Goal: Task Accomplishment & Management: Use online tool/utility

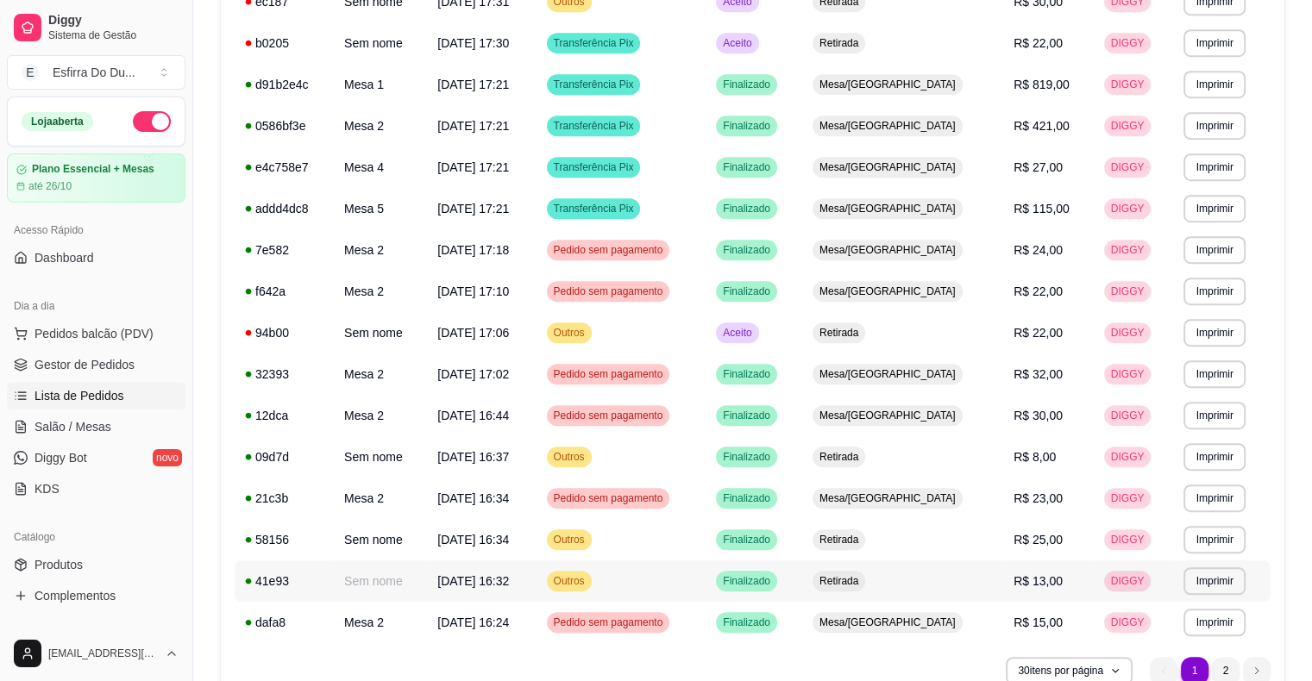
scroll to position [934, 0]
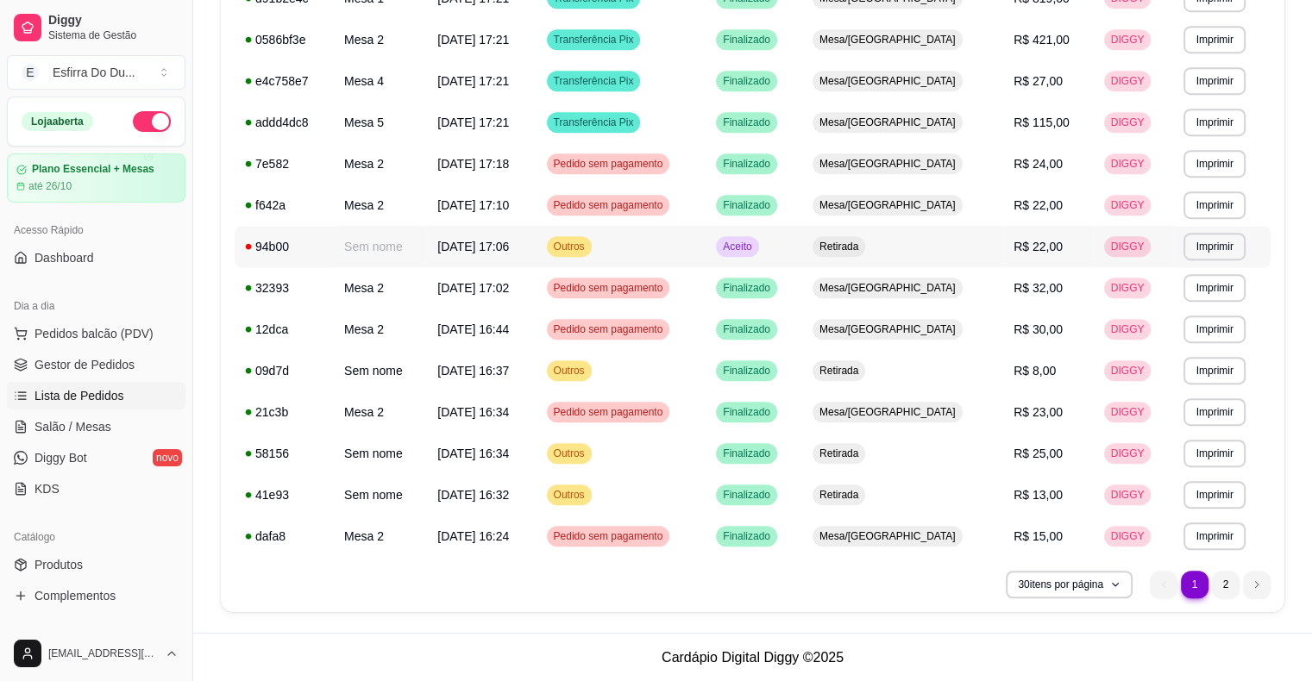
click at [755, 240] on span "Aceito" at bounding box center [736, 247] width 35 height 14
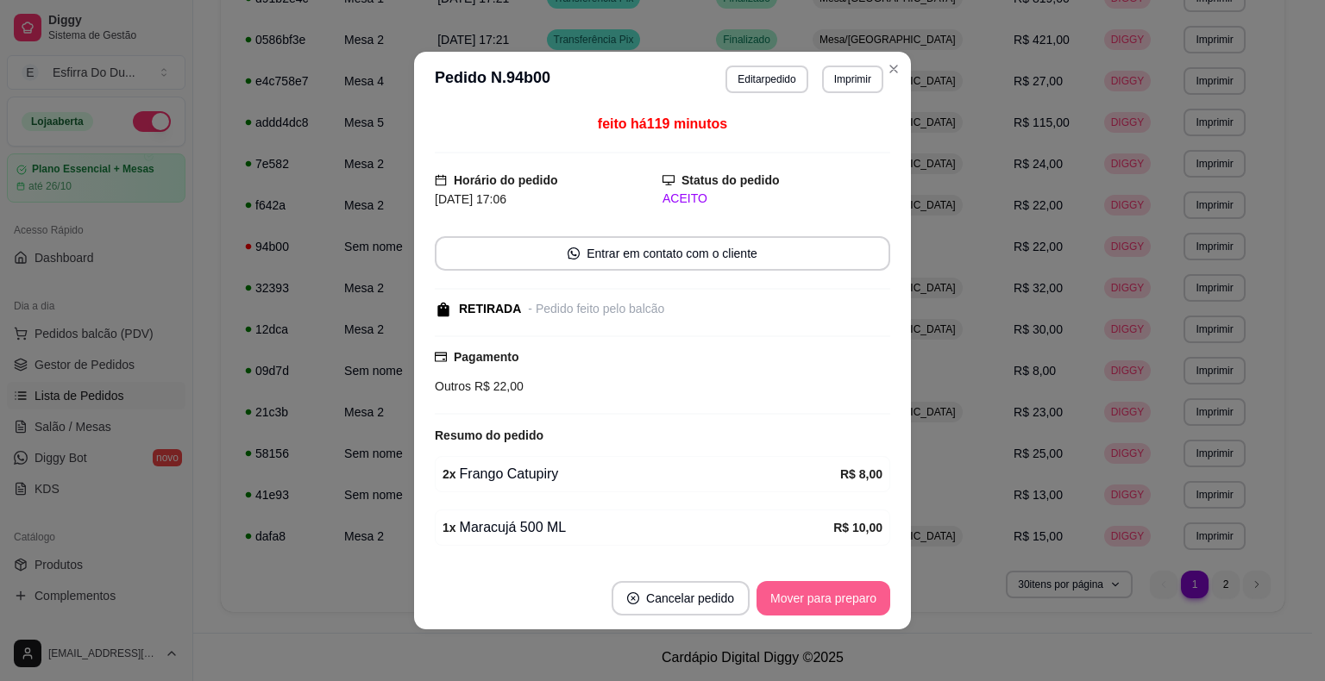
click at [777, 601] on button "Mover para preparo" at bounding box center [823, 598] width 134 height 34
click at [777, 601] on div "Mover para preparo" at bounding box center [811, 598] width 158 height 34
click at [777, 601] on button "Mover para retirada disponível" at bounding box center [794, 598] width 191 height 34
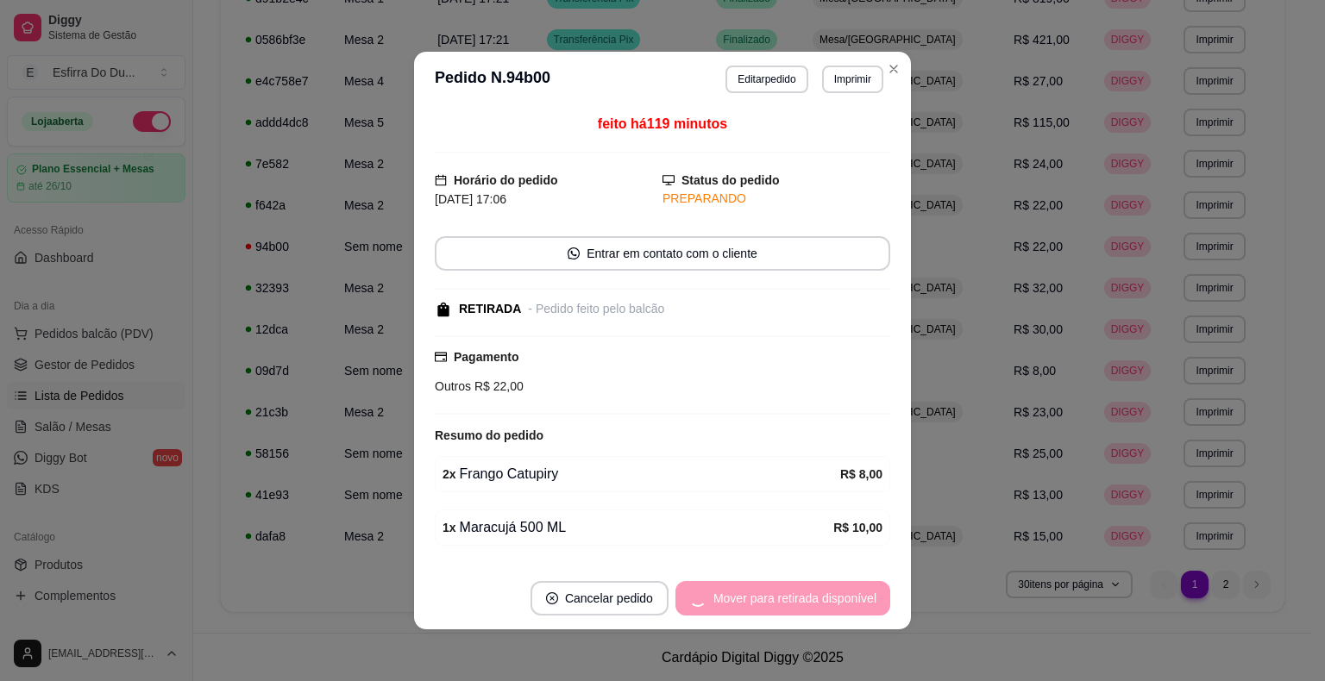
click at [777, 601] on div "Mover para retirada disponível" at bounding box center [782, 598] width 215 height 34
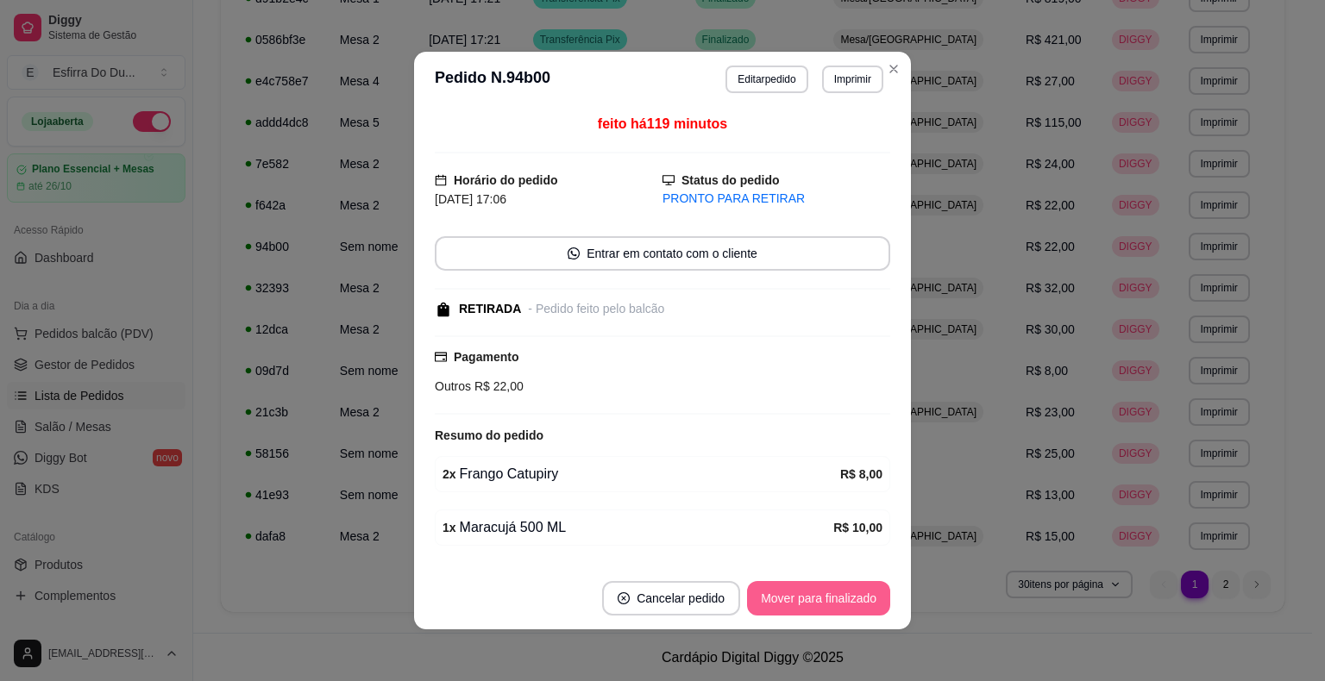
click at [773, 596] on button "Mover para finalizado" at bounding box center [818, 598] width 143 height 34
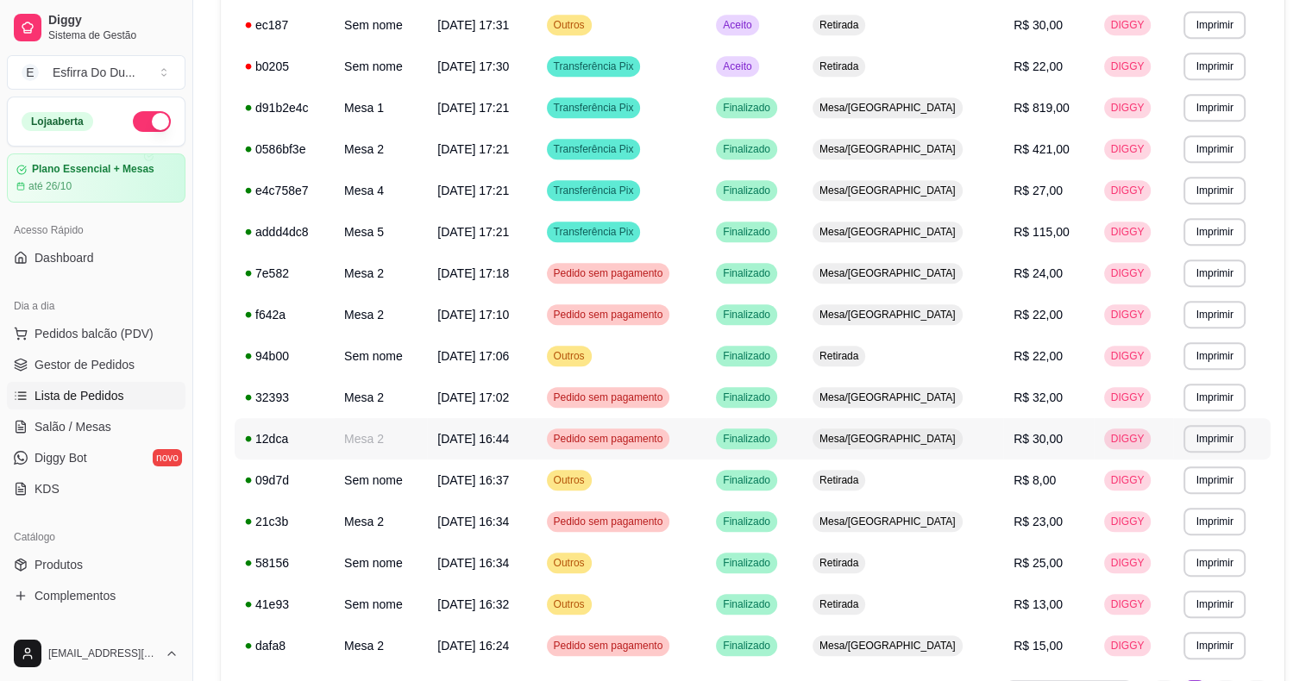
scroll to position [589, 0]
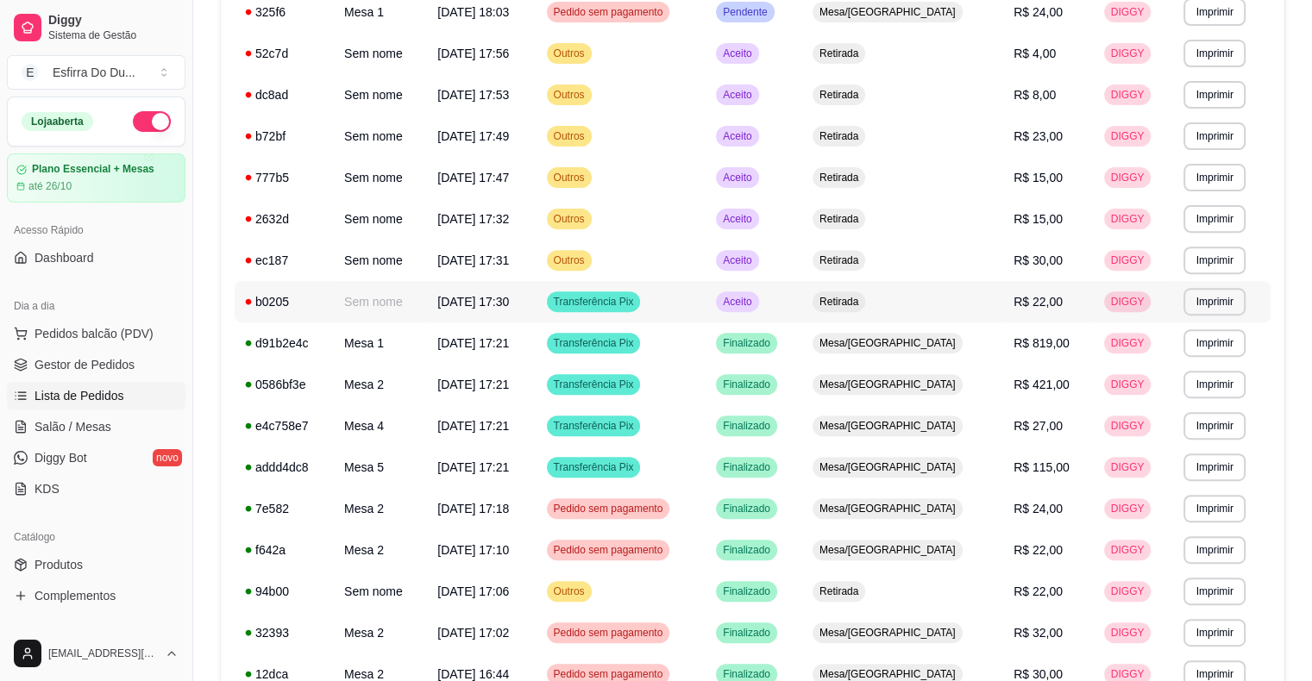
click at [758, 311] on div "Aceito" at bounding box center [737, 301] width 42 height 21
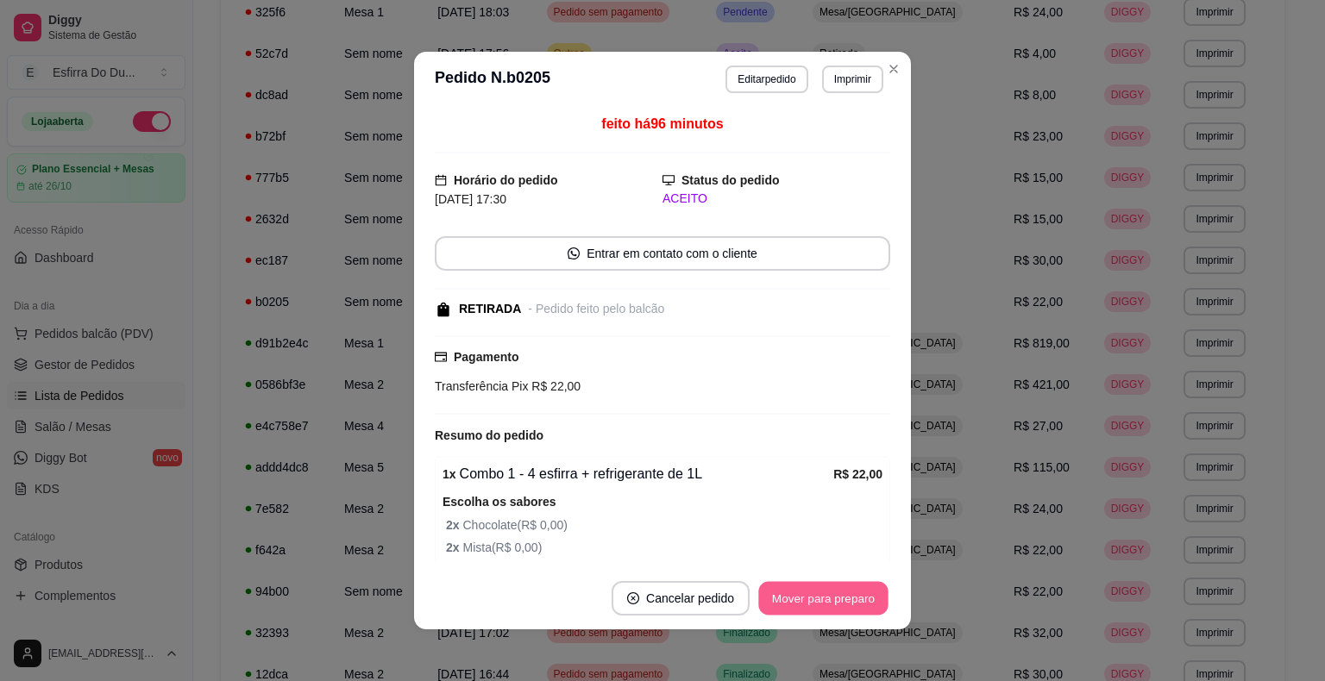
click at [851, 605] on button "Mover para preparo" at bounding box center [822, 599] width 129 height 34
click at [851, 605] on div "Mover para preparo" at bounding box center [823, 598] width 134 height 34
click at [851, 605] on button "Mover para retirada disponível" at bounding box center [794, 599] width 185 height 34
click at [851, 605] on div "Mover para retirada disponível" at bounding box center [794, 598] width 191 height 34
click at [851, 605] on button "Mover para finalizado" at bounding box center [818, 599] width 139 height 34
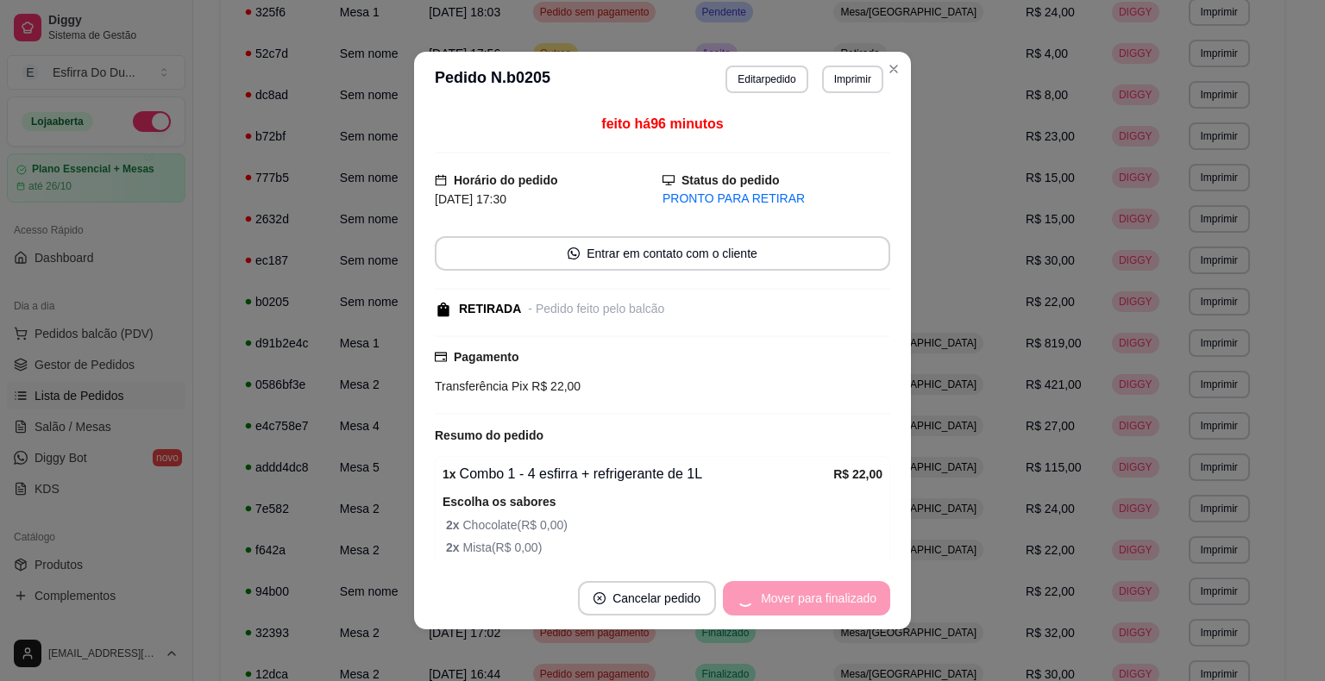
click at [851, 605] on div "Mover para finalizado" at bounding box center [806, 598] width 167 height 34
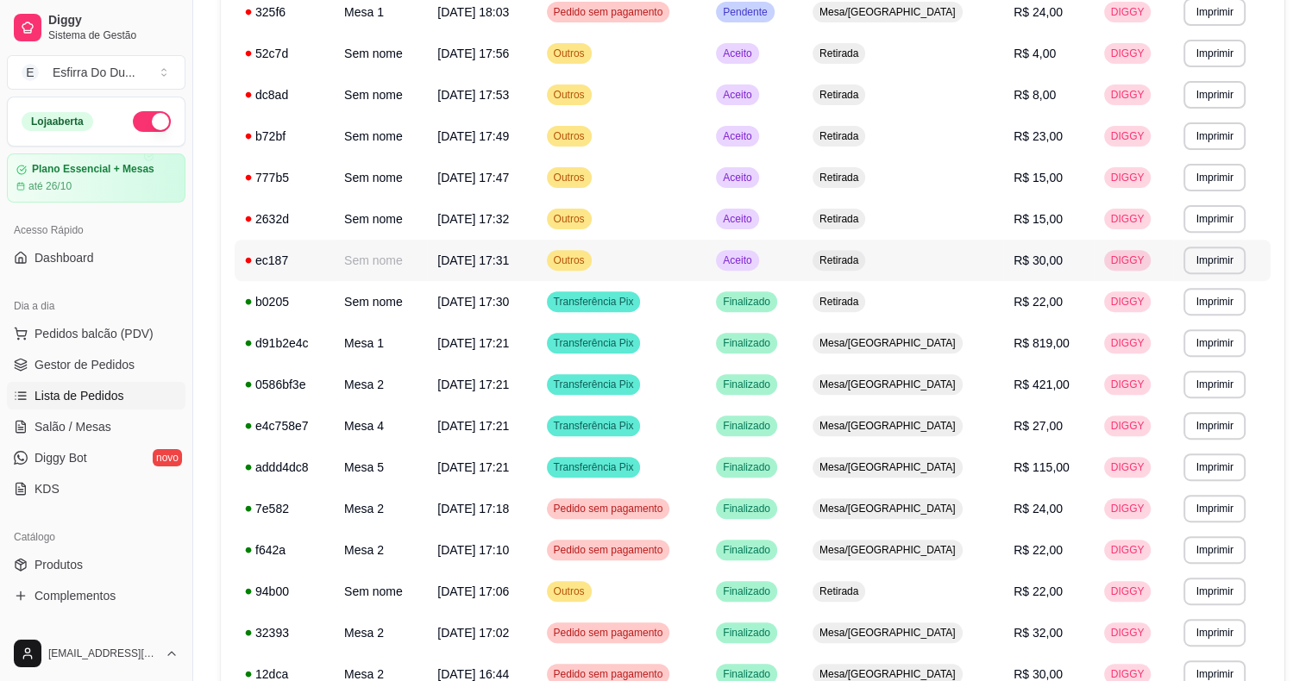
click at [758, 267] on div "Aceito" at bounding box center [737, 260] width 42 height 21
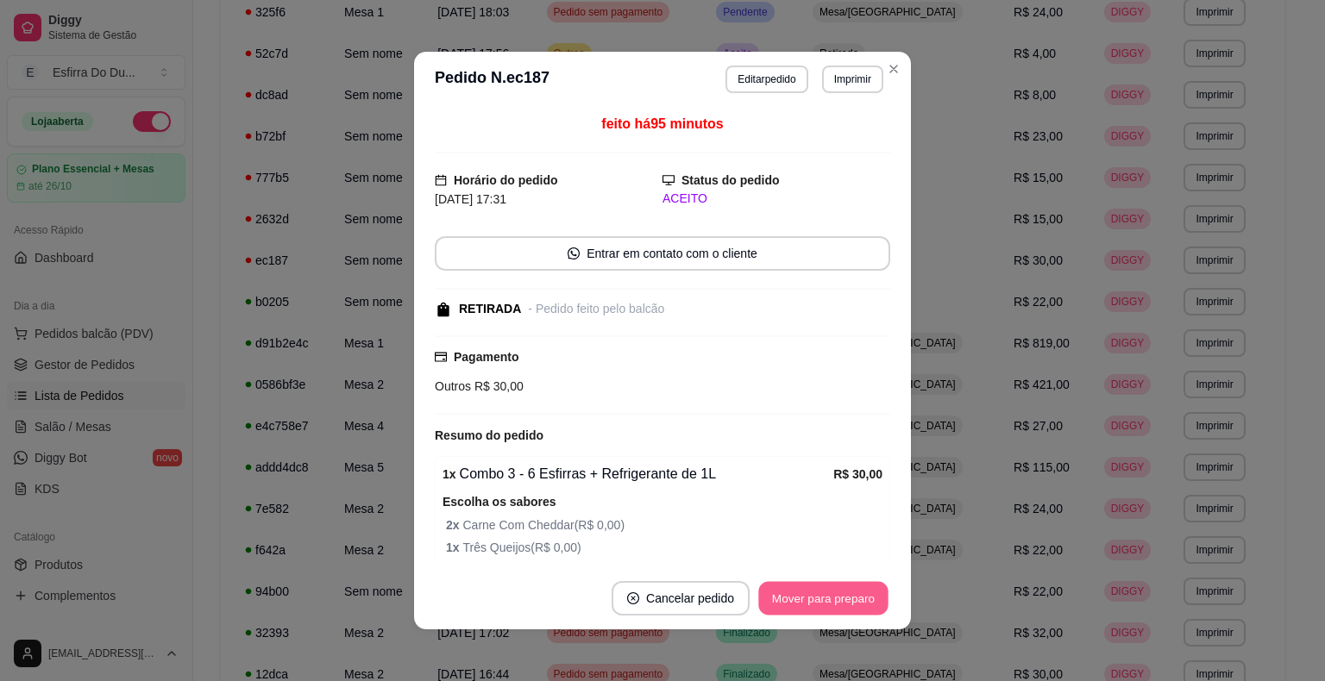
click at [829, 606] on button "Mover para preparo" at bounding box center [822, 599] width 129 height 34
click at [829, 606] on div "Mover para preparo" at bounding box center [811, 598] width 158 height 34
click at [829, 606] on button "Mover para retirada disponível" at bounding box center [794, 598] width 191 height 34
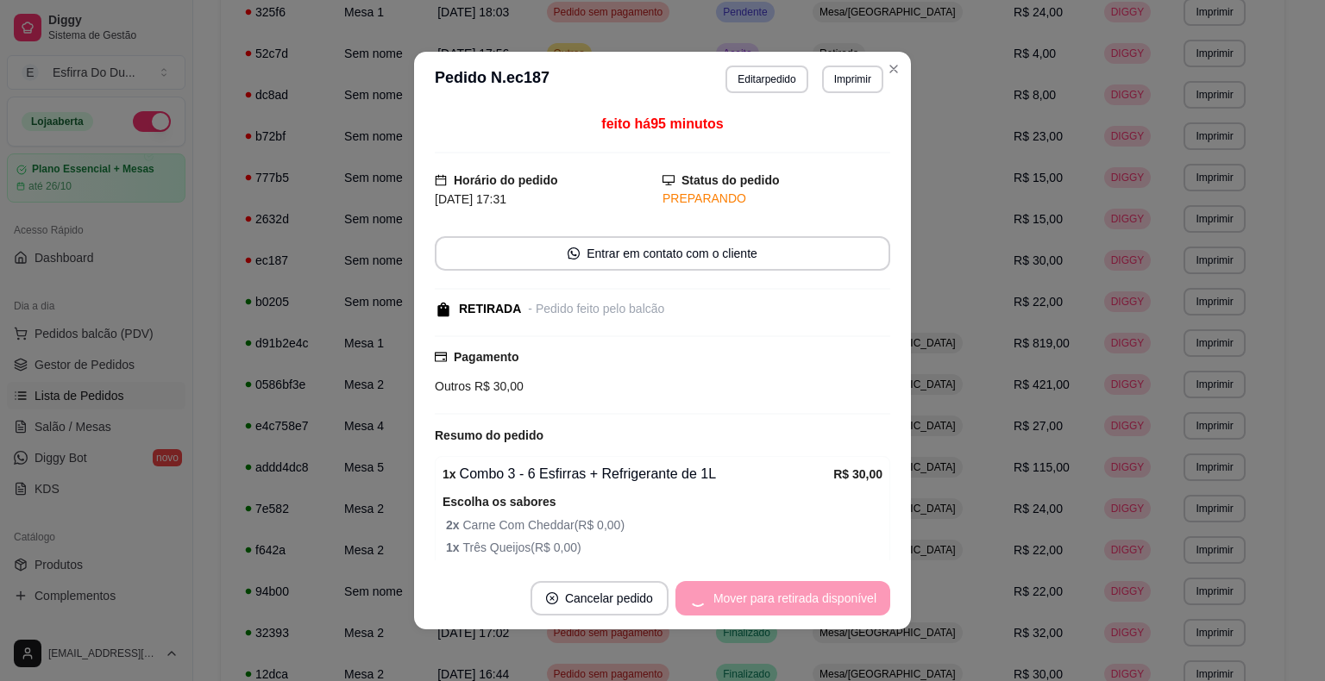
click at [829, 606] on div "Mover para retirada disponível" at bounding box center [782, 598] width 215 height 34
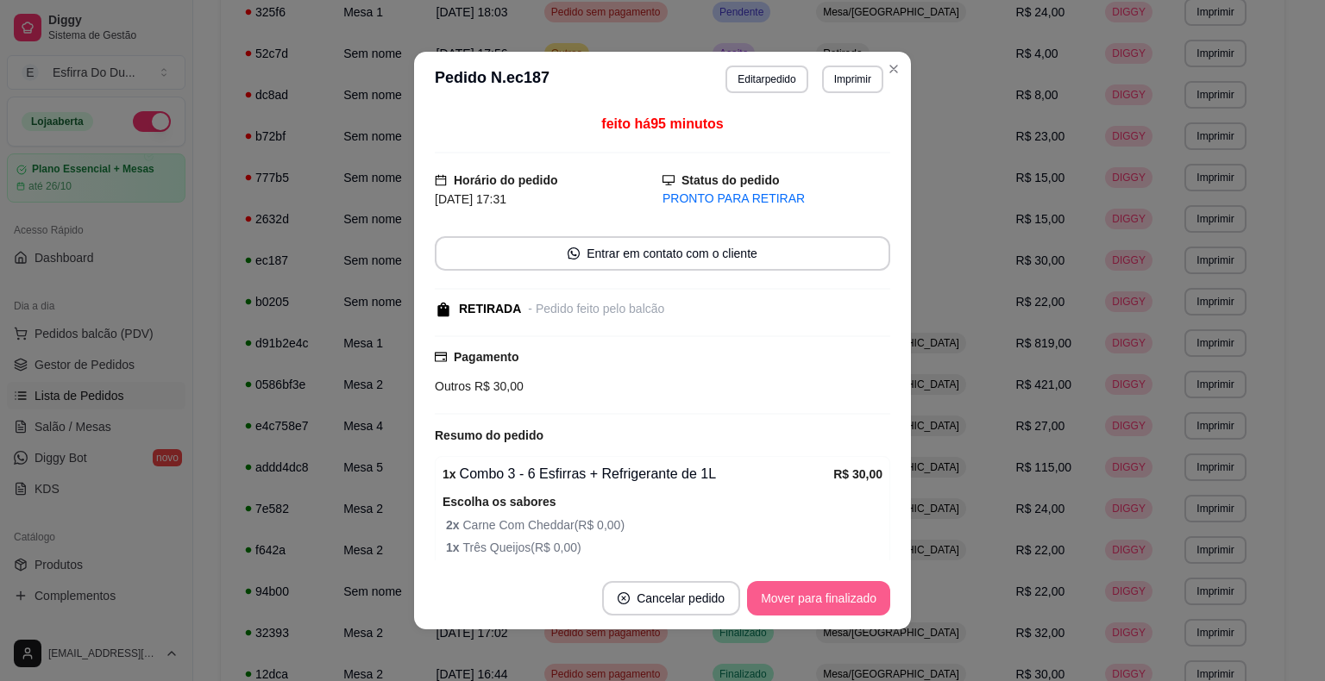
click at [829, 606] on button "Mover para finalizado" at bounding box center [818, 598] width 143 height 34
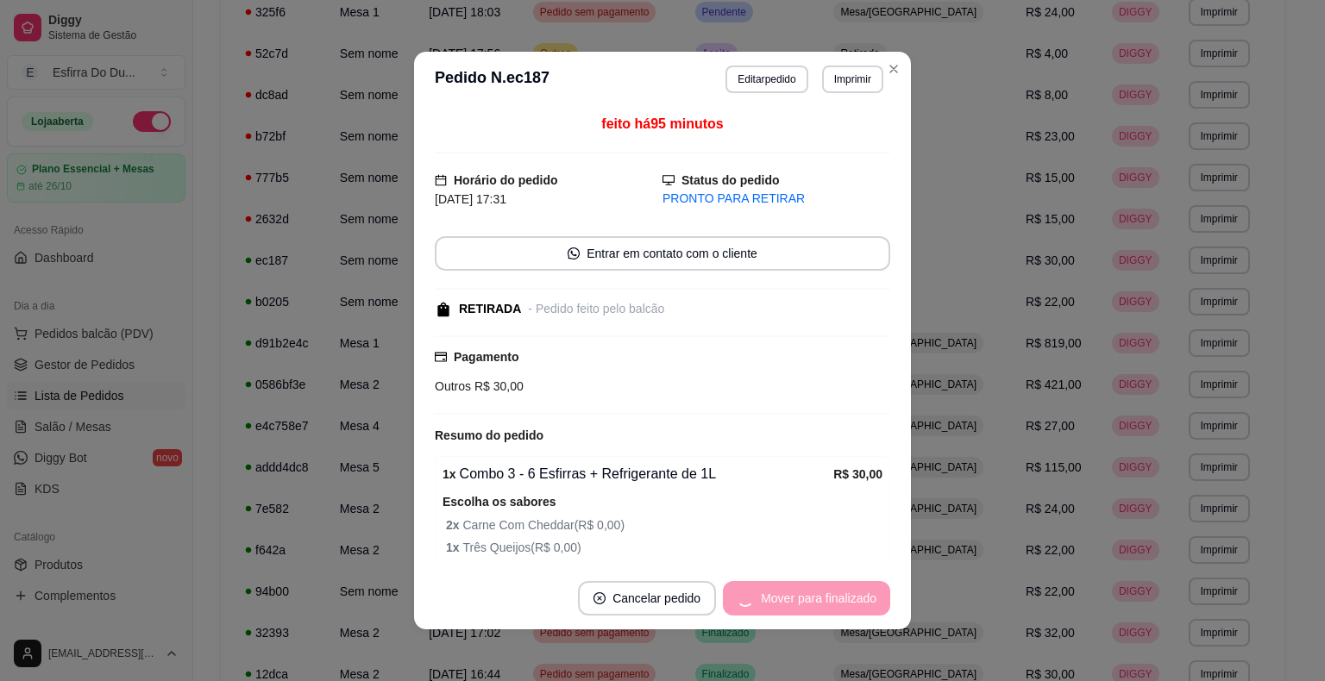
click at [829, 606] on div "Mover para finalizado" at bounding box center [806, 598] width 167 height 34
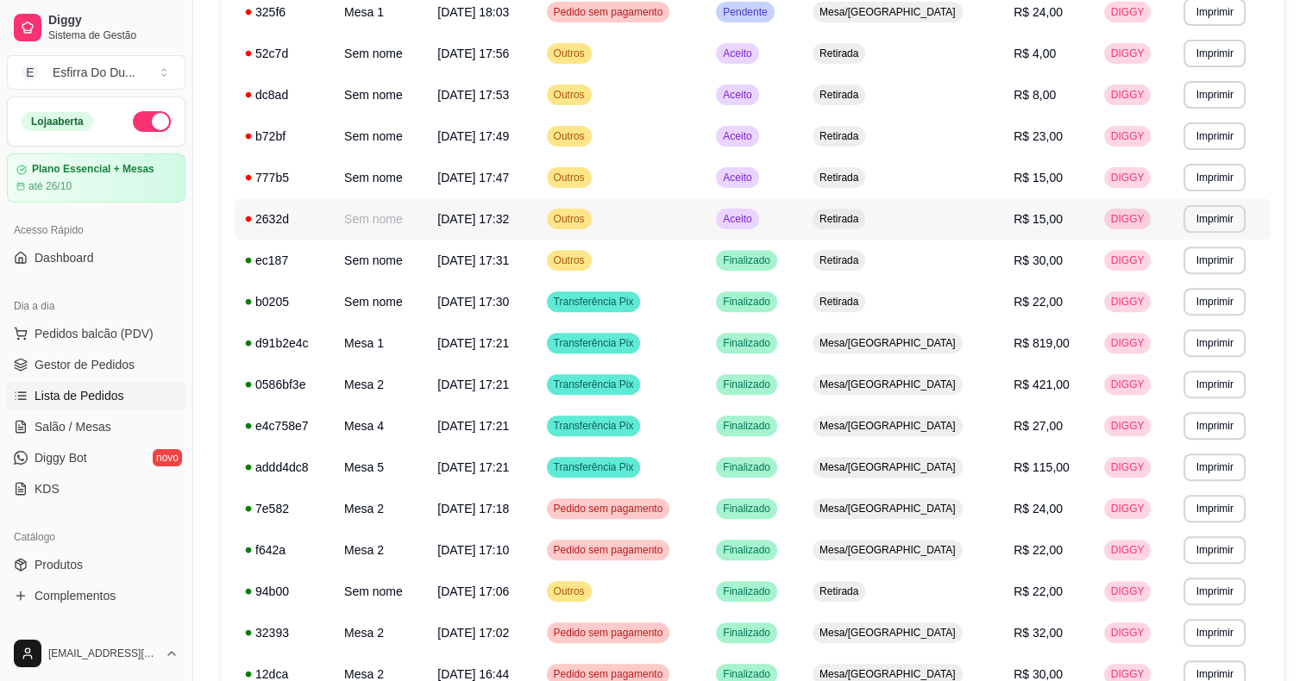
click at [793, 229] on td "Aceito" at bounding box center [753, 218] width 97 height 41
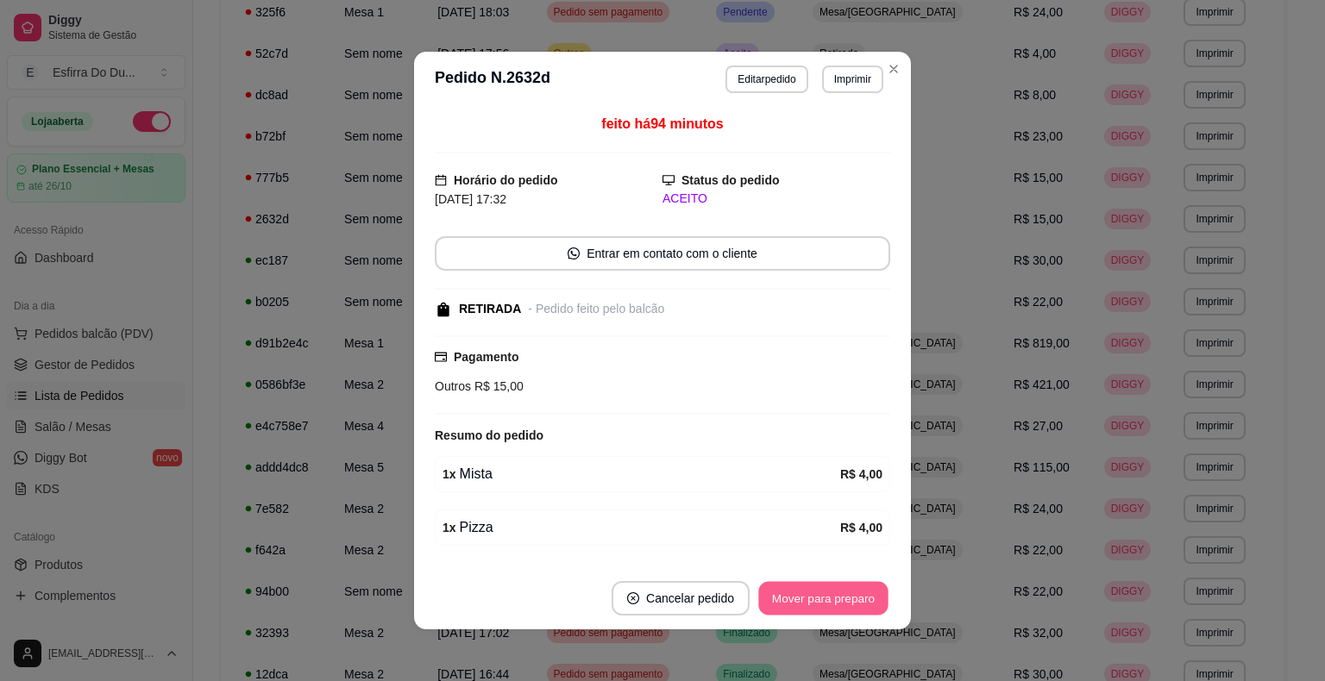
click at [805, 595] on button "Mover para preparo" at bounding box center [822, 599] width 129 height 34
click at [805, 595] on div "Mover para preparo" at bounding box center [823, 598] width 134 height 34
click at [805, 595] on button "Mover para retirada disponível" at bounding box center [794, 599] width 185 height 34
click at [805, 595] on div "Mover para retirada disponível" at bounding box center [794, 598] width 191 height 34
click at [805, 595] on button "Mover para finalizado" at bounding box center [818, 599] width 139 height 34
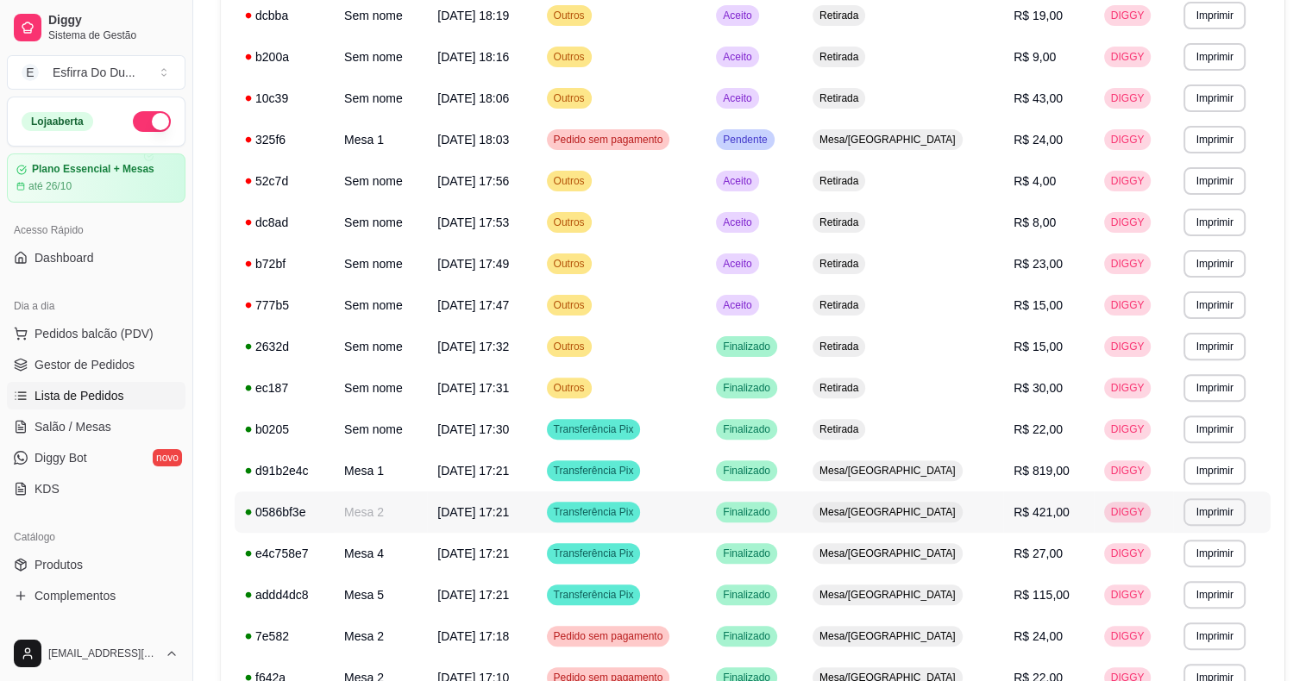
scroll to position [417, 0]
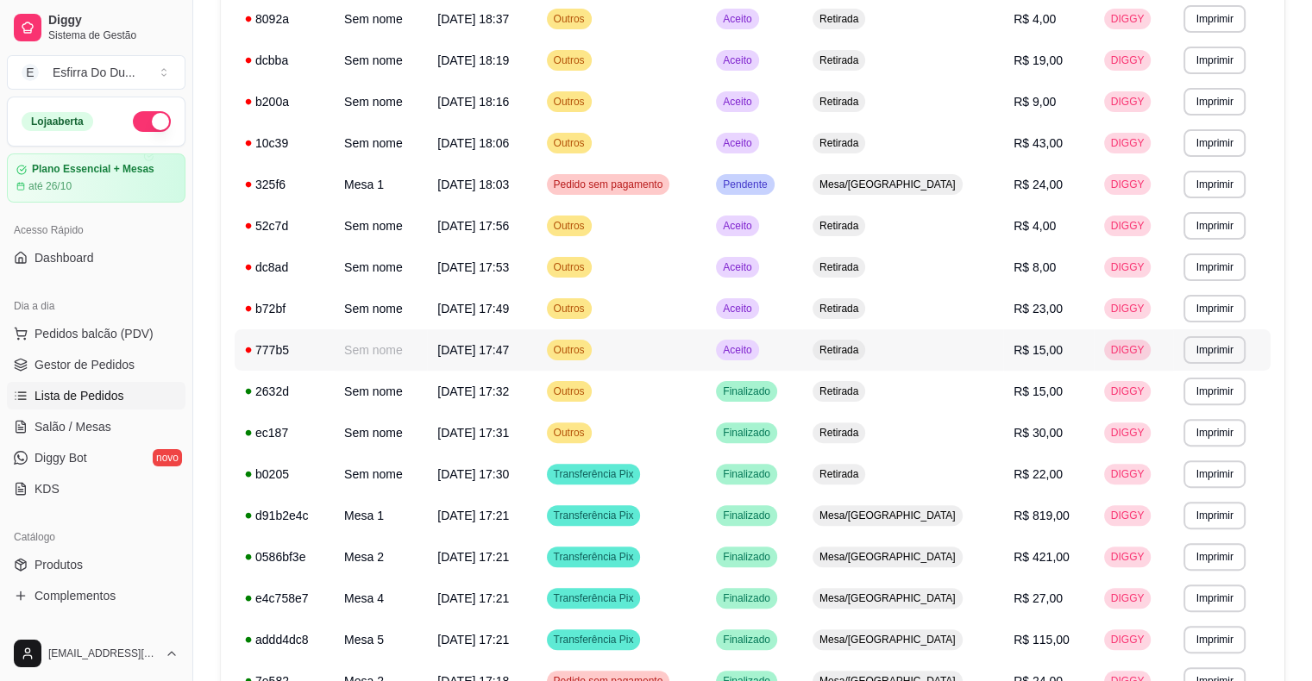
click at [755, 350] on span "Aceito" at bounding box center [736, 350] width 35 height 14
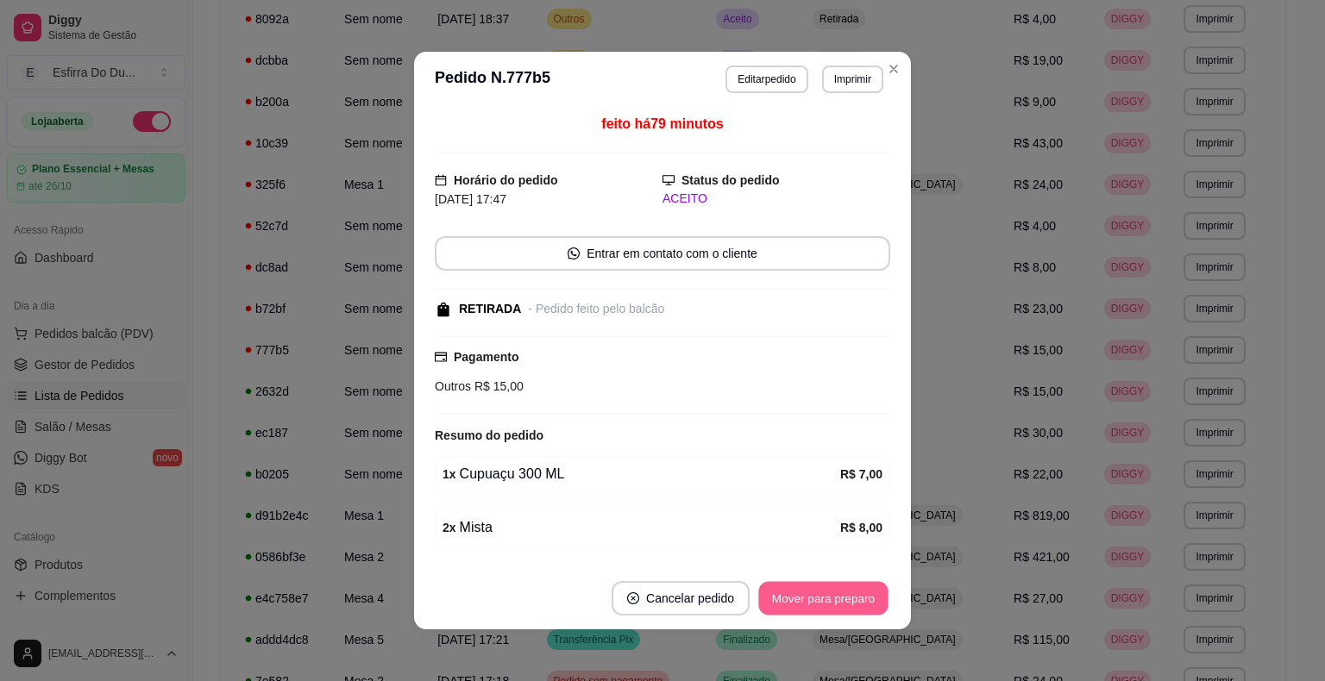
click at [825, 604] on button "Mover para preparo" at bounding box center [822, 599] width 129 height 34
click at [825, 604] on div "Mover para preparo" at bounding box center [823, 598] width 134 height 34
click at [825, 604] on button "Mover para retirada disponível" at bounding box center [794, 598] width 191 height 34
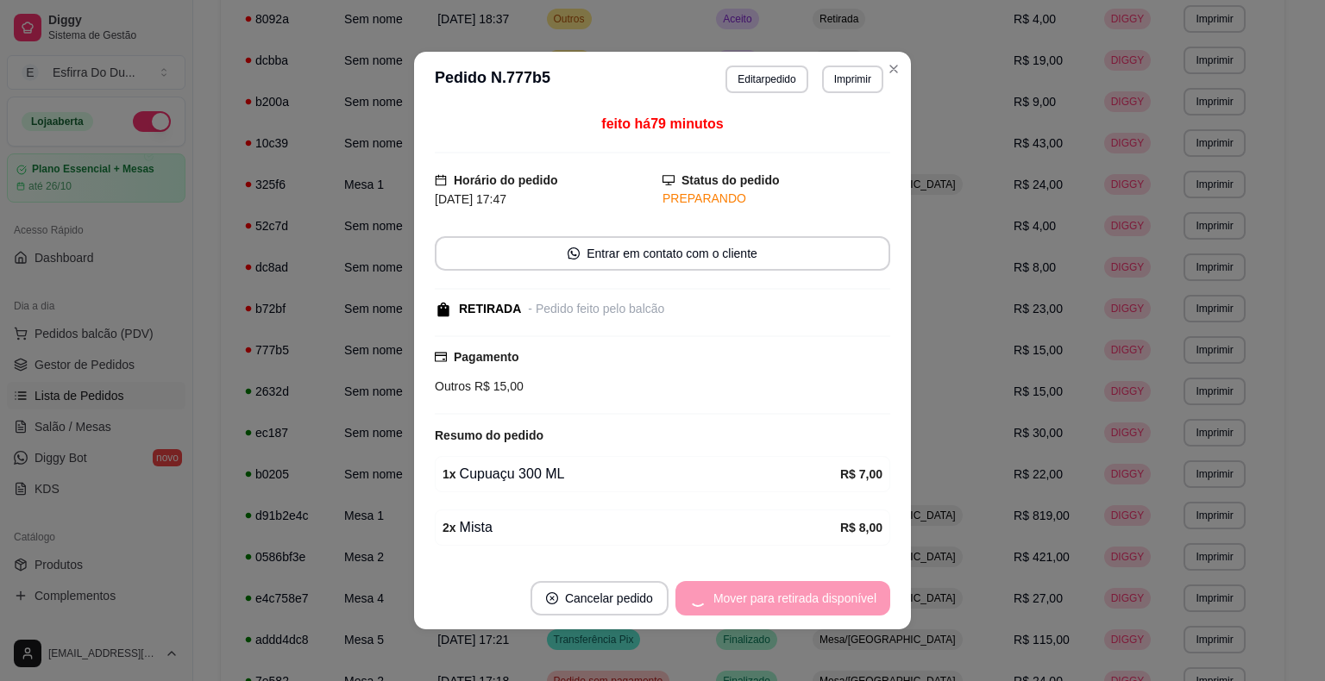
click at [825, 604] on div "Mover para retirada disponível" at bounding box center [782, 598] width 215 height 34
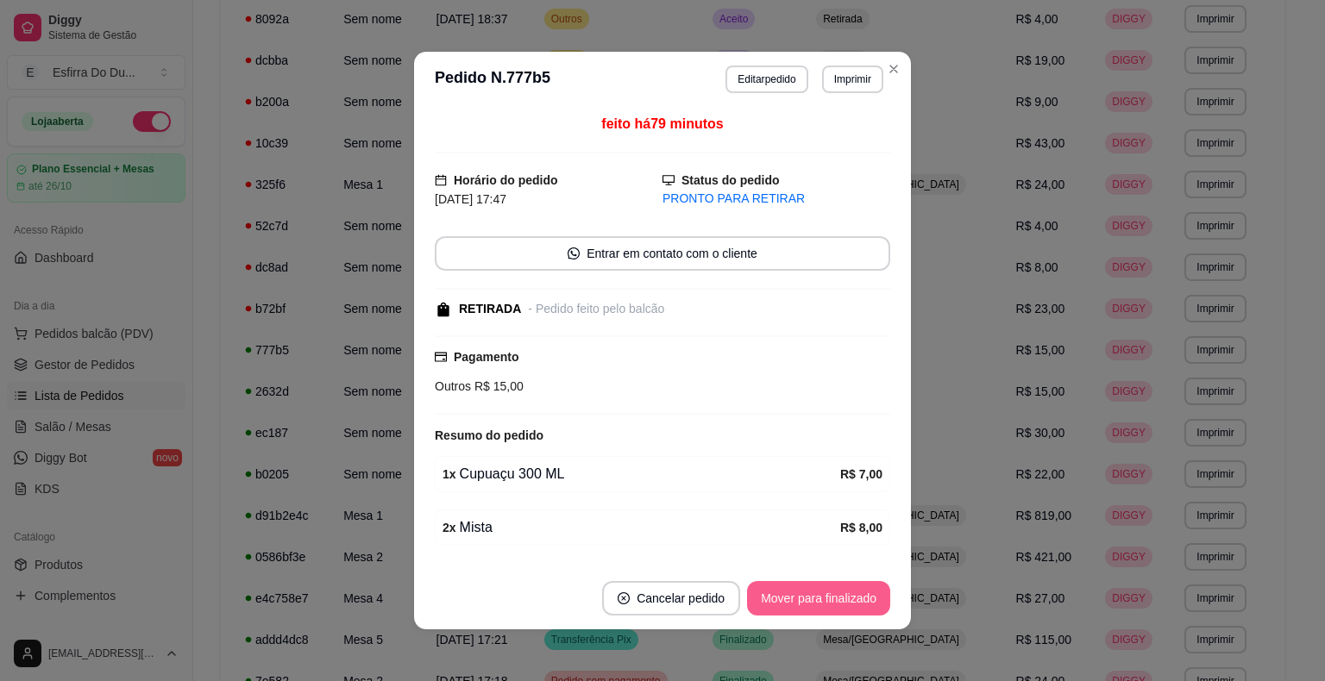
click at [825, 604] on button "Mover para finalizado" at bounding box center [818, 598] width 143 height 34
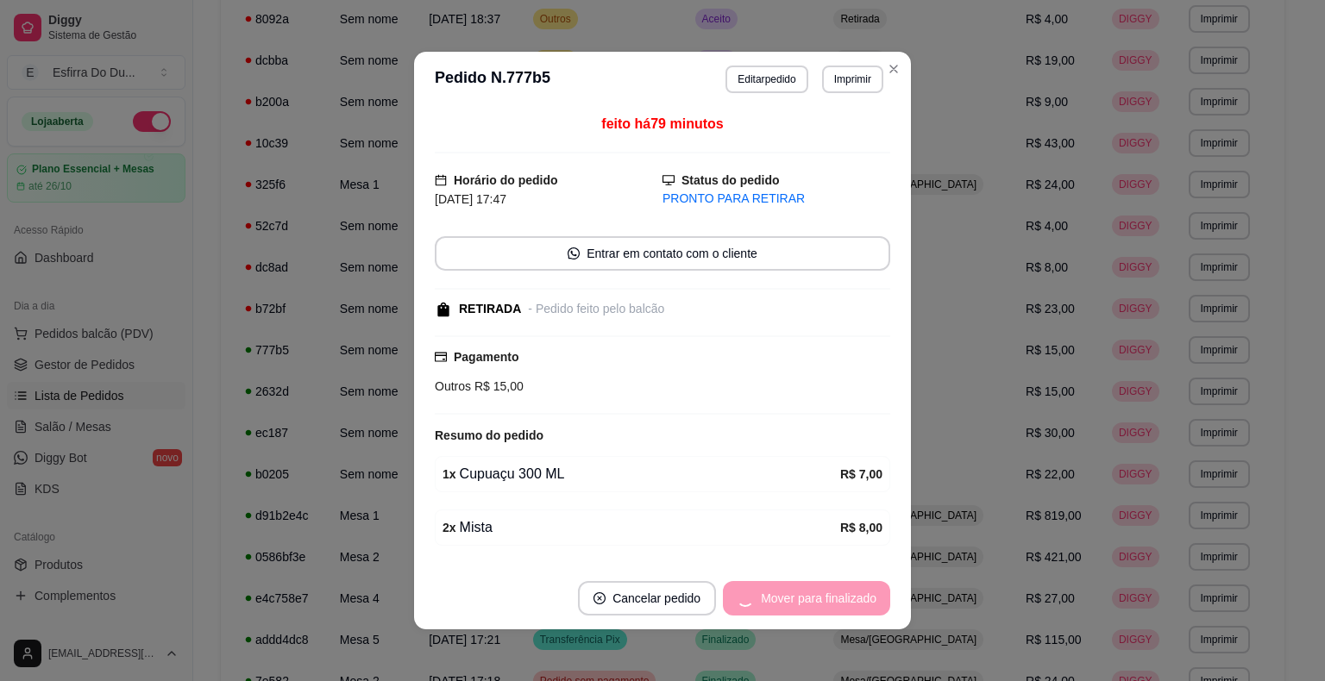
click at [825, 604] on div "Mover para finalizado" at bounding box center [806, 598] width 167 height 34
click at [716, 604] on button "Cancelar pedido" at bounding box center [647, 598] width 138 height 34
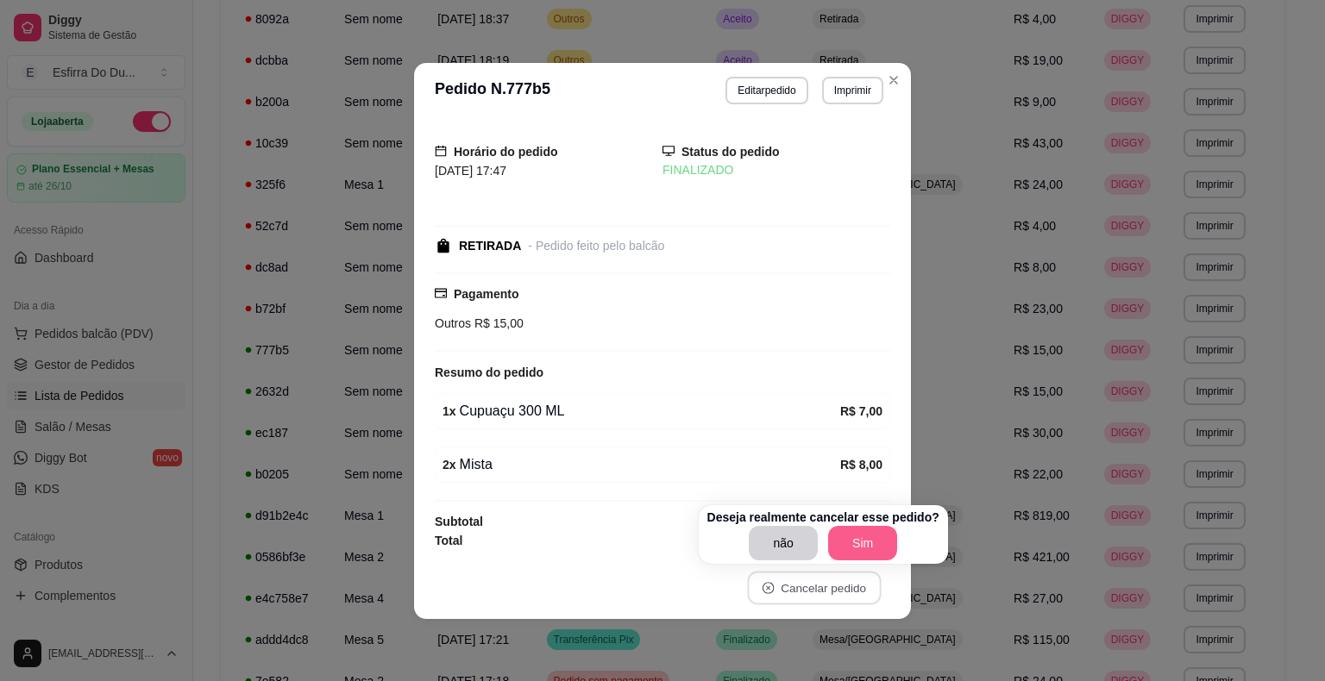
click at [850, 539] on button "Sim" at bounding box center [862, 543] width 69 height 34
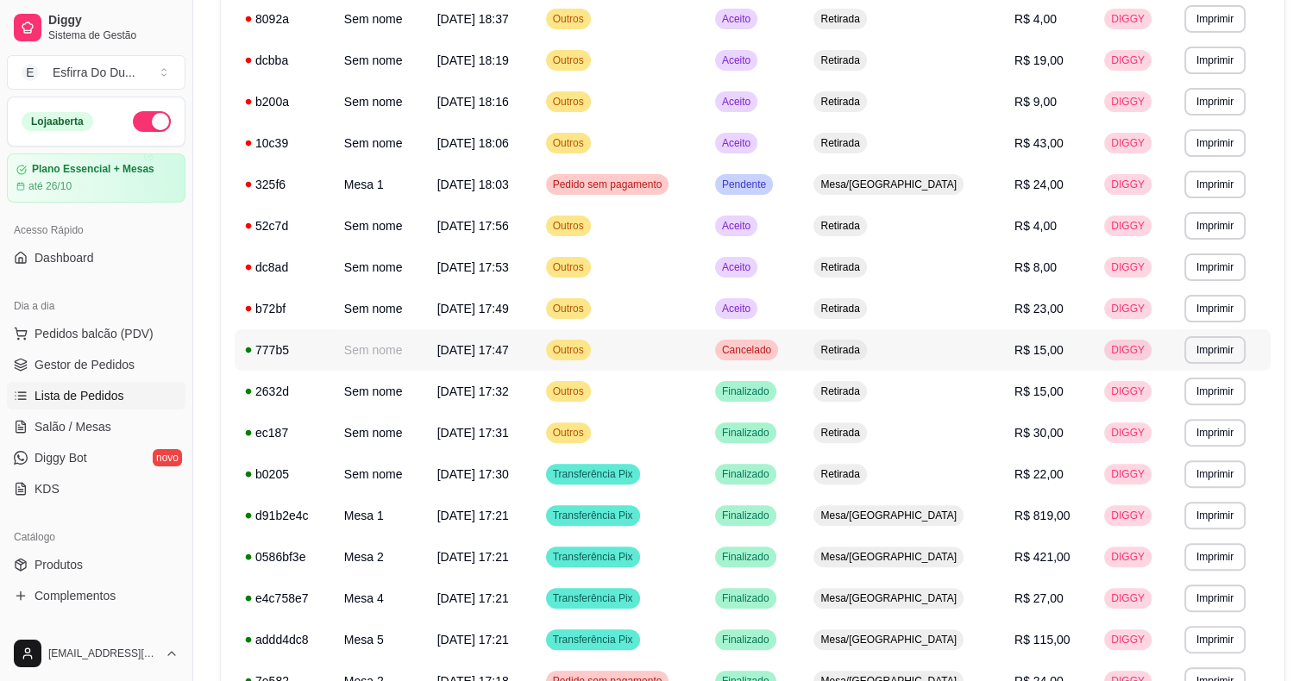
click at [937, 343] on td "Retirada" at bounding box center [903, 349] width 201 height 41
click at [754, 308] on span "Aceito" at bounding box center [735, 309] width 35 height 14
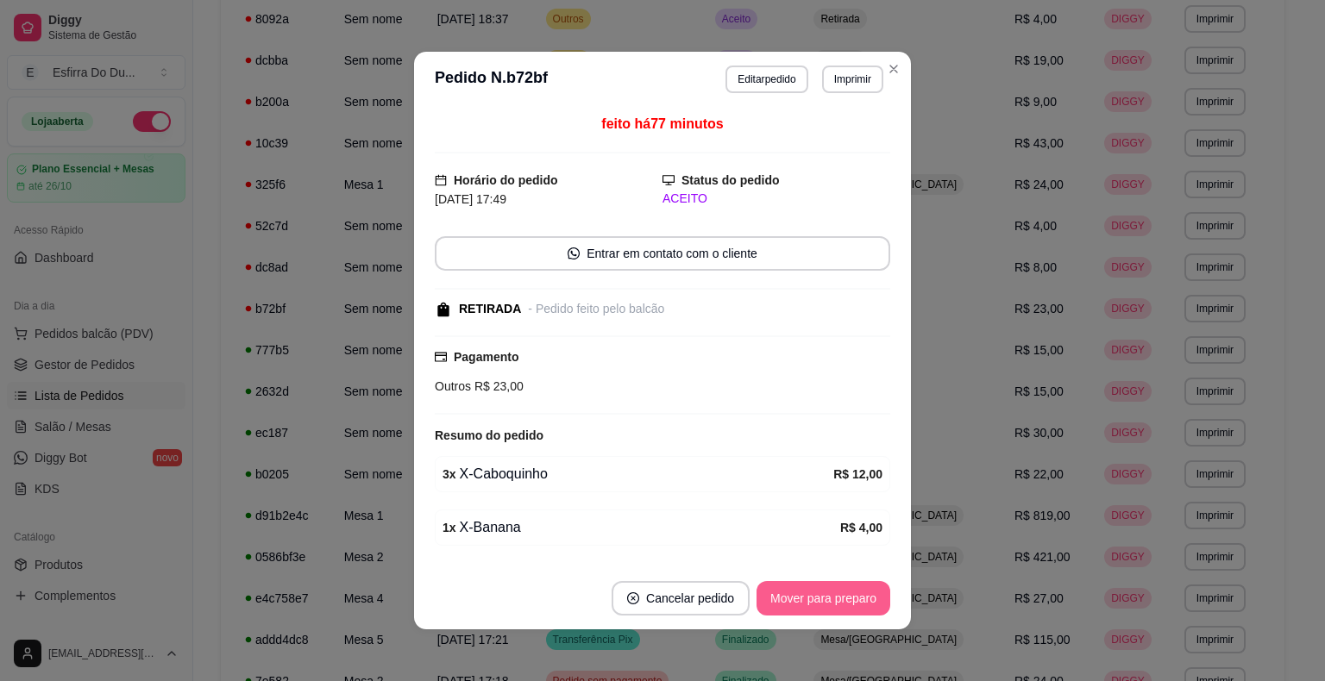
click at [818, 612] on button "Mover para preparo" at bounding box center [823, 598] width 134 height 34
click at [818, 612] on div "Mover para preparo" at bounding box center [811, 598] width 158 height 34
click at [818, 612] on button "Mover para retirada disponível" at bounding box center [794, 598] width 191 height 34
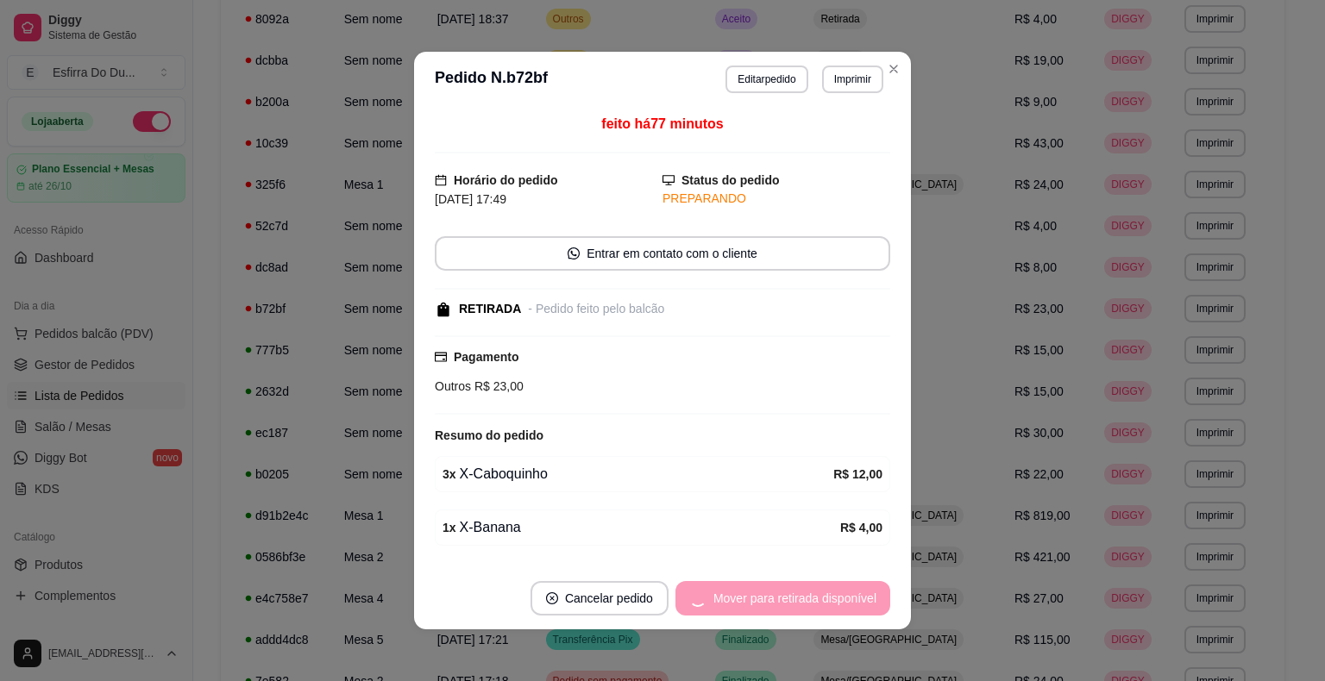
click at [818, 612] on div "Mover para retirada disponível" at bounding box center [782, 598] width 215 height 34
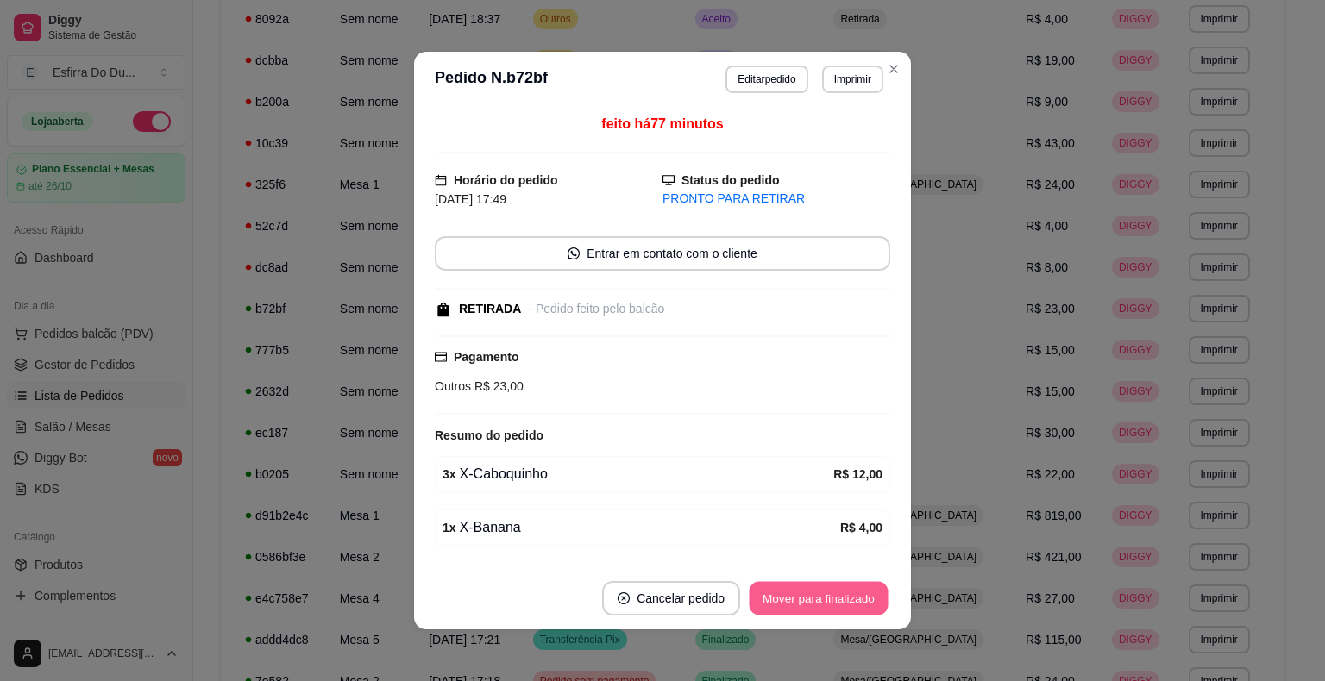
click at [818, 612] on button "Mover para finalizado" at bounding box center [818, 599] width 139 height 34
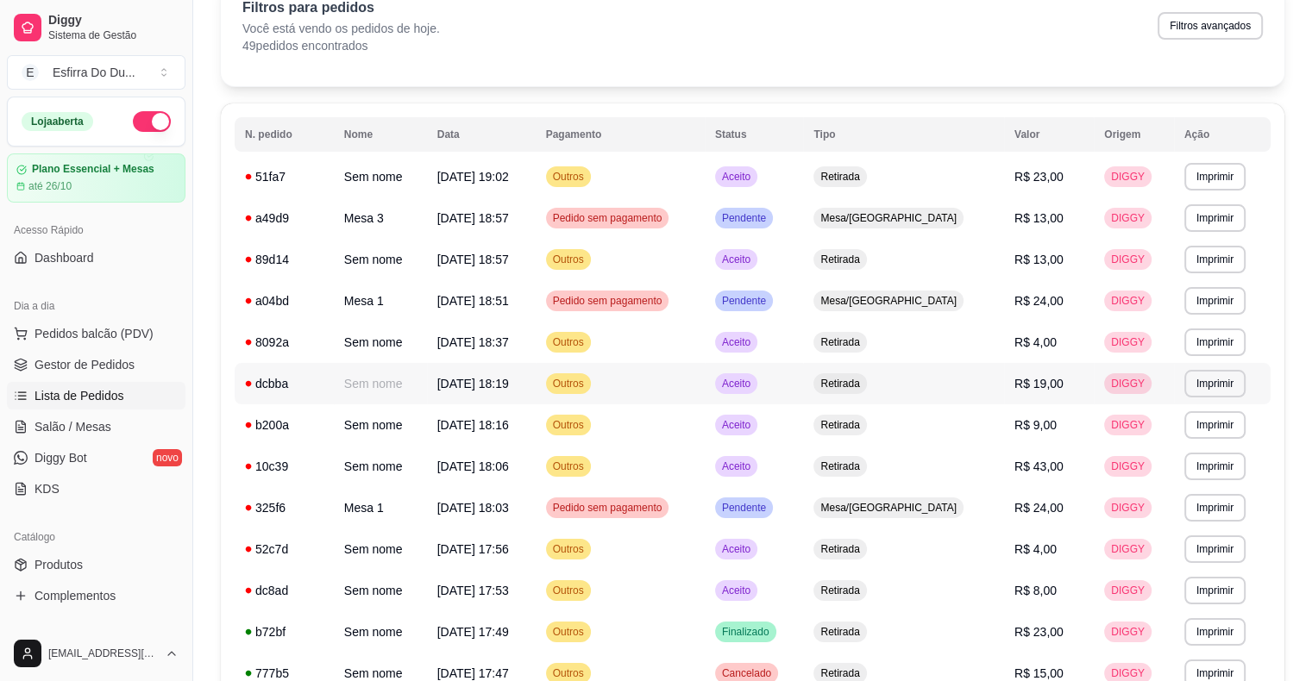
scroll to position [86, 0]
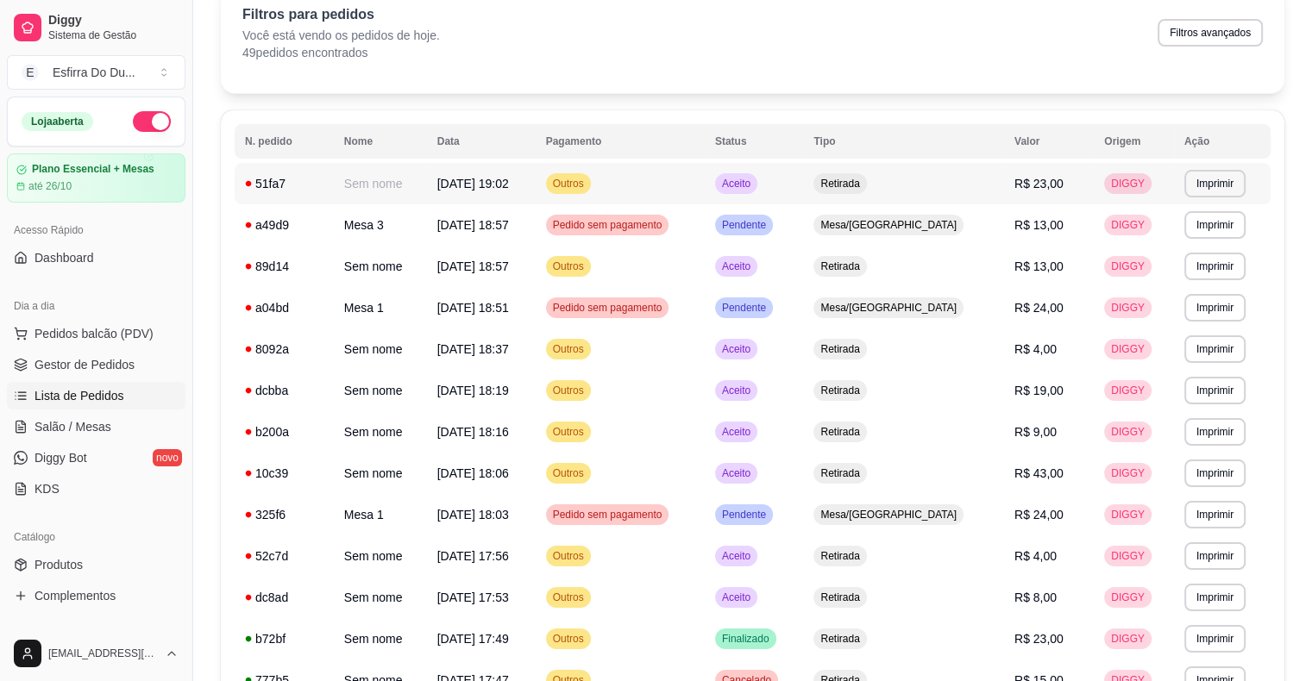
click at [754, 181] on span "Aceito" at bounding box center [735, 184] width 35 height 14
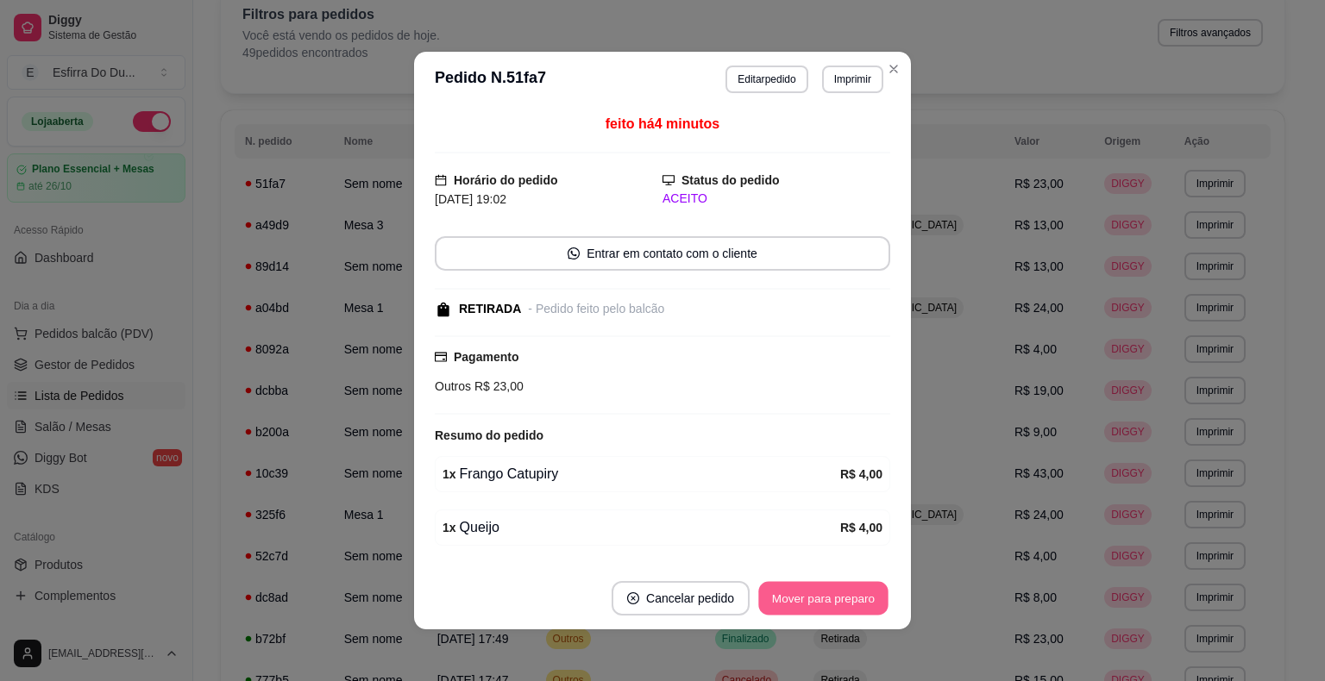
click at [818, 596] on button "Mover para preparo" at bounding box center [822, 599] width 129 height 34
click at [818, 596] on div "Mover para preparo" at bounding box center [823, 598] width 134 height 34
click at [818, 596] on button "Mover para retirada disponível" at bounding box center [794, 599] width 185 height 34
click at [818, 596] on div "Mover para retirada disponível" at bounding box center [794, 598] width 191 height 34
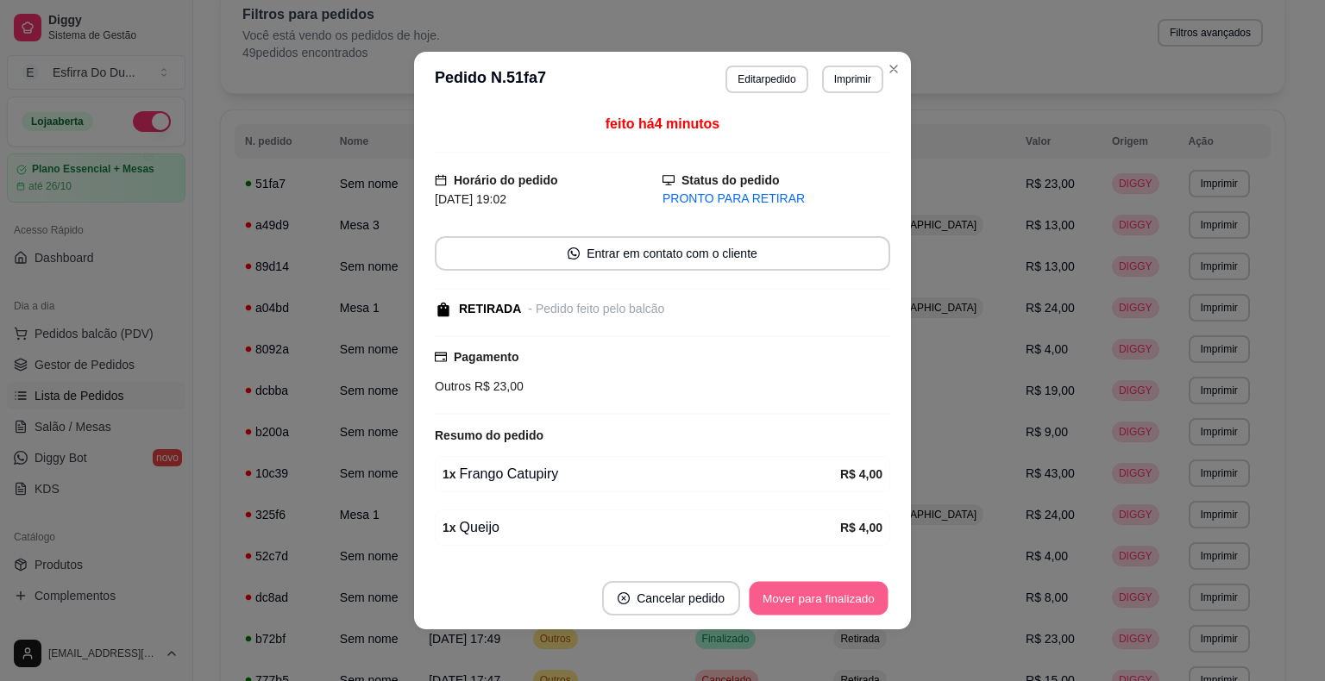
click at [818, 595] on button "Mover para finalizado" at bounding box center [818, 599] width 139 height 34
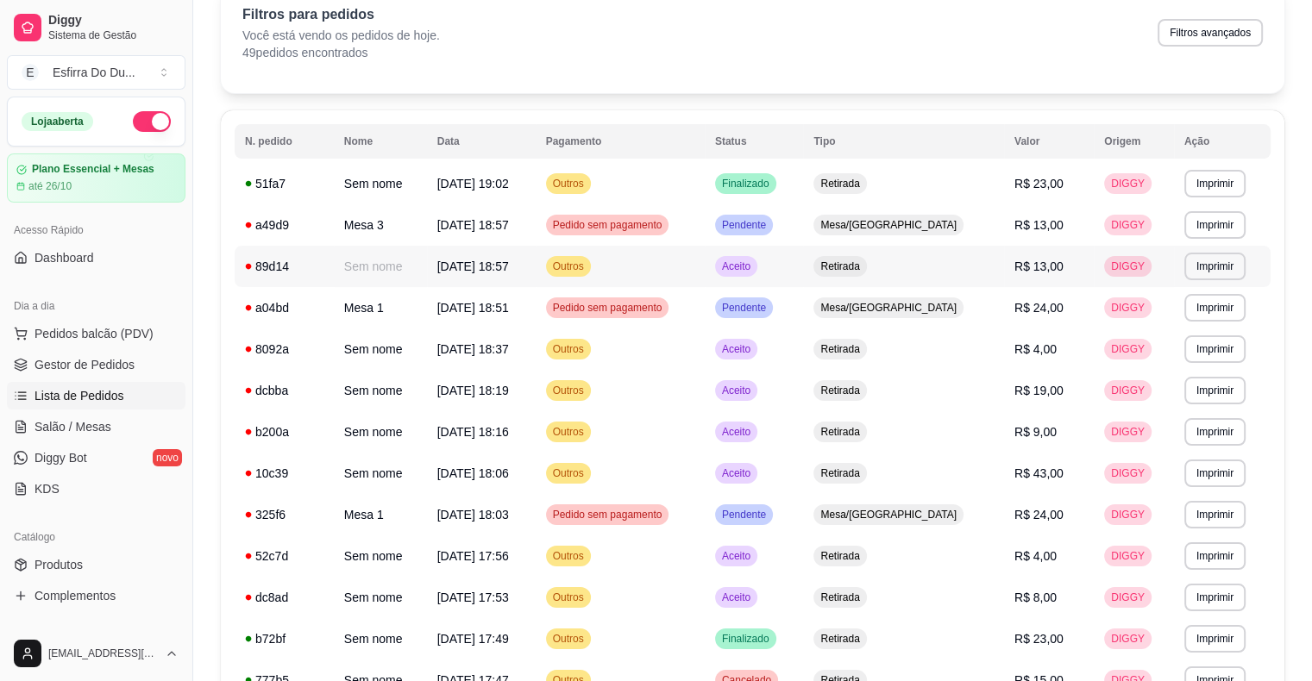
click at [754, 265] on span "Aceito" at bounding box center [735, 267] width 35 height 14
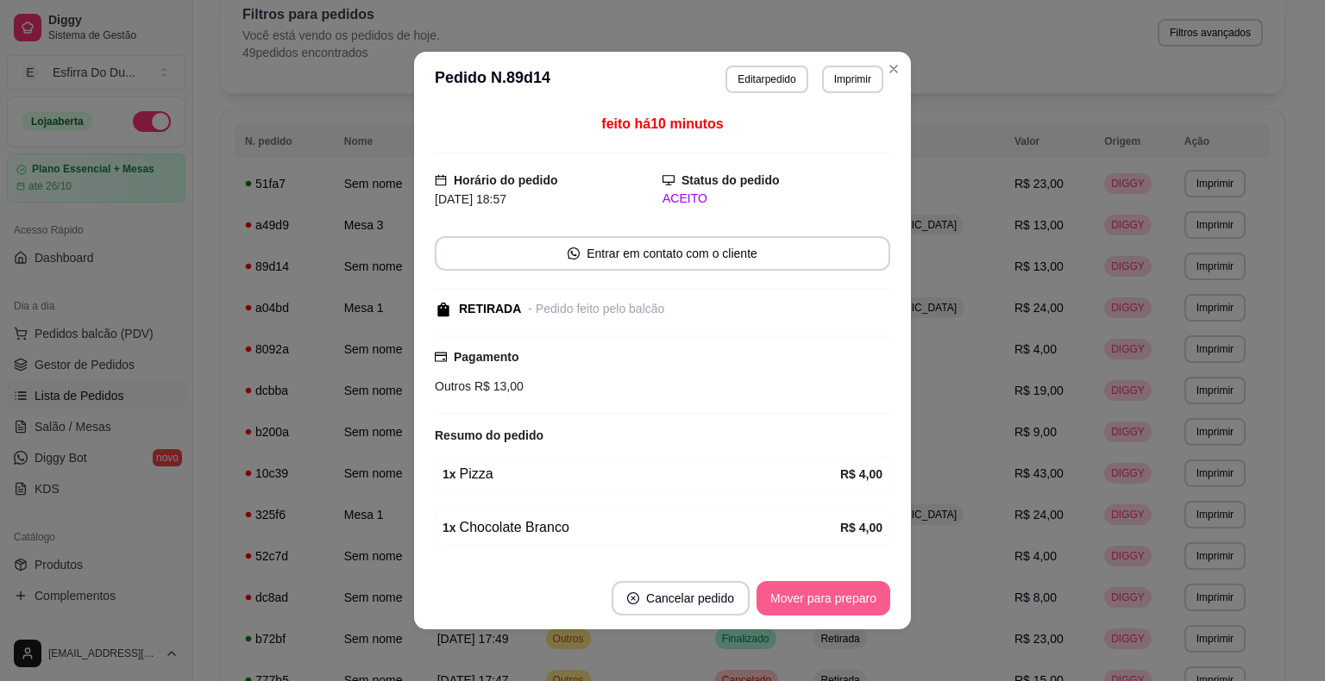
click at [822, 597] on button "Mover para preparo" at bounding box center [823, 598] width 134 height 34
click at [822, 597] on div "Mover para preparo" at bounding box center [811, 598] width 158 height 34
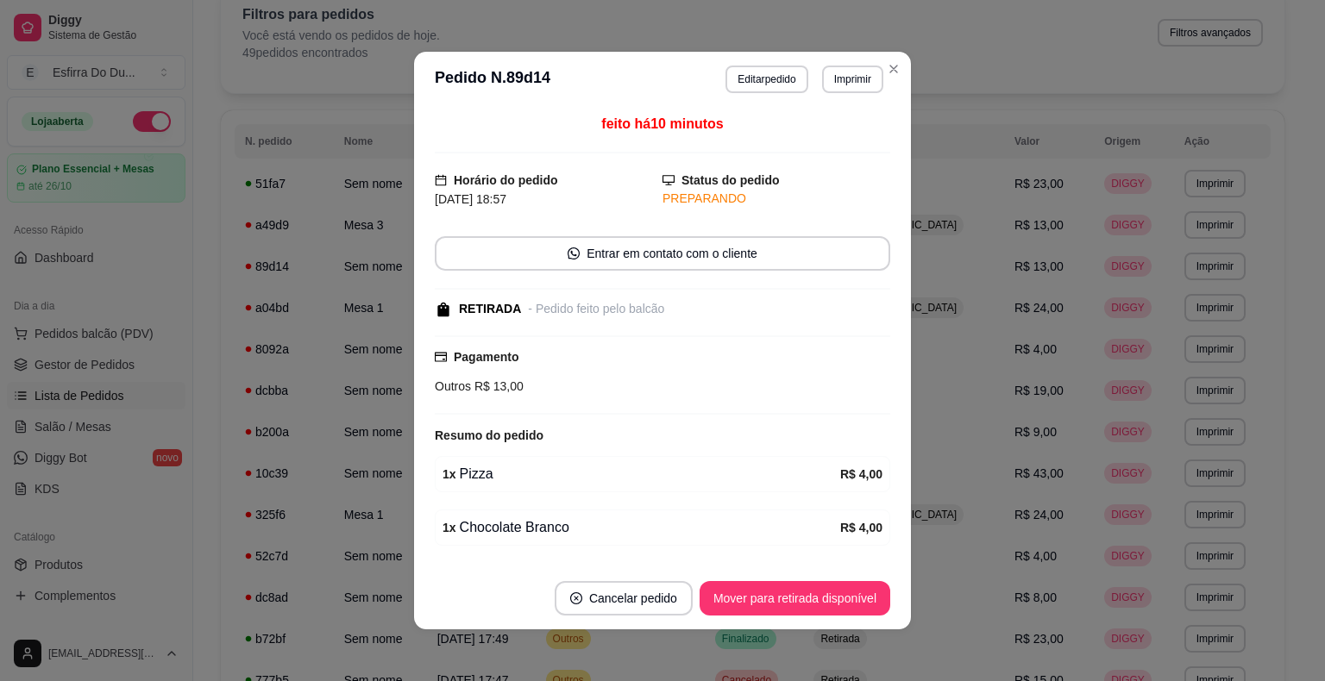
click at [822, 597] on button "Mover para retirada disponível" at bounding box center [794, 598] width 191 height 34
click at [822, 597] on div "Mover para retirada disponível" at bounding box center [794, 598] width 191 height 34
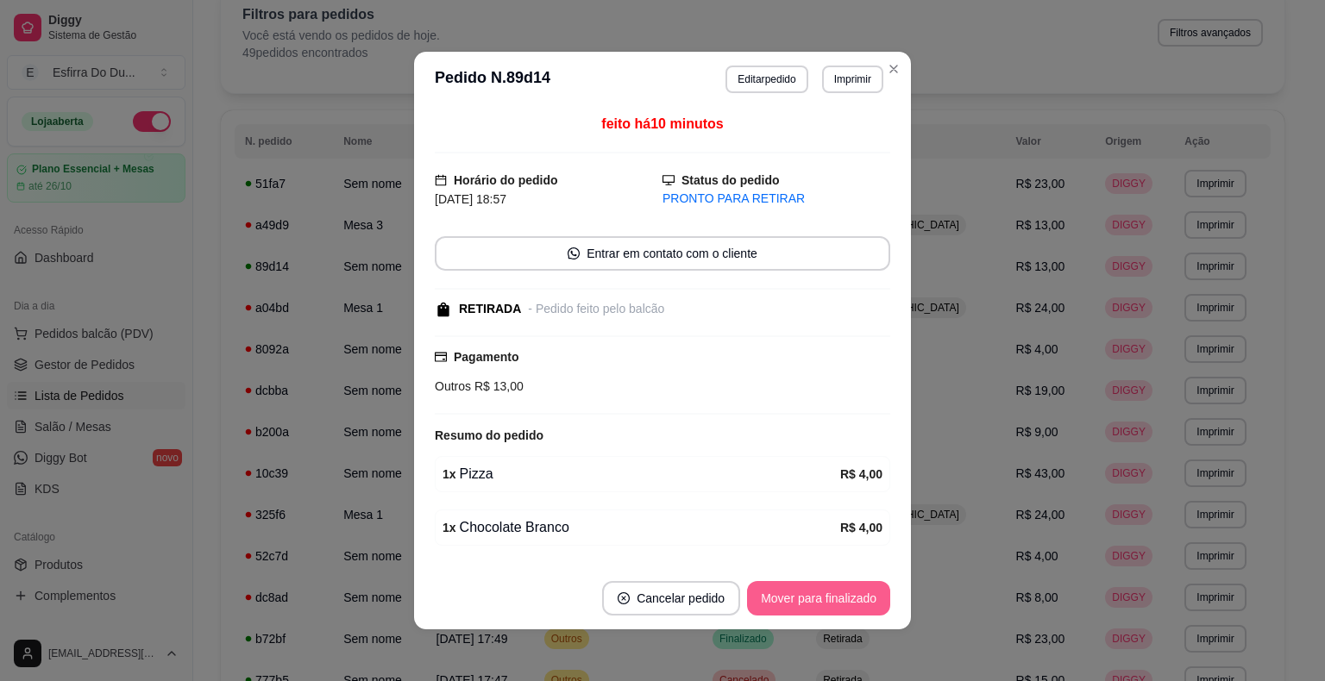
click at [822, 597] on button "Mover para finalizado" at bounding box center [818, 598] width 143 height 34
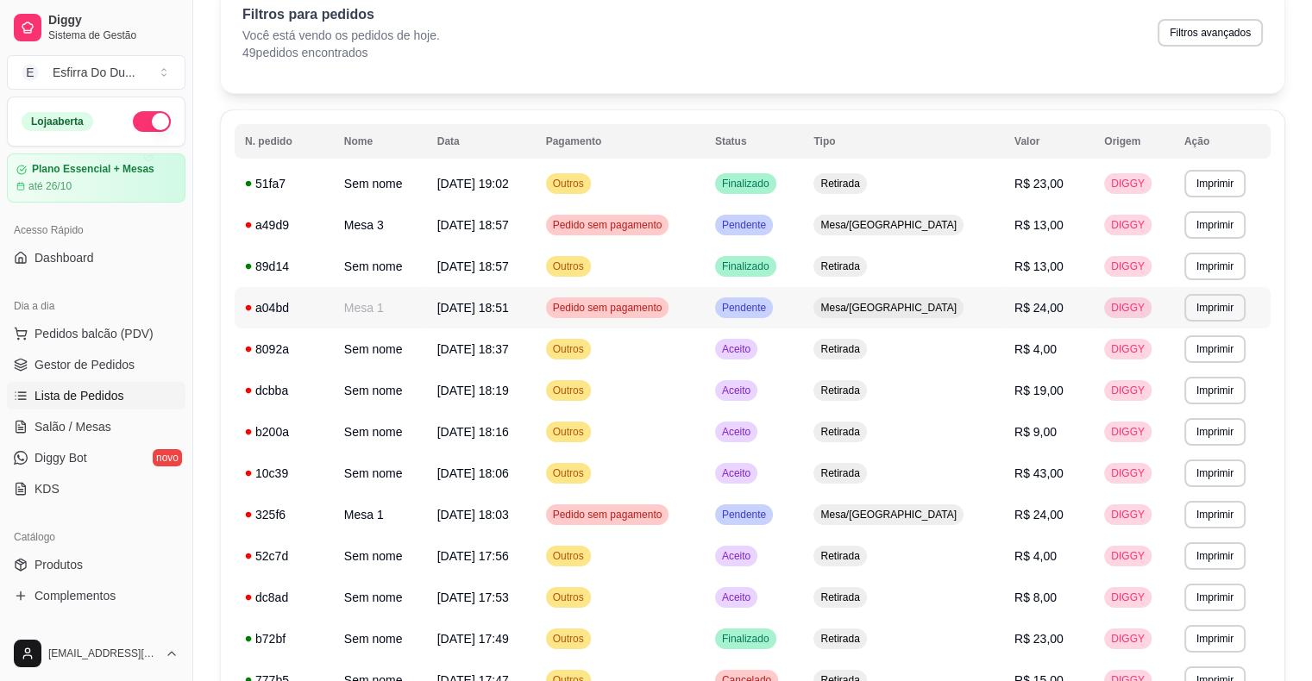
click at [773, 317] on div "Pendente" at bounding box center [744, 308] width 58 height 21
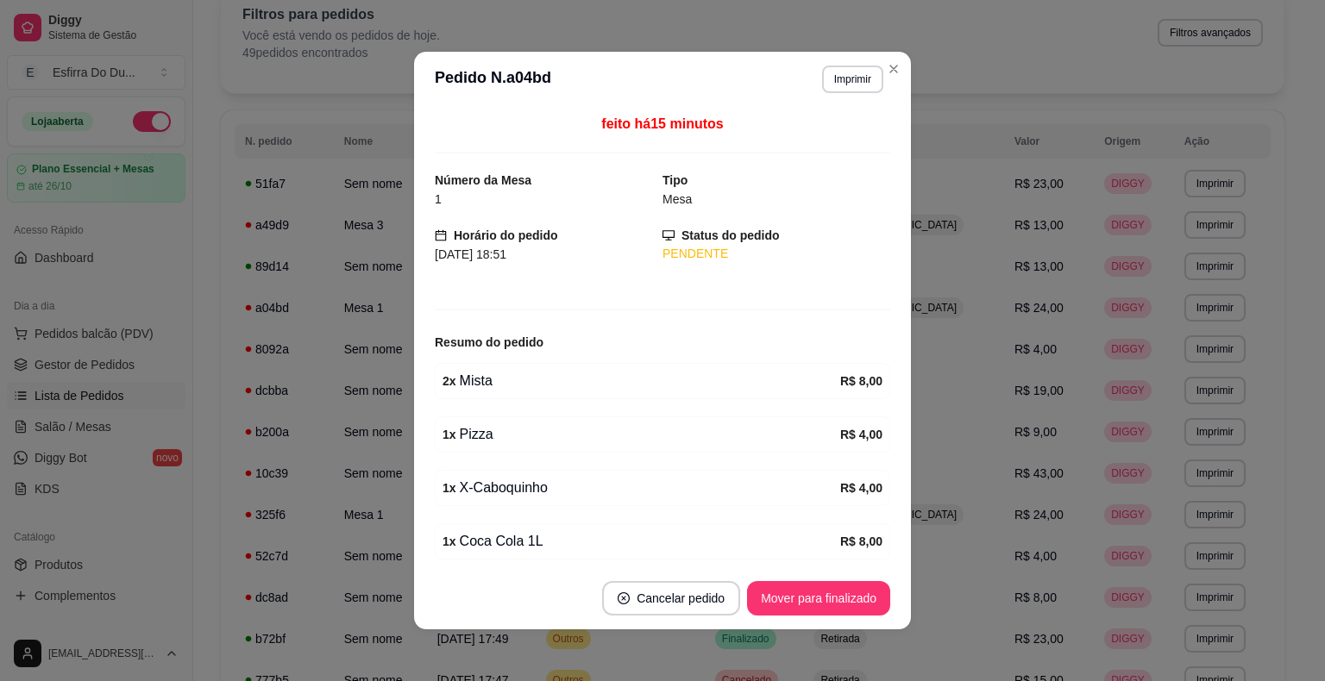
click at [789, 580] on footer "Cancelar pedido Mover para finalizado" at bounding box center [662, 598] width 497 height 62
click at [794, 594] on button "Mover para finalizado" at bounding box center [818, 599] width 139 height 34
click at [795, 595] on div "Mover para finalizado" at bounding box center [806, 598] width 167 height 34
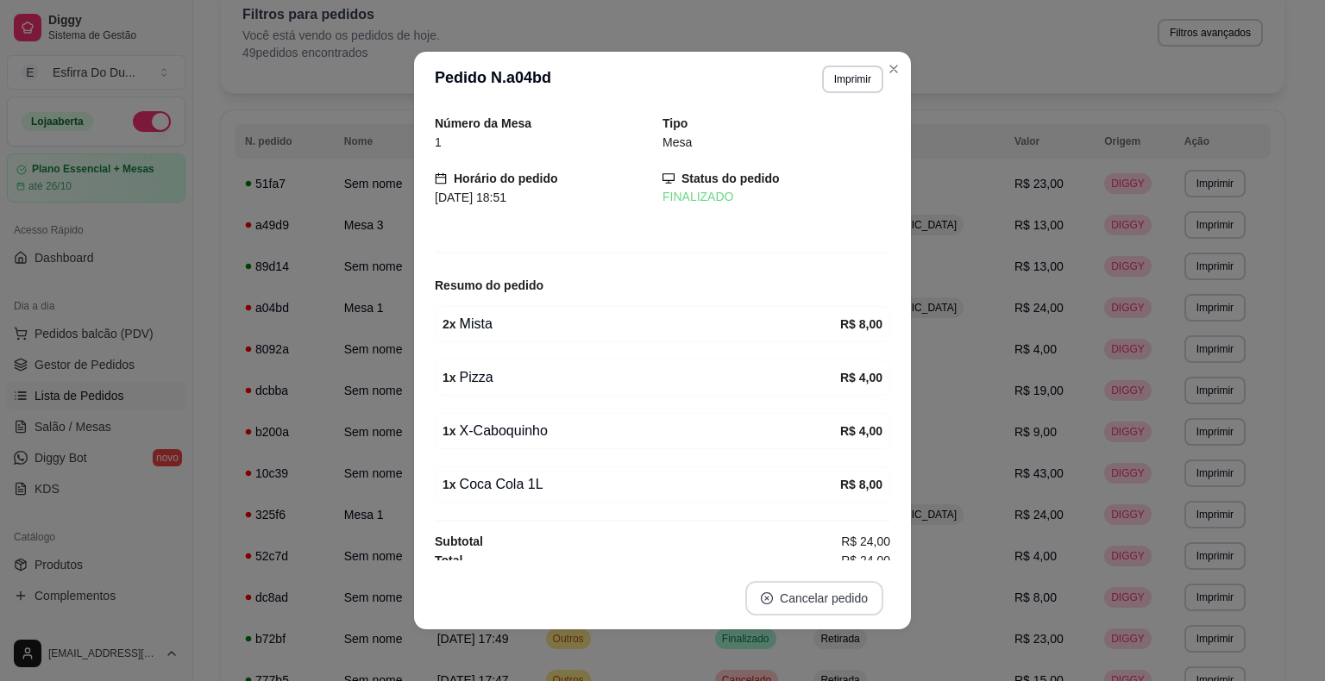
click at [795, 595] on button "Cancelar pedido" at bounding box center [814, 598] width 138 height 34
click at [795, 595] on button "Cancelar pedido" at bounding box center [814, 599] width 134 height 34
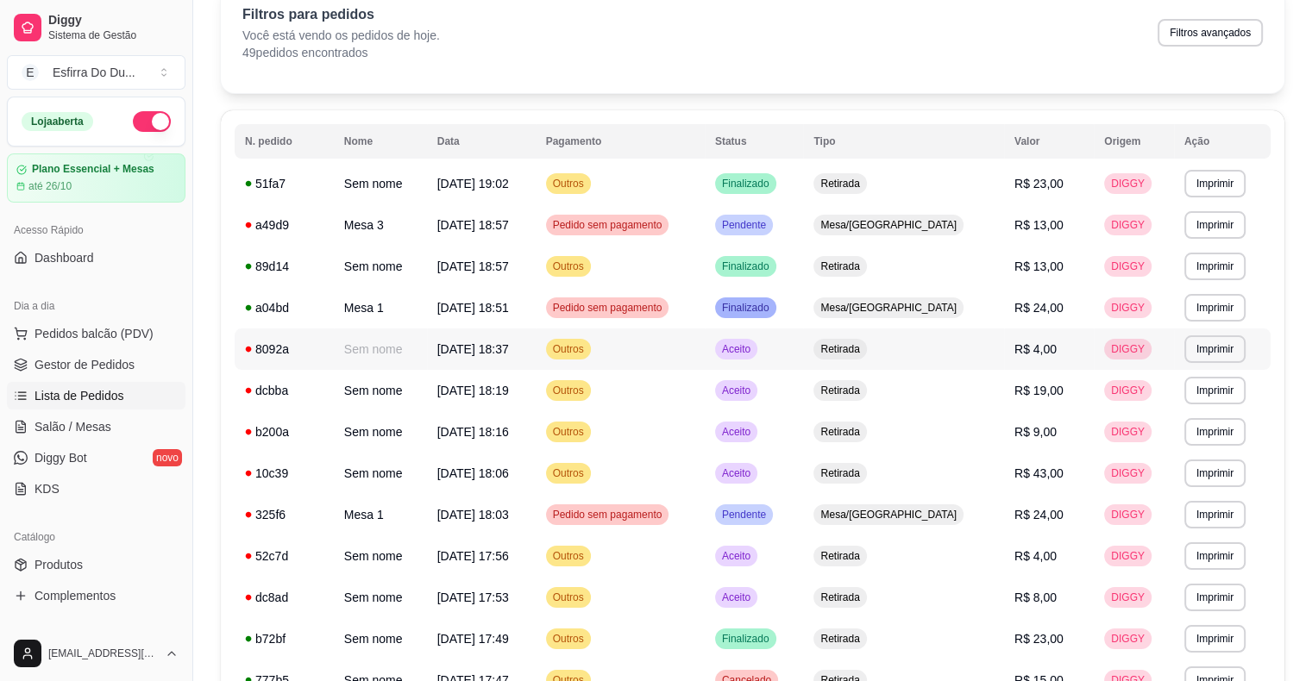
click at [754, 352] on span "Aceito" at bounding box center [735, 349] width 35 height 14
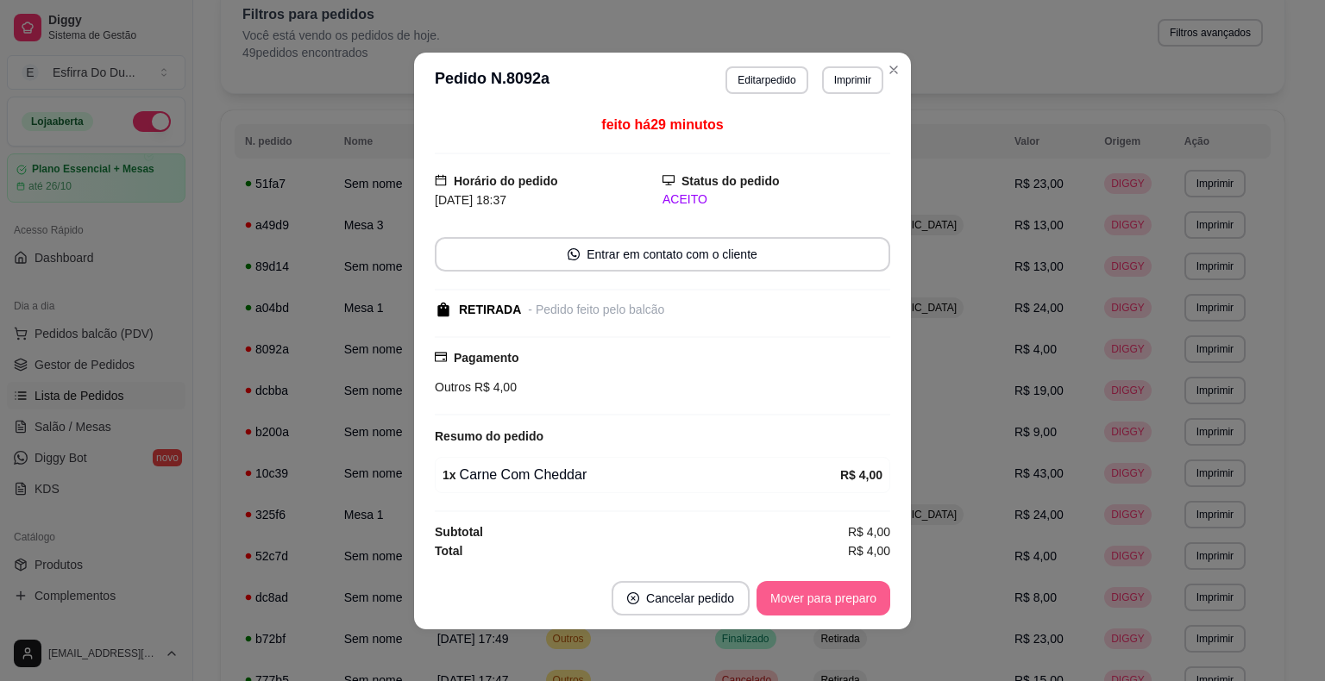
click at [818, 597] on button "Mover para preparo" at bounding box center [823, 598] width 134 height 34
click at [805, 605] on button "Mover para retirada disponível" at bounding box center [794, 598] width 185 height 34
click at [805, 605] on button "Mover para finalizado" at bounding box center [818, 598] width 143 height 34
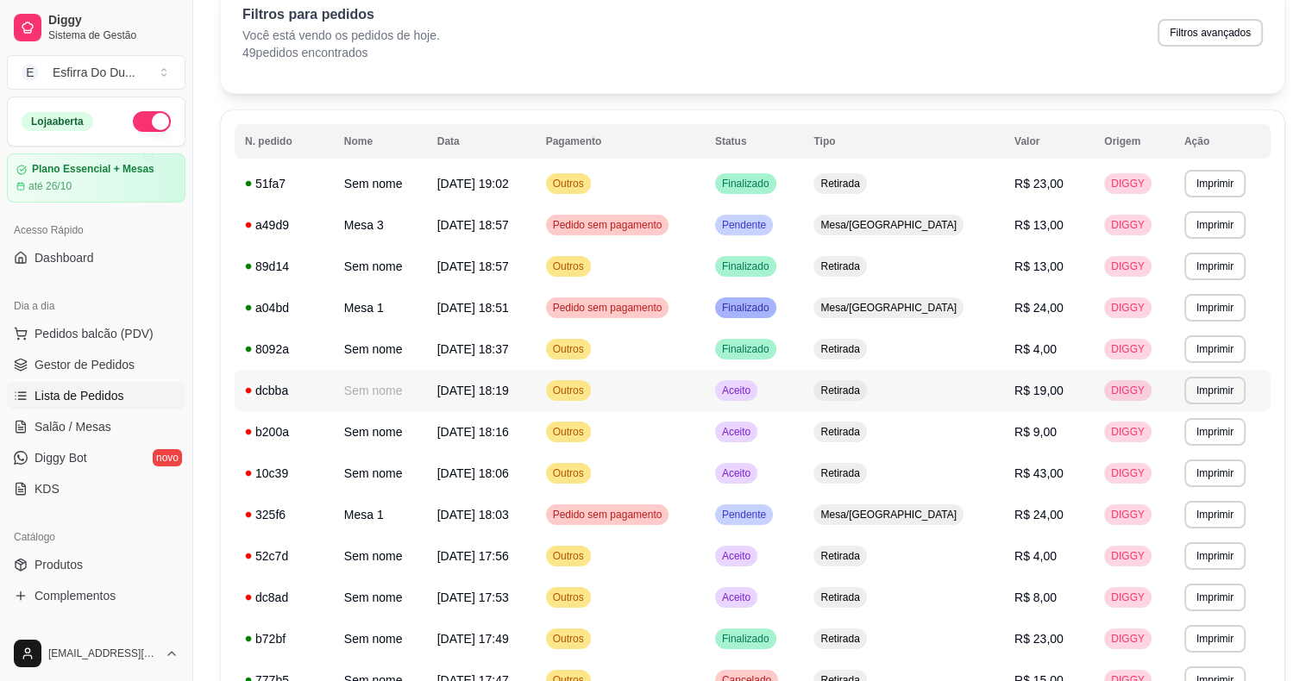
click at [754, 385] on span "Aceito" at bounding box center [735, 391] width 35 height 14
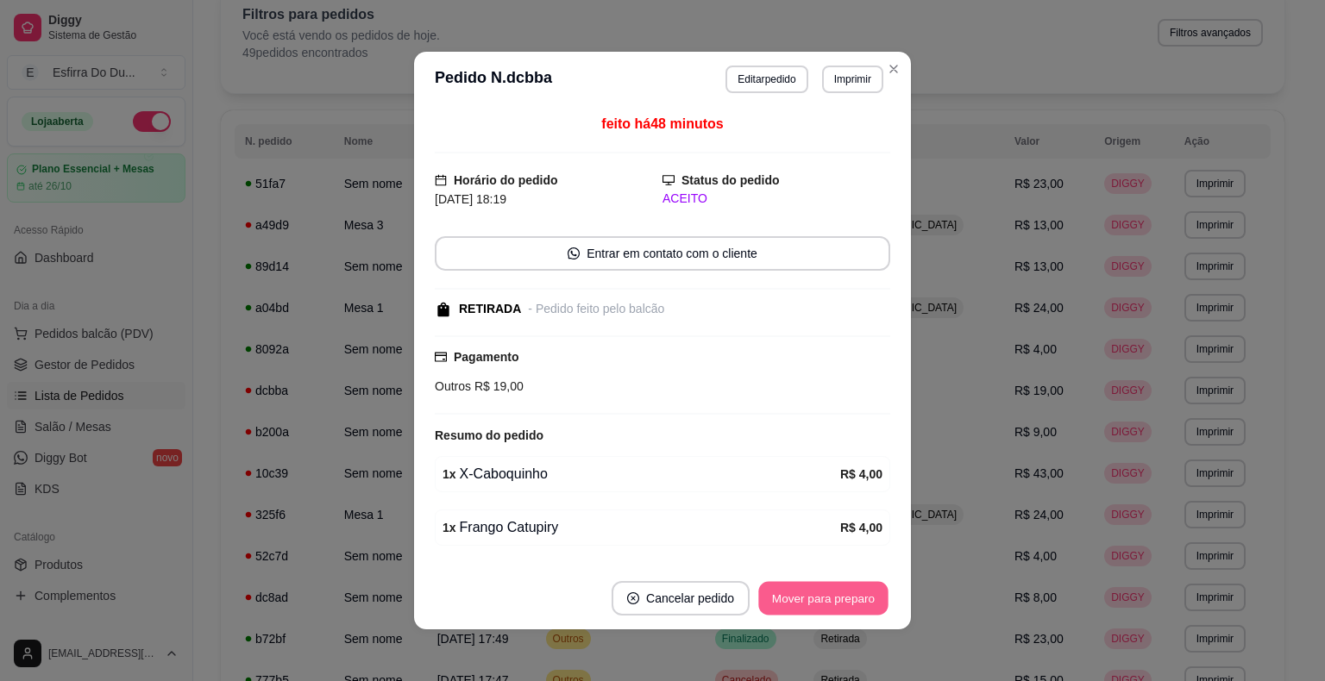
click at [806, 597] on button "Mover para preparo" at bounding box center [822, 599] width 129 height 34
click at [806, 597] on div "Mover para preparo" at bounding box center [811, 598] width 158 height 34
click at [806, 597] on button "Mover para retirada disponível" at bounding box center [794, 598] width 191 height 34
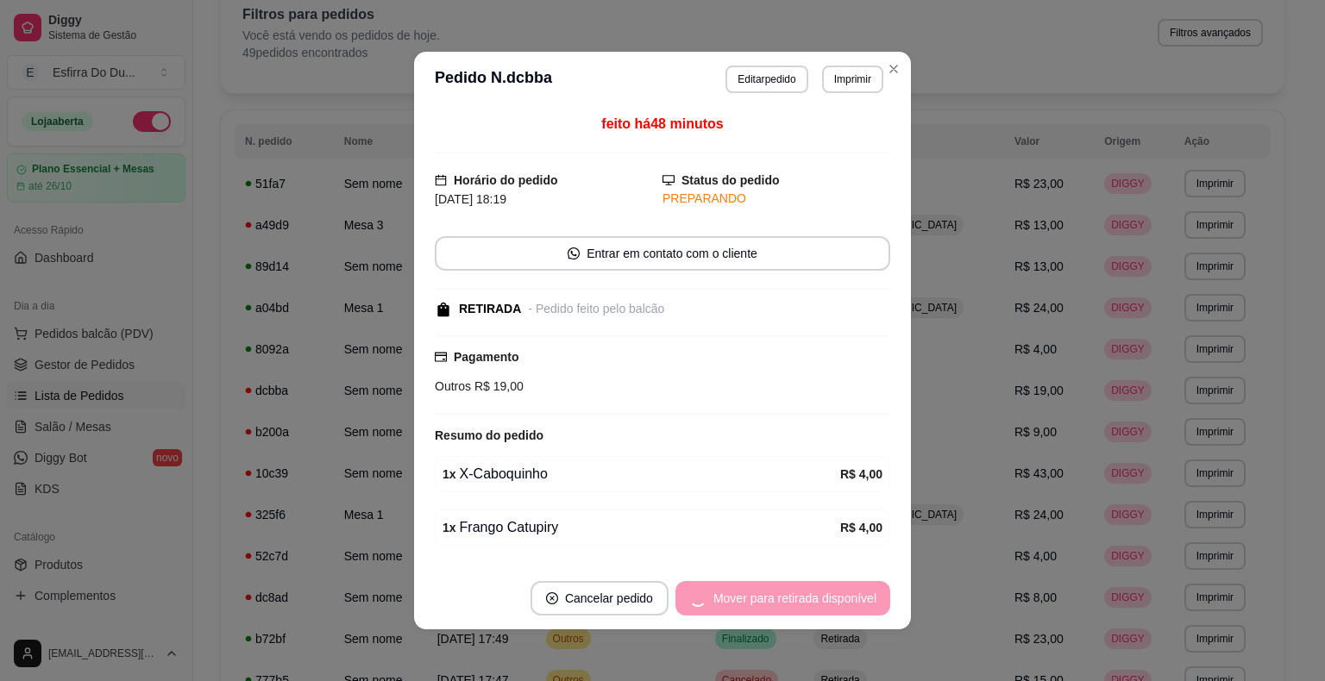
click at [806, 597] on div "Mover para retirada disponível" at bounding box center [782, 598] width 215 height 34
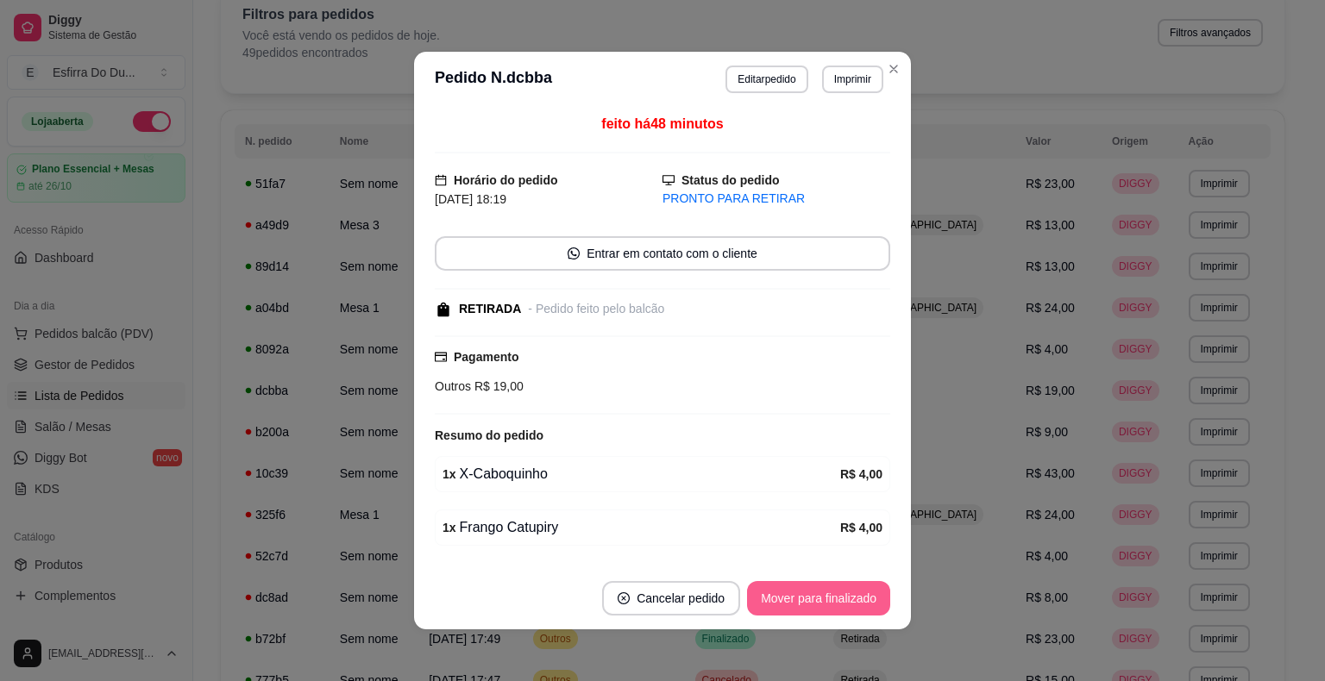
click at [806, 597] on button "Mover para finalizado" at bounding box center [818, 598] width 143 height 34
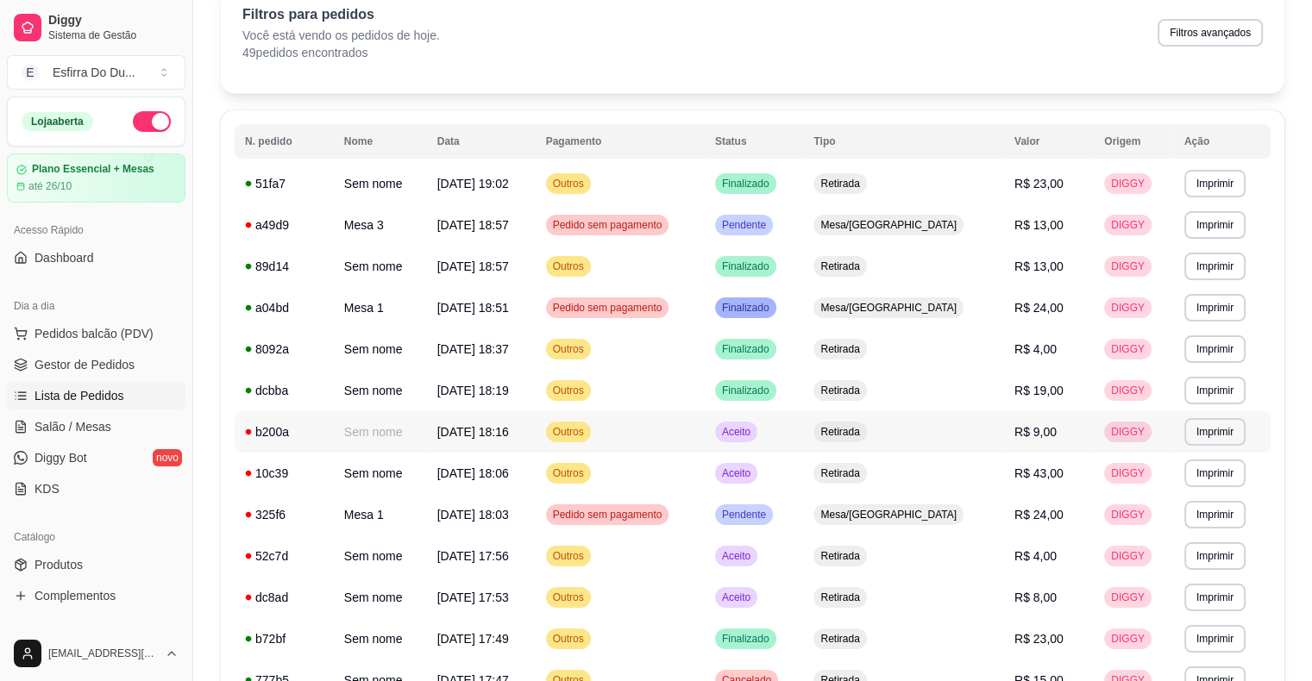
click at [754, 437] on span "Aceito" at bounding box center [735, 432] width 35 height 14
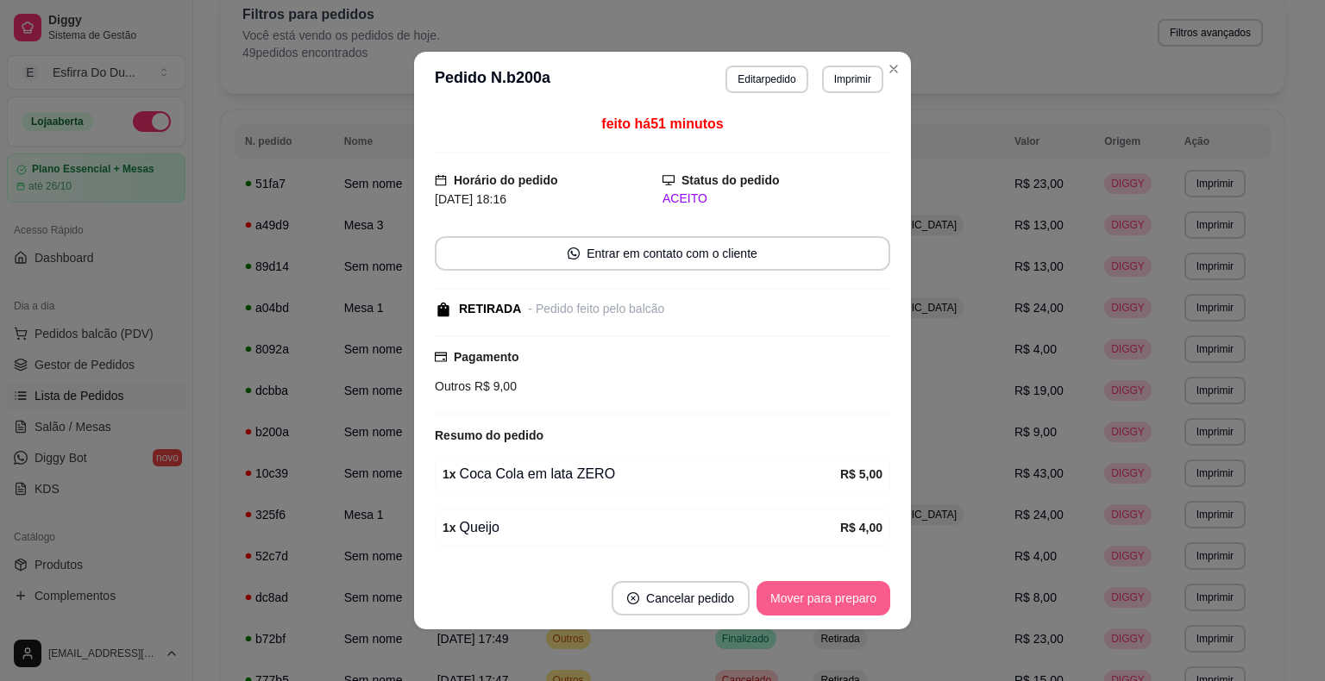
click at [814, 605] on button "Mover para preparo" at bounding box center [823, 598] width 134 height 34
click at [814, 605] on div "Mover para preparo" at bounding box center [811, 598] width 158 height 34
click at [814, 605] on button "Mover para retirada disponível" at bounding box center [794, 598] width 191 height 34
click at [814, 605] on div "Mover para retirada disponível" at bounding box center [782, 598] width 215 height 34
click at [814, 605] on button "Mover para finalizado" at bounding box center [818, 599] width 139 height 34
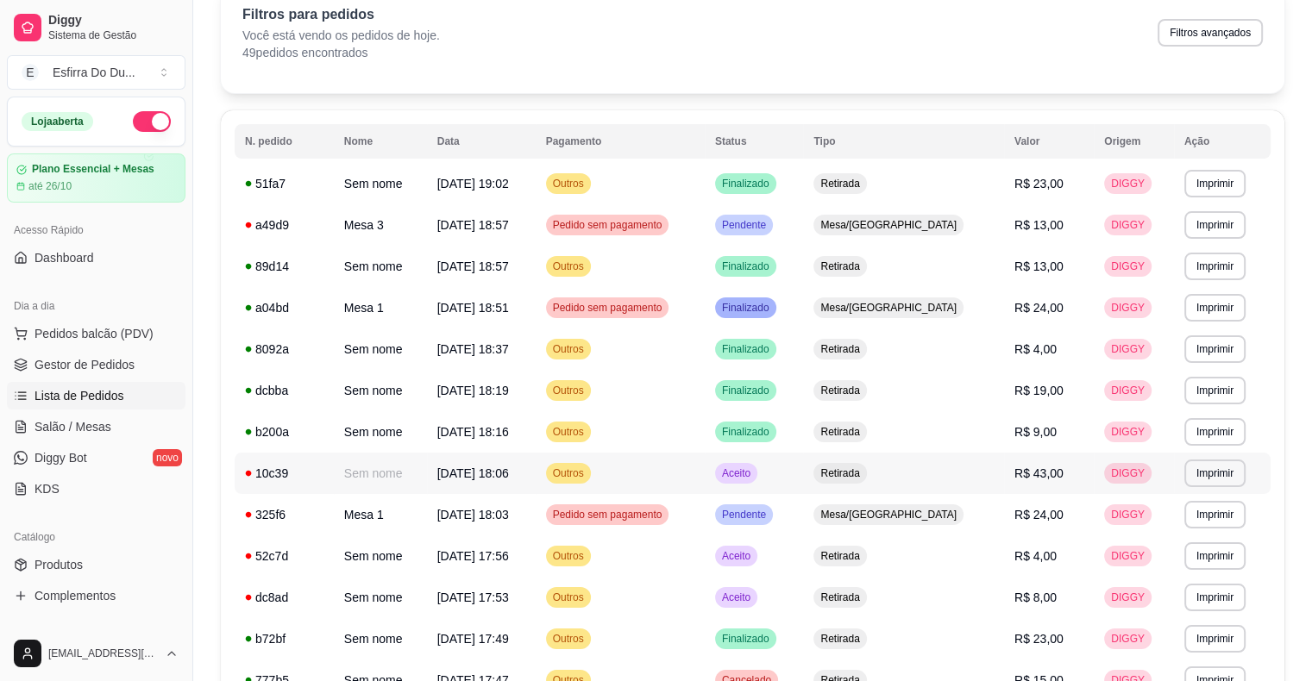
click at [754, 474] on span "Aceito" at bounding box center [735, 474] width 35 height 14
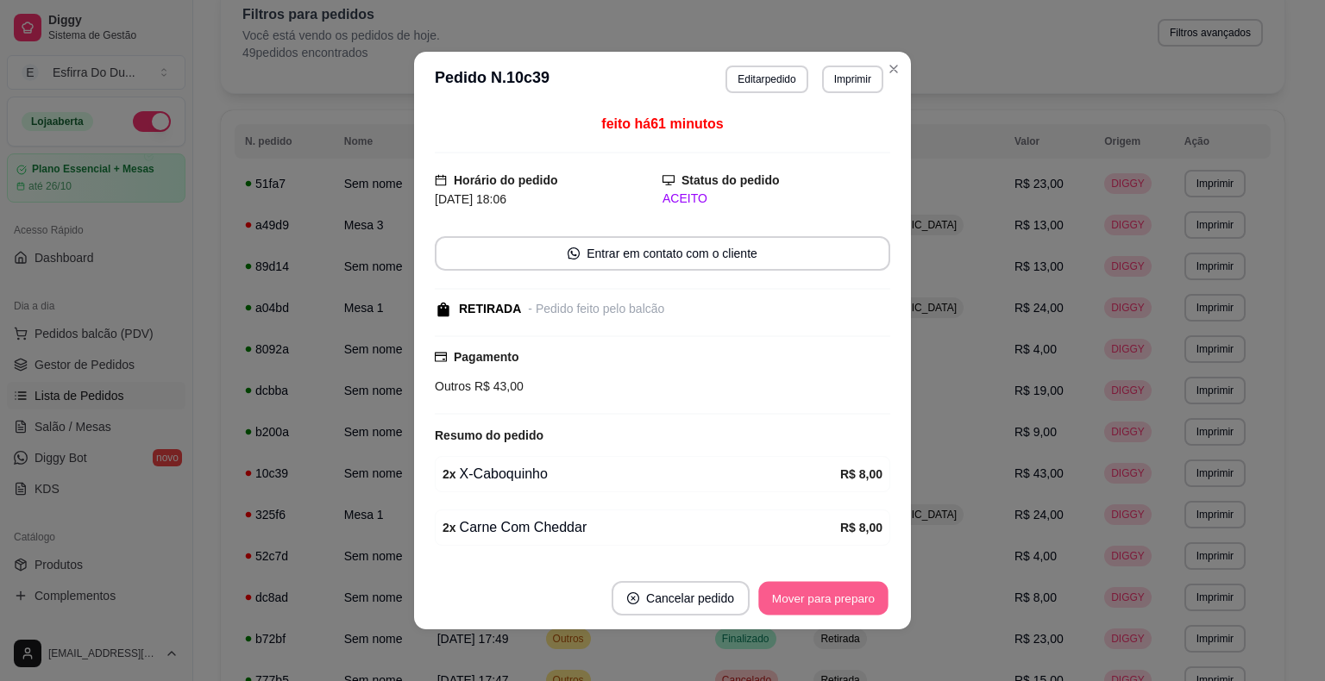
click at [800, 593] on button "Mover para preparo" at bounding box center [822, 599] width 129 height 34
click at [800, 593] on button "Mover para retirada disponível" at bounding box center [794, 599] width 185 height 34
click at [800, 593] on div "Mover para retirada disponível" at bounding box center [794, 598] width 191 height 34
click at [800, 593] on button "Mover para finalizado" at bounding box center [818, 598] width 143 height 34
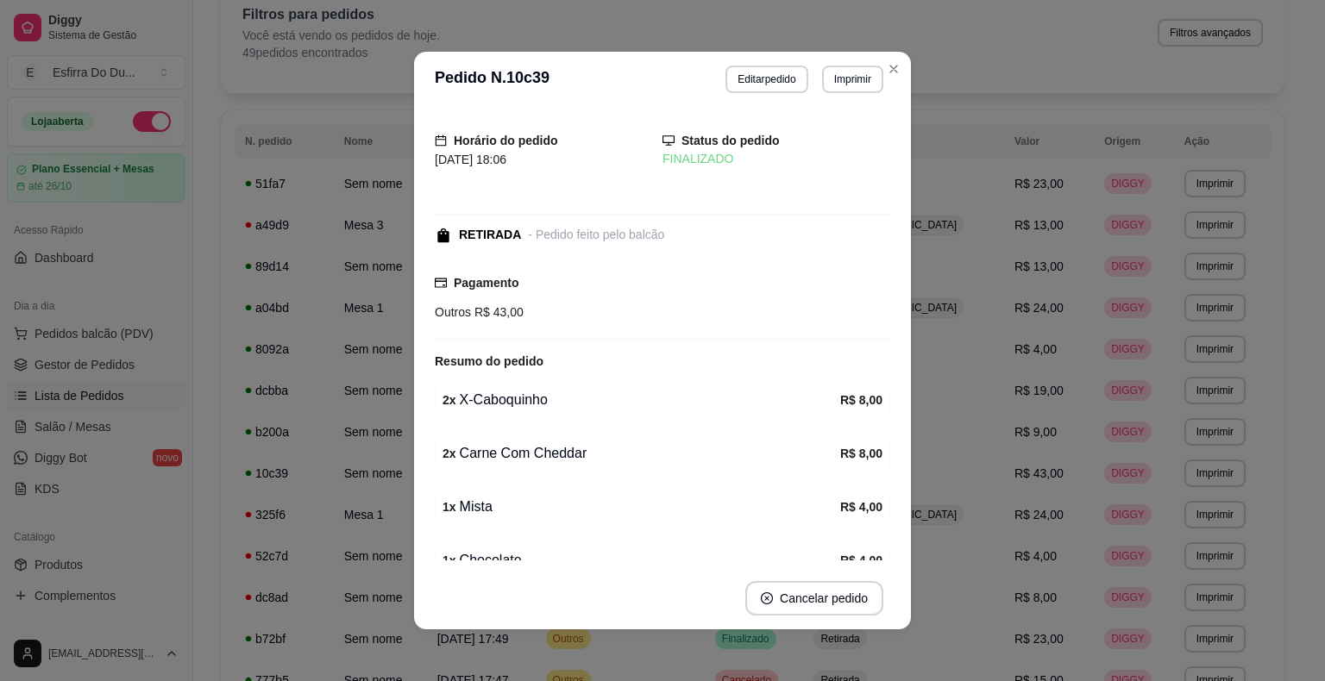
click at [899, 446] on div "Horário do pedido [DATE] 18:06 Status do pedido FINALIZADO RETIRADA - Pedido fe…" at bounding box center [662, 337] width 497 height 461
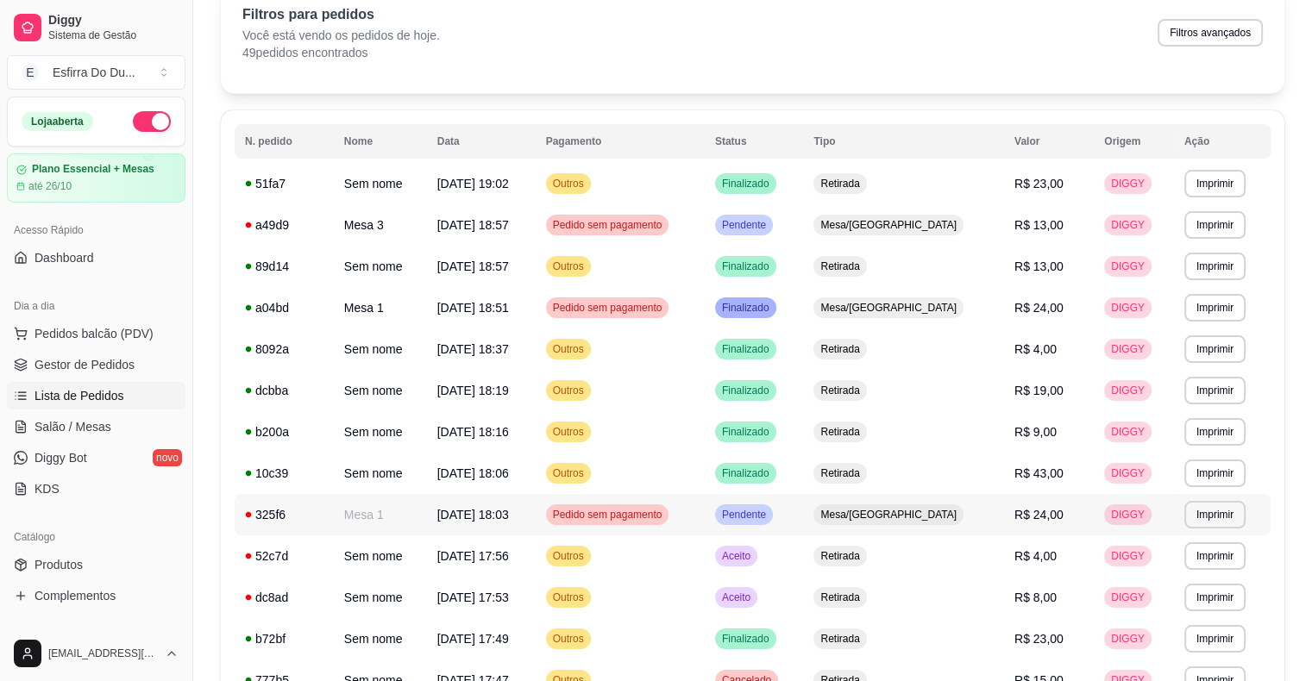
click at [773, 523] on div "Pendente" at bounding box center [744, 515] width 58 height 21
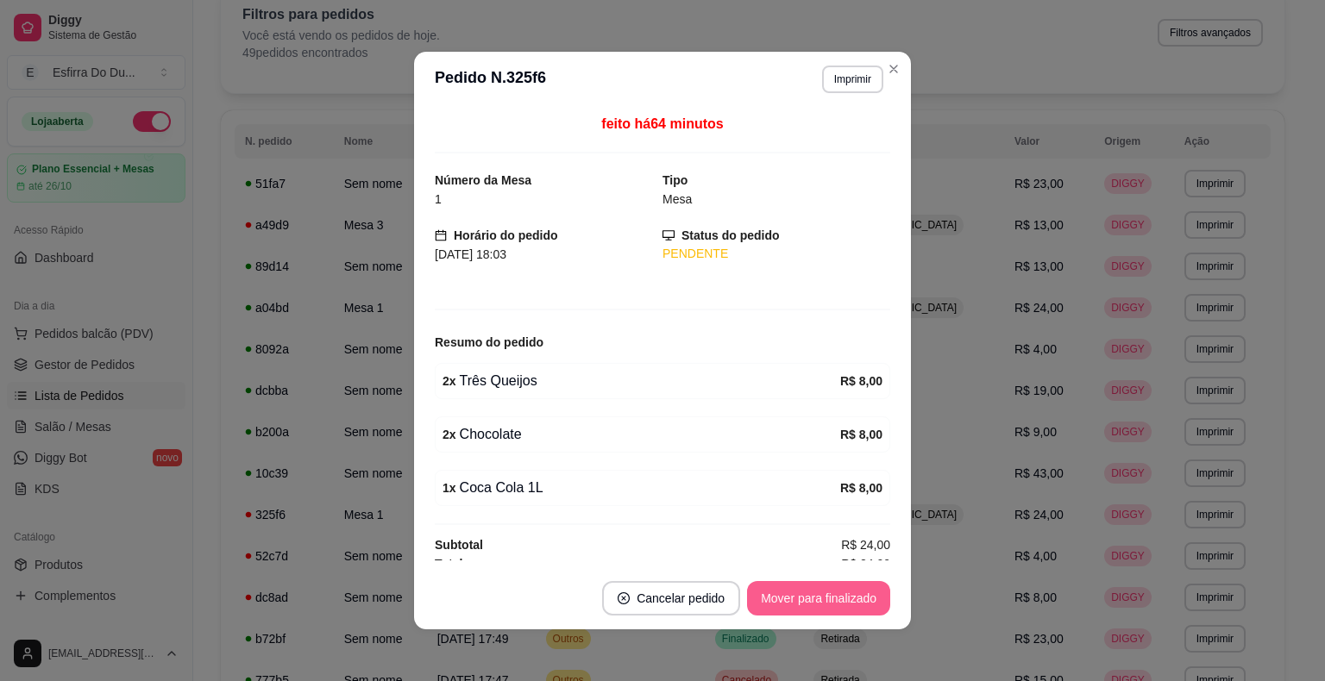
click at [800, 596] on button "Mover para finalizado" at bounding box center [818, 598] width 143 height 34
click at [800, 596] on div "Mover para finalizado" at bounding box center [806, 598] width 167 height 34
click at [800, 596] on footer "Cancelar pedido Mover para finalizado" at bounding box center [662, 598] width 497 height 62
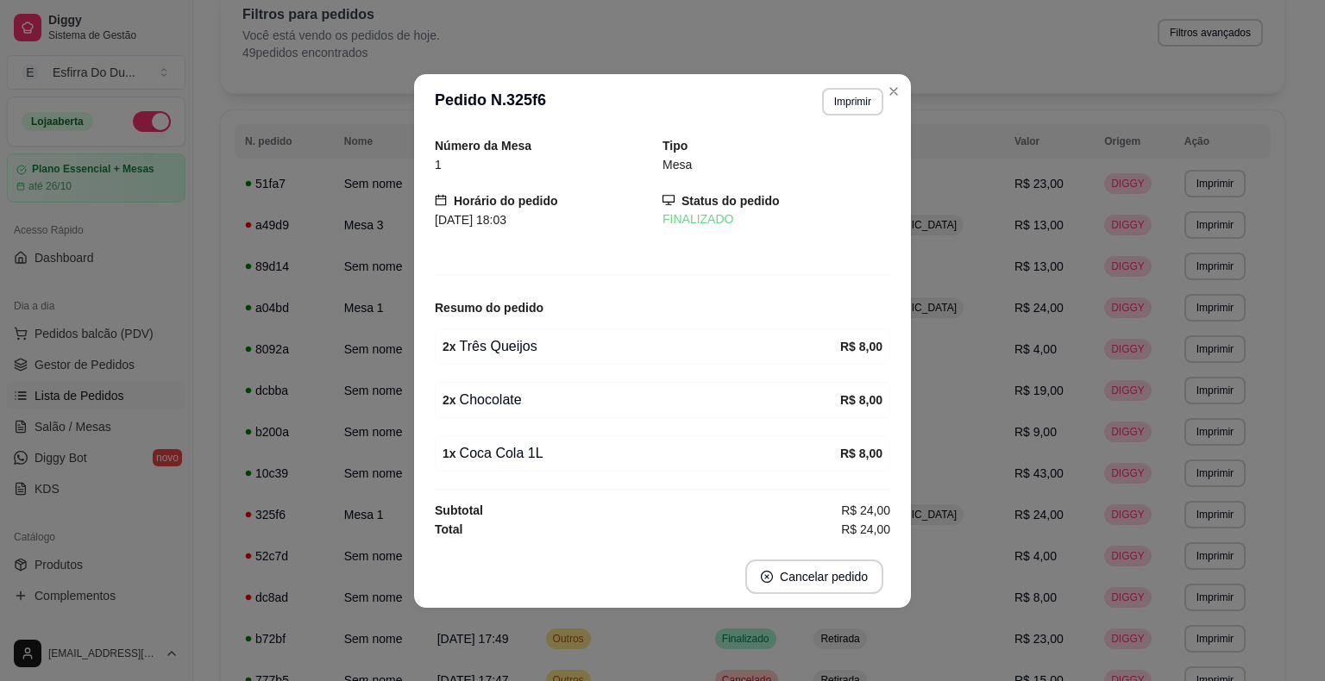
click at [800, 596] on footer "Cancelar pedido" at bounding box center [662, 577] width 497 height 62
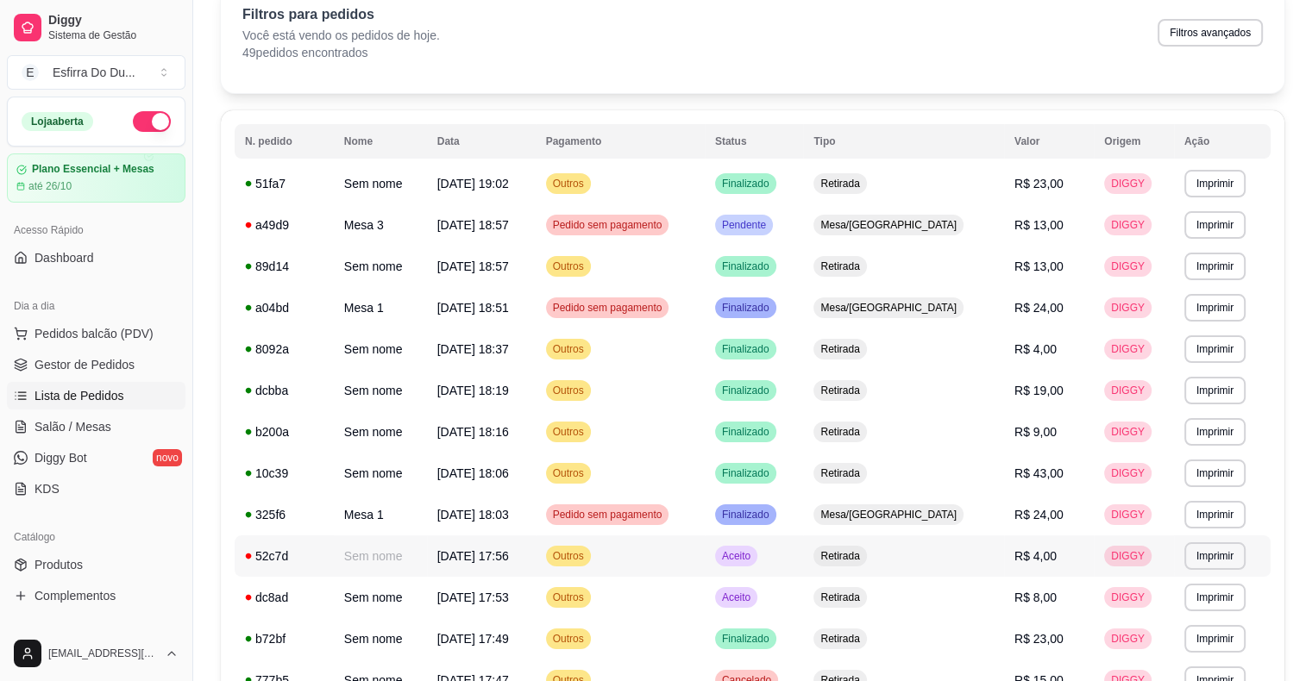
click at [754, 561] on span "Aceito" at bounding box center [735, 556] width 35 height 14
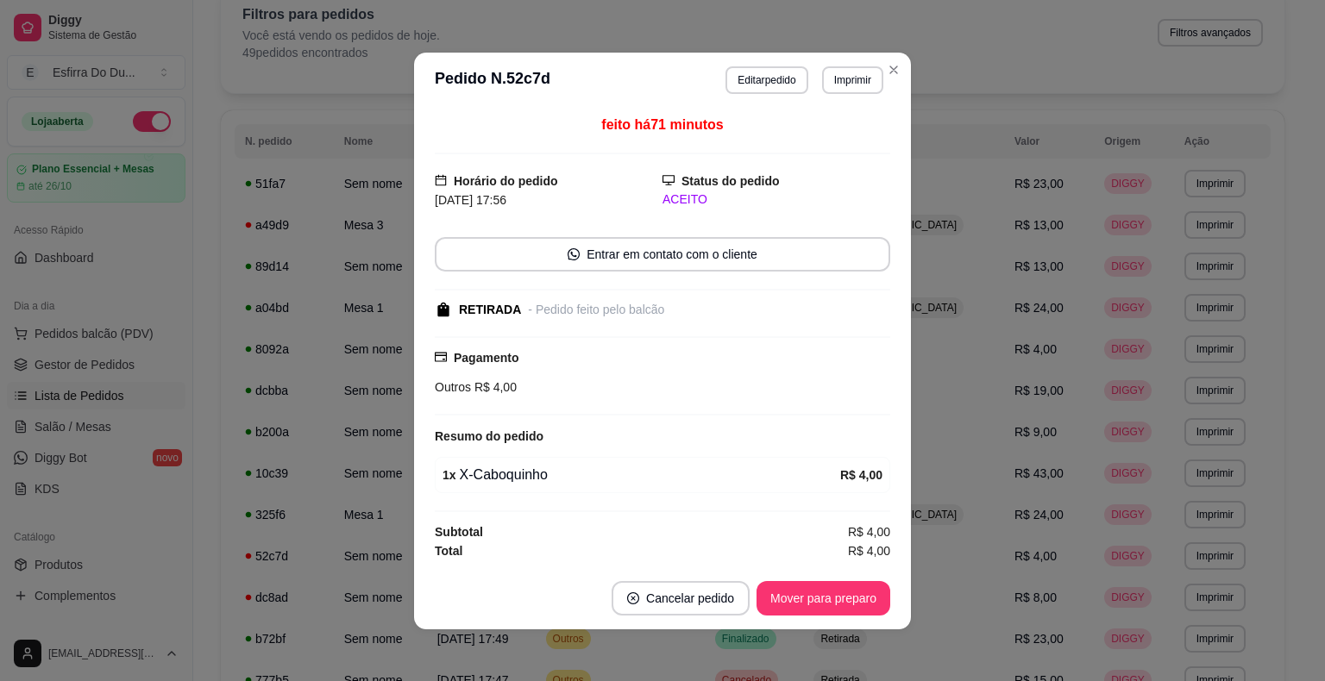
click at [808, 615] on footer "Cancelar pedido Mover para preparo" at bounding box center [662, 598] width 497 height 62
drag, startPoint x: 808, startPoint y: 615, endPoint x: 815, endPoint y: 594, distance: 21.8
click at [808, 613] on footer "Cancelar pedido Mover para preparo" at bounding box center [662, 598] width 497 height 62
click at [815, 593] on button "Mover para preparo" at bounding box center [823, 598] width 134 height 34
click at [815, 593] on div "Mover para preparo" at bounding box center [811, 598] width 158 height 34
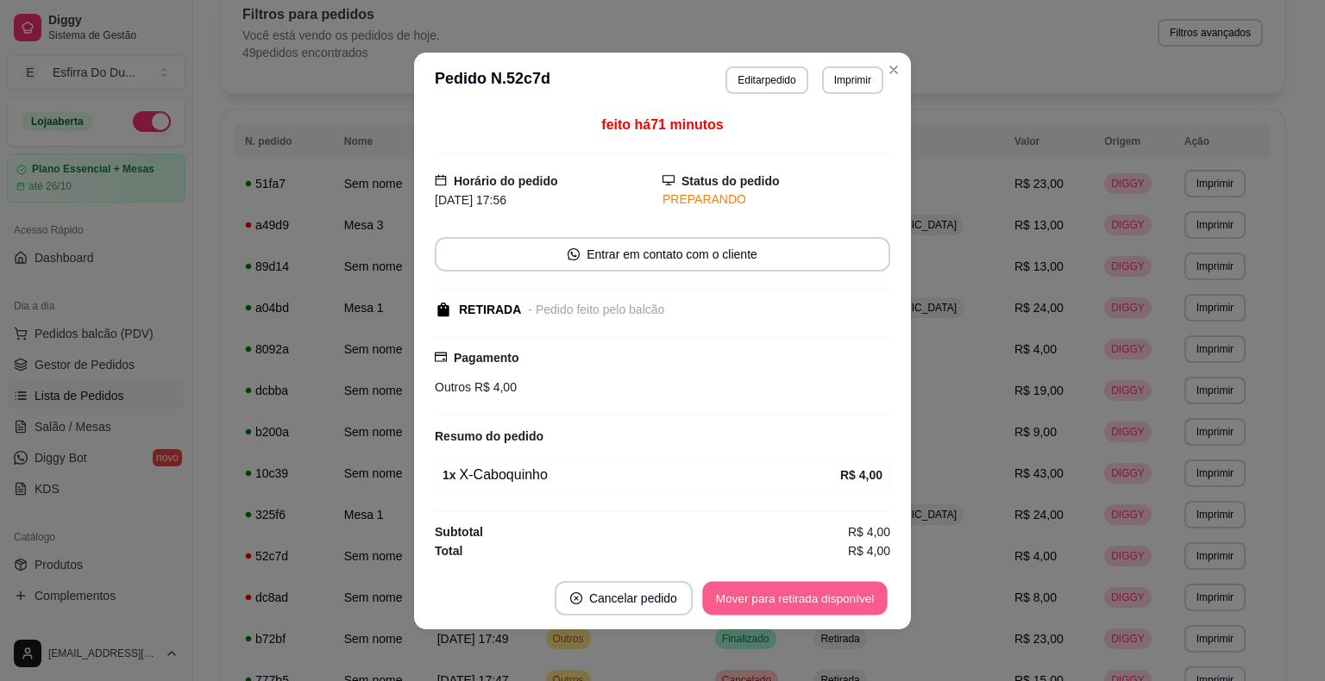
click at [815, 593] on button "Mover para retirada disponível" at bounding box center [794, 598] width 185 height 34
click at [815, 593] on button "Mover para finalizado" at bounding box center [818, 598] width 139 height 34
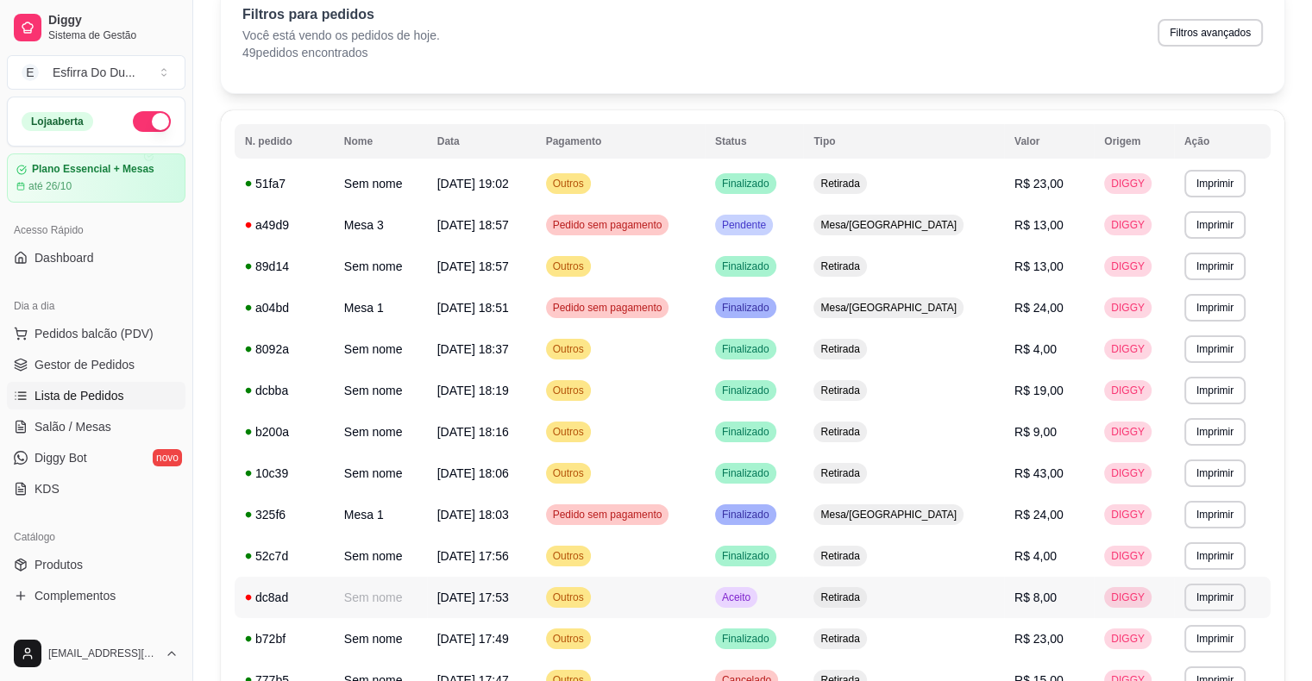
click at [754, 601] on span "Aceito" at bounding box center [735, 598] width 35 height 14
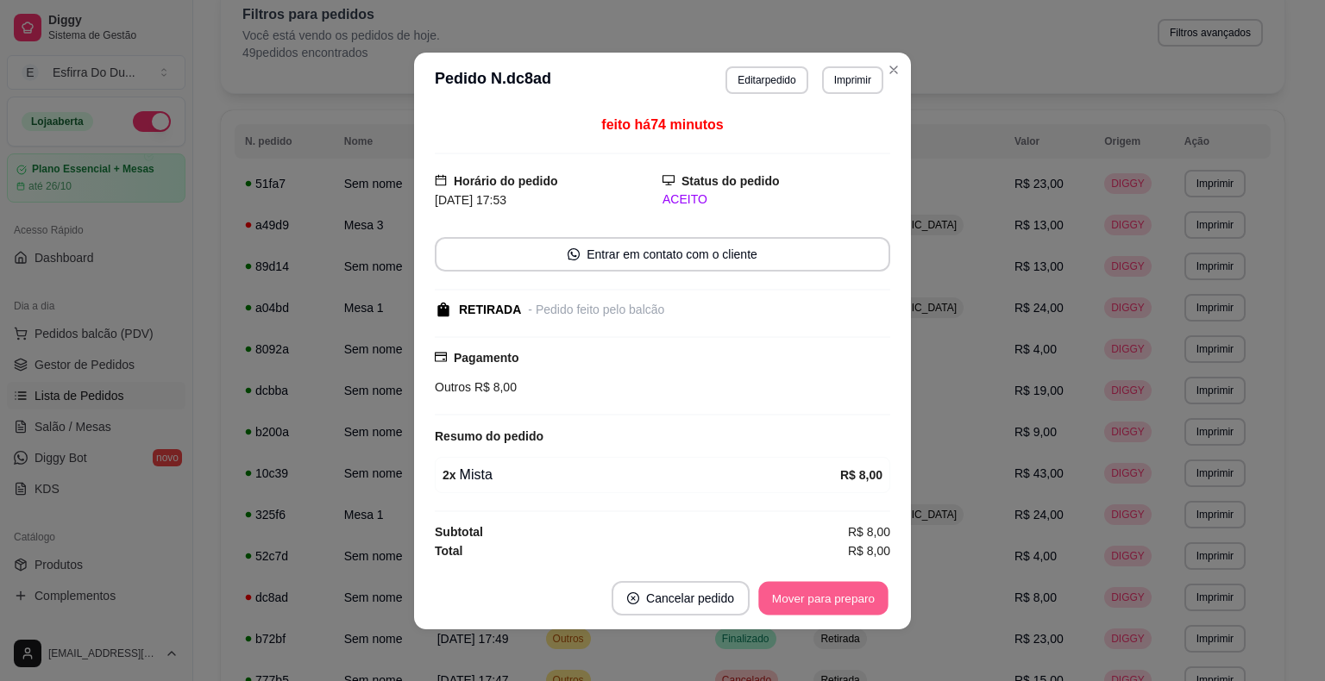
click at [793, 602] on button "Mover para preparo" at bounding box center [822, 598] width 129 height 34
click at [793, 602] on div "Mover para preparo" at bounding box center [811, 598] width 158 height 34
click at [793, 602] on button "Mover para retirada disponível" at bounding box center [794, 598] width 185 height 34
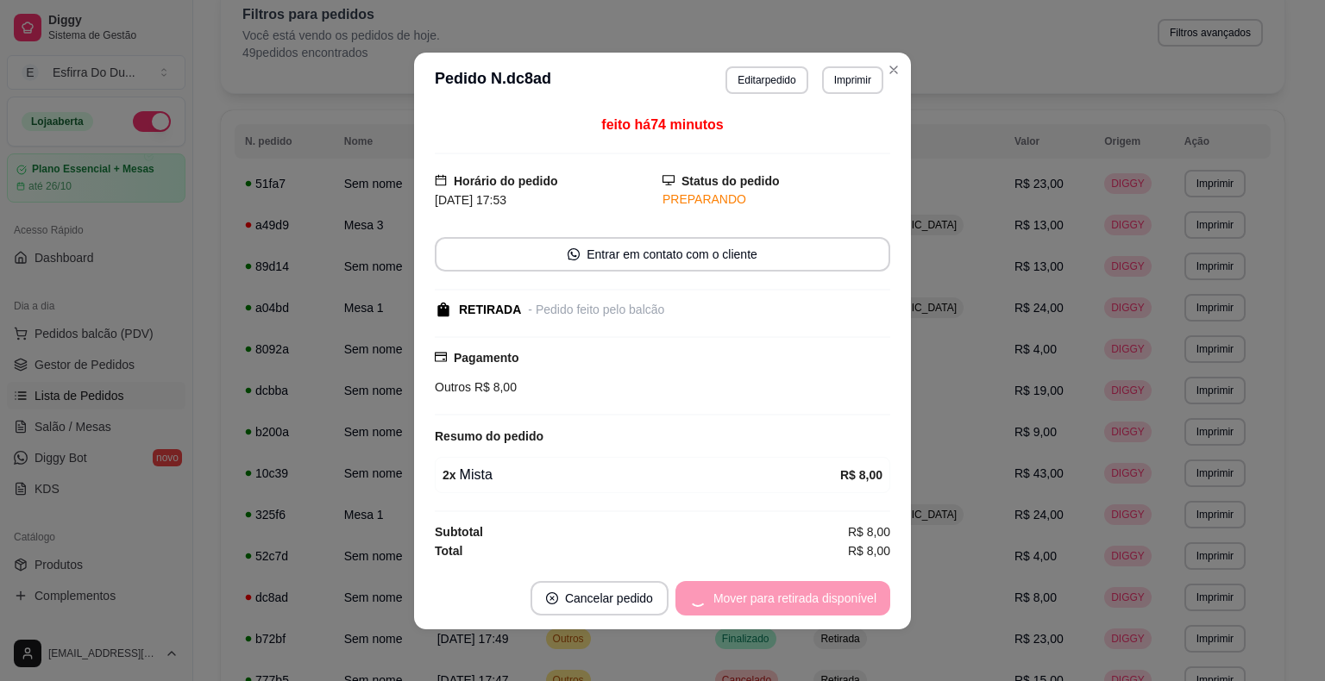
click at [793, 602] on div "Mover para retirada disponível" at bounding box center [782, 598] width 215 height 34
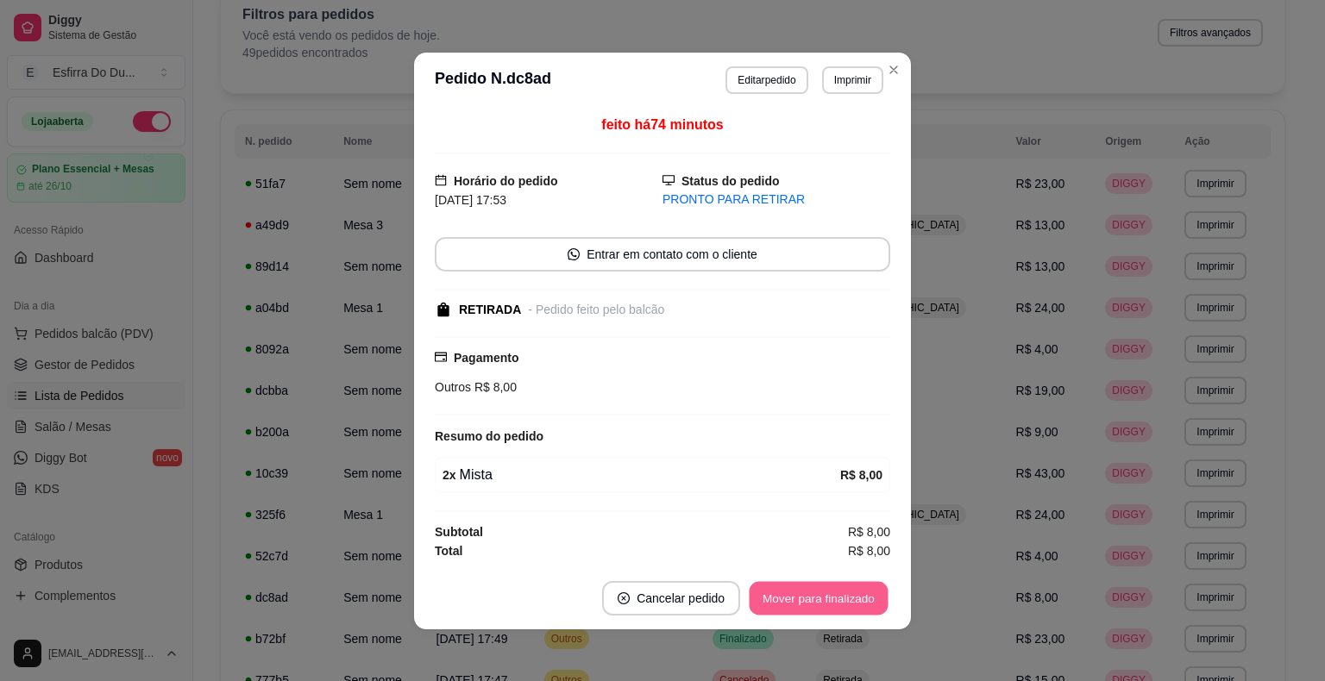
click at [790, 602] on button "Mover para finalizado" at bounding box center [818, 598] width 139 height 34
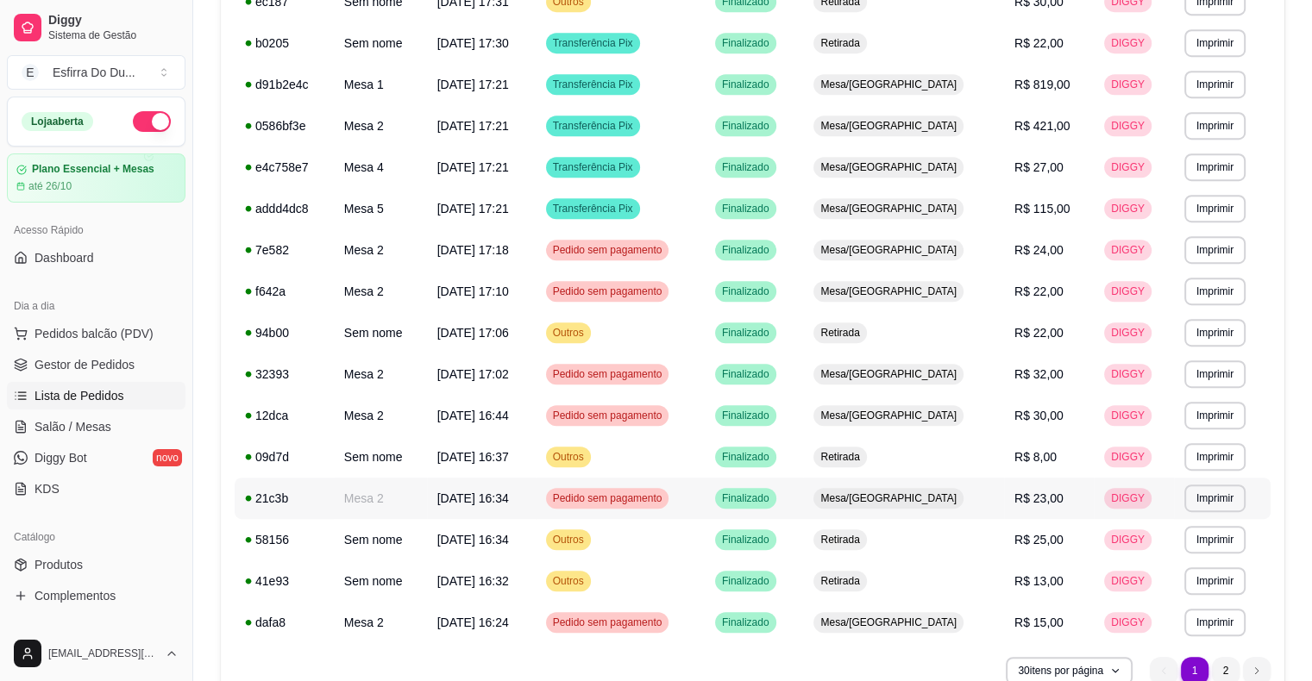
scroll to position [934, 0]
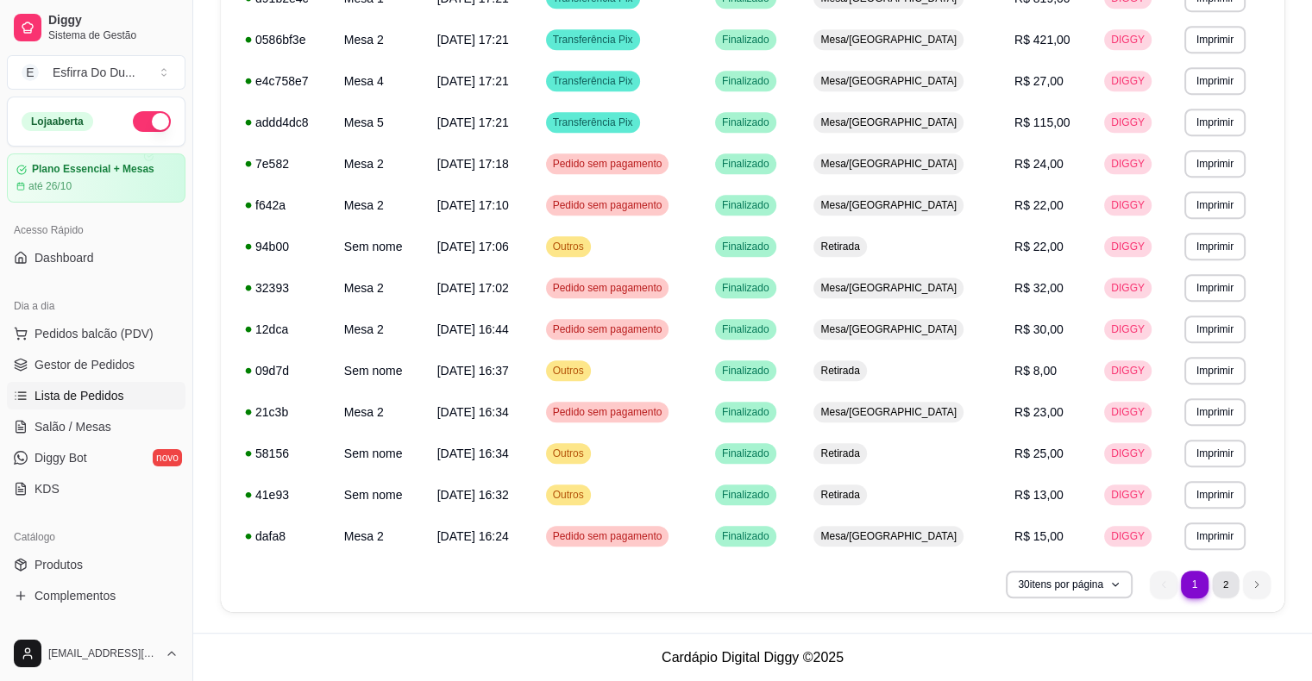
click at [1228, 592] on li "2" at bounding box center [1225, 584] width 27 height 27
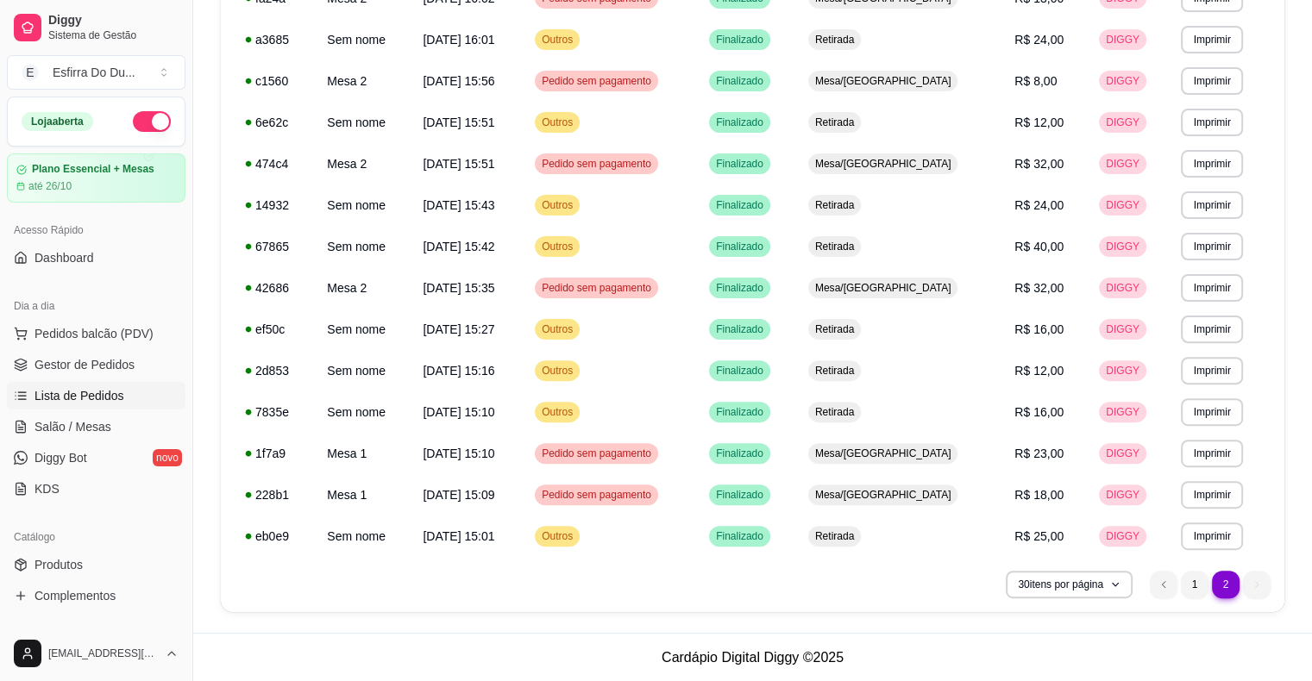
click at [1228, 592] on li "2" at bounding box center [1225, 584] width 27 height 27
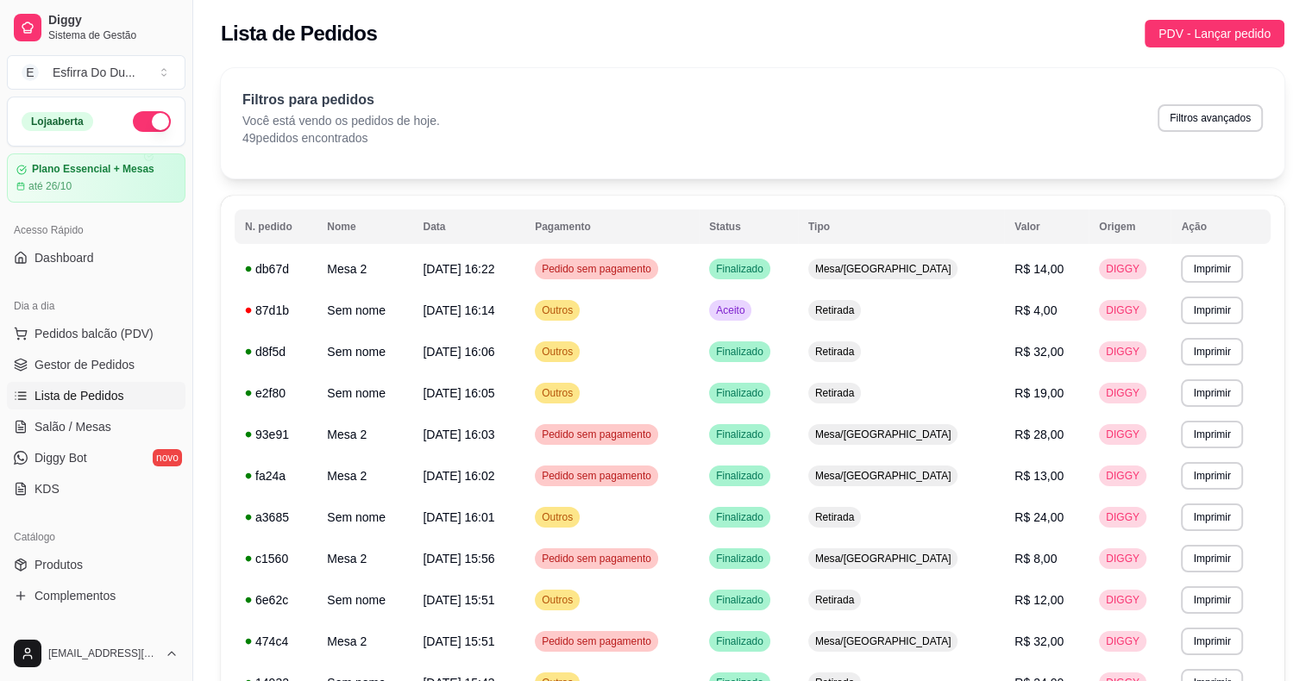
scroll to position [0, 0]
click at [751, 319] on div "Aceito" at bounding box center [730, 311] width 42 height 21
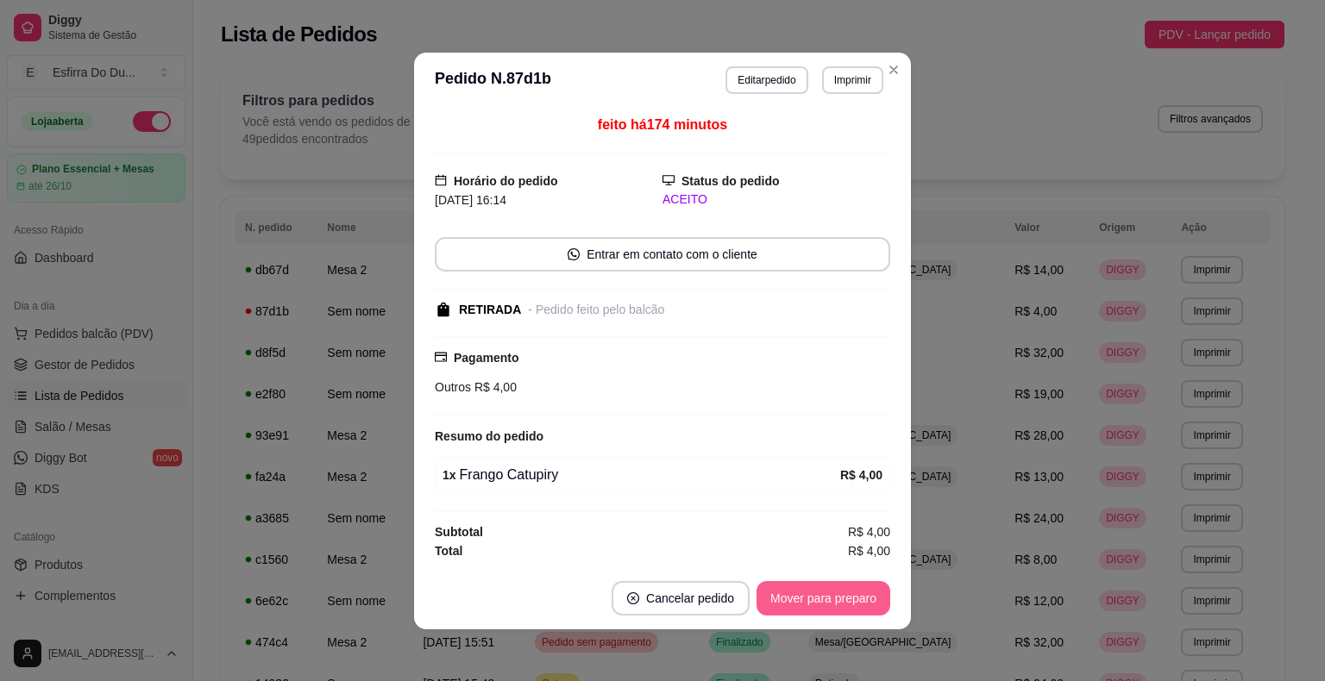
click at [818, 612] on button "Mover para preparo" at bounding box center [823, 598] width 134 height 34
click at [818, 612] on button "Mover para retirada disponível" at bounding box center [794, 598] width 191 height 34
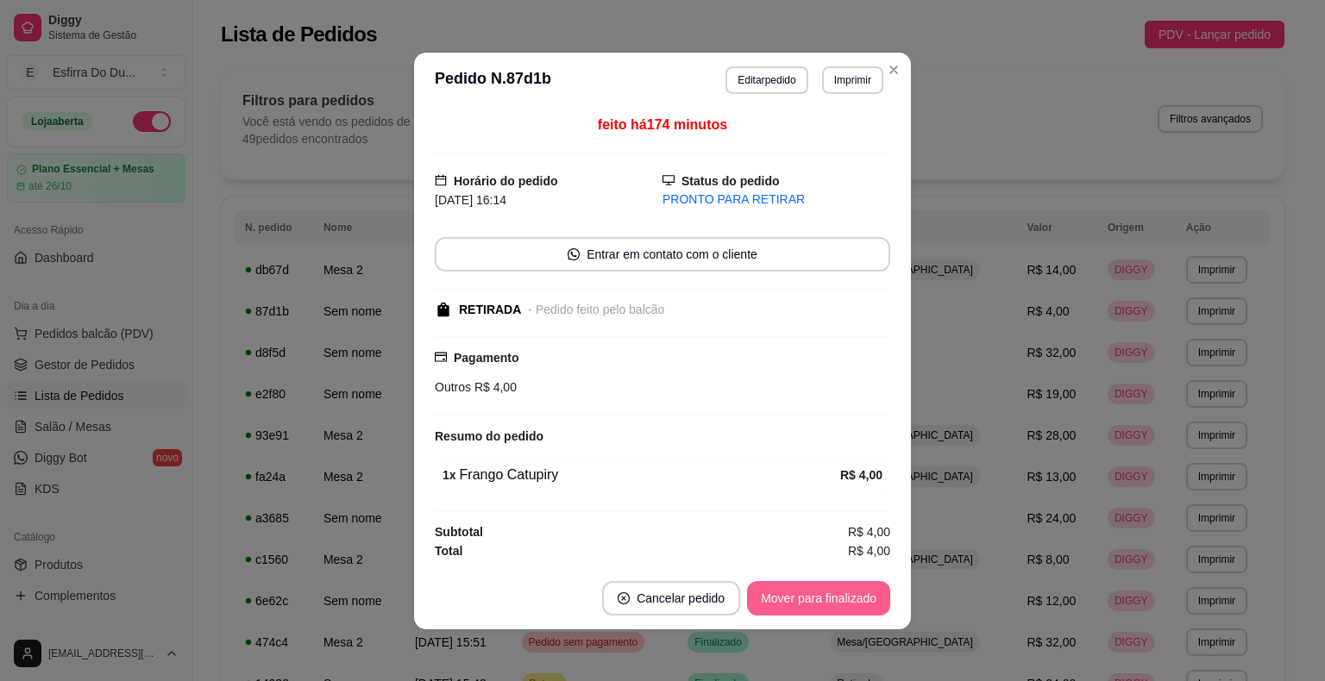
click at [818, 612] on button "Mover para finalizado" at bounding box center [818, 598] width 143 height 34
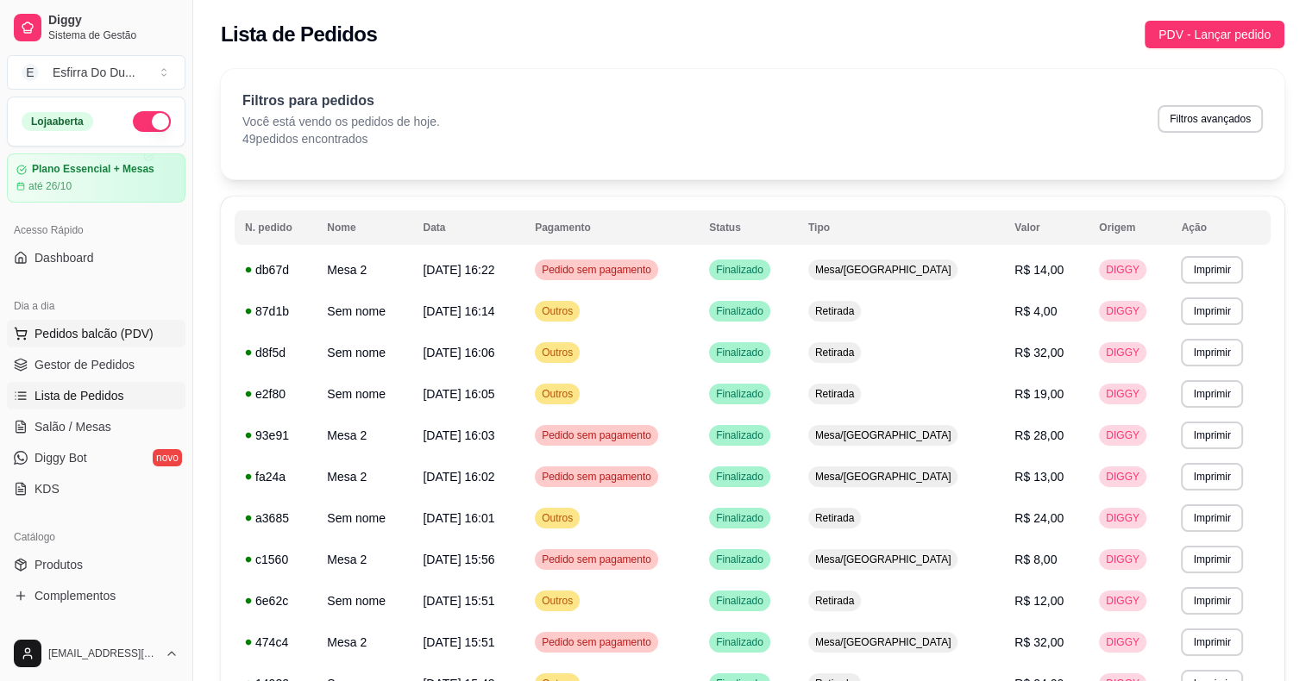
click at [101, 340] on span "Pedidos balcão (PDV)" at bounding box center [93, 333] width 119 height 17
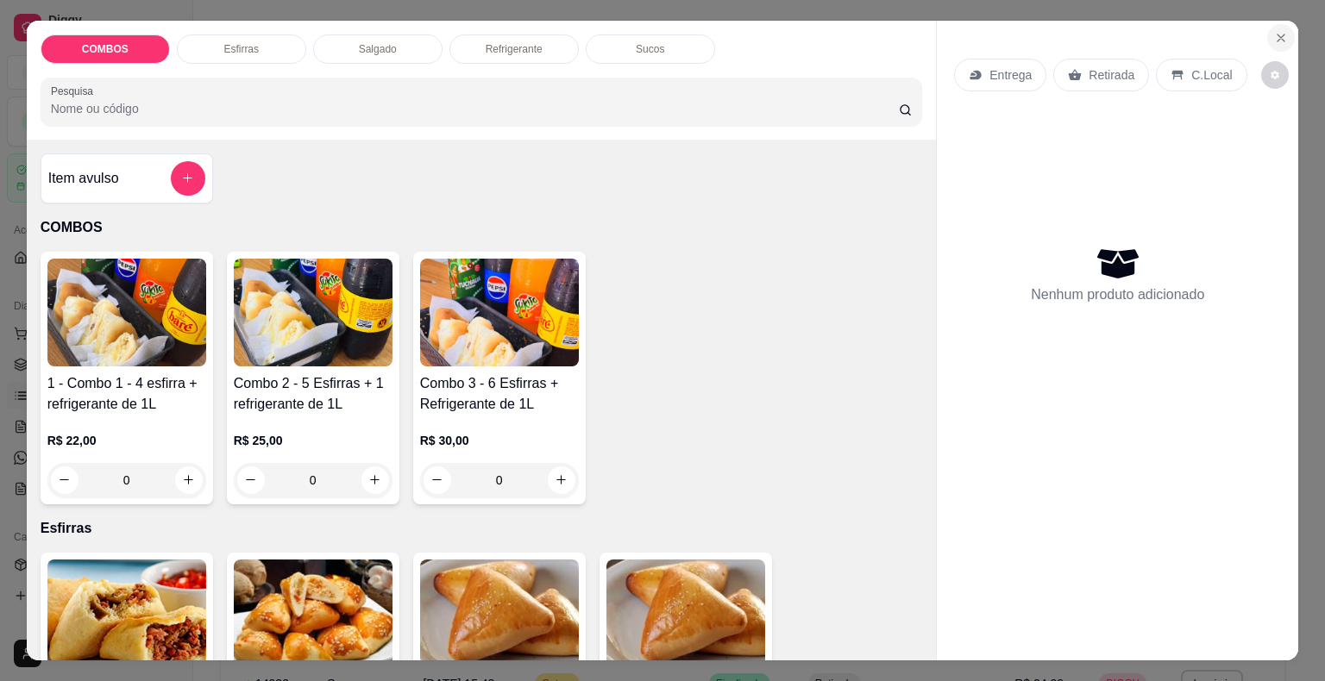
click at [1274, 31] on icon "Close" at bounding box center [1281, 38] width 14 height 14
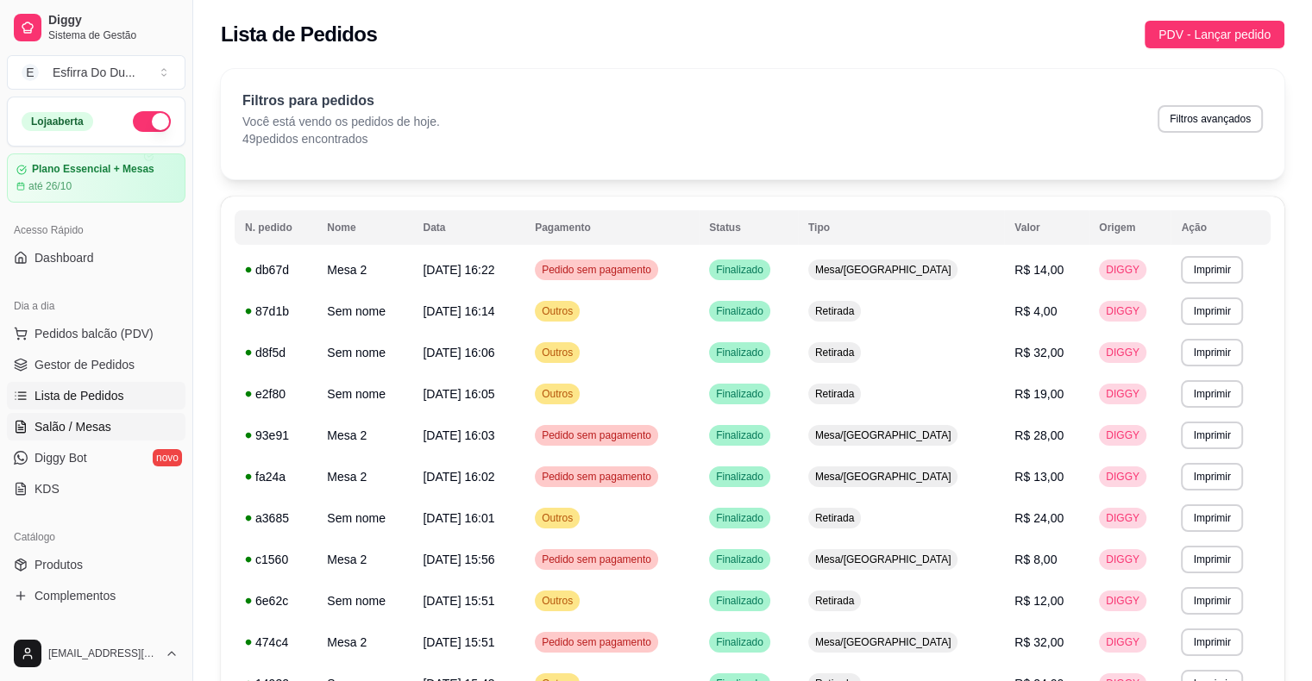
click at [56, 429] on span "Salão / Mesas" at bounding box center [72, 426] width 77 height 17
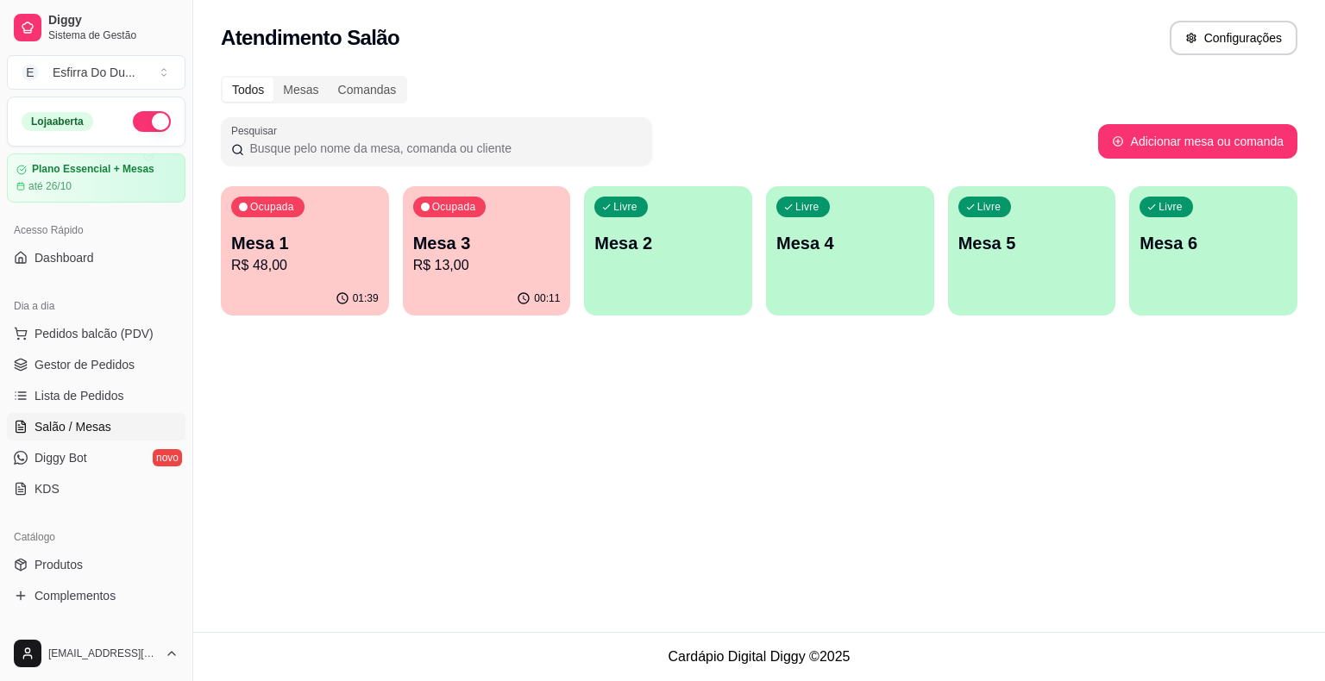
click at [451, 273] on p "R$ 13,00" at bounding box center [486, 265] width 147 height 21
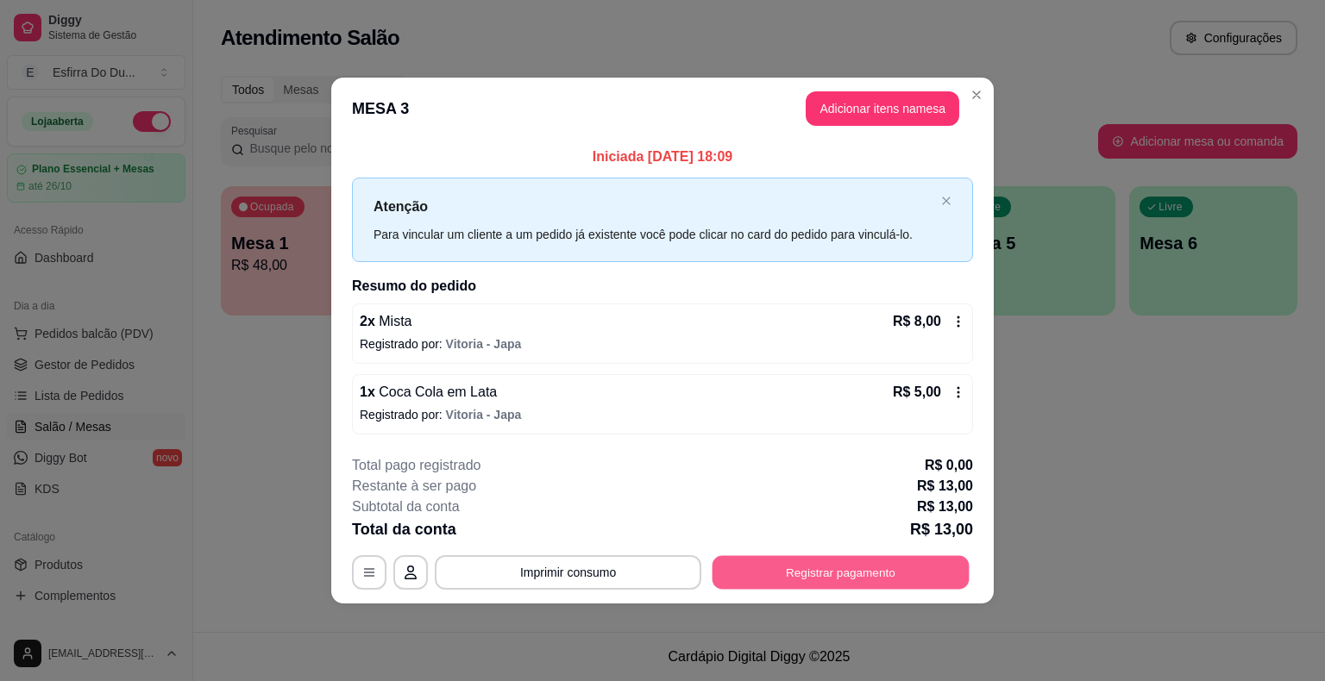
click at [893, 579] on button "Registrar pagamento" at bounding box center [840, 572] width 257 height 34
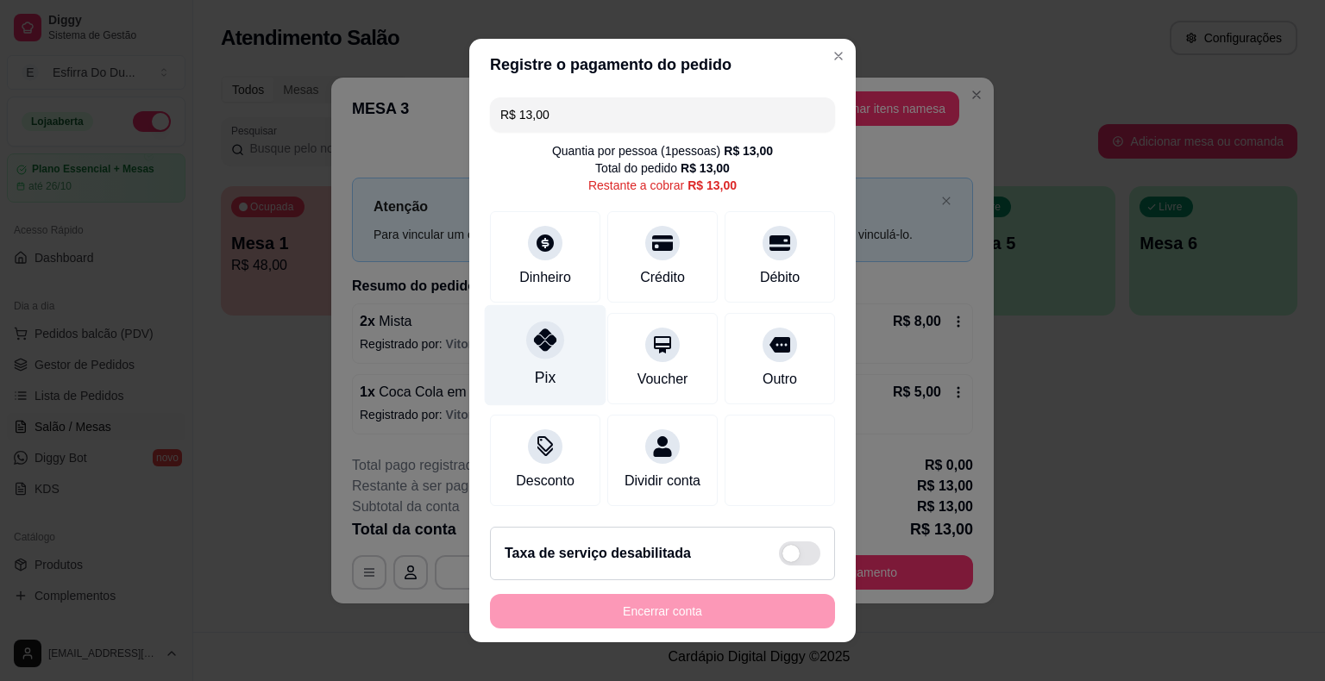
click at [508, 340] on div "Pix" at bounding box center [546, 355] width 122 height 101
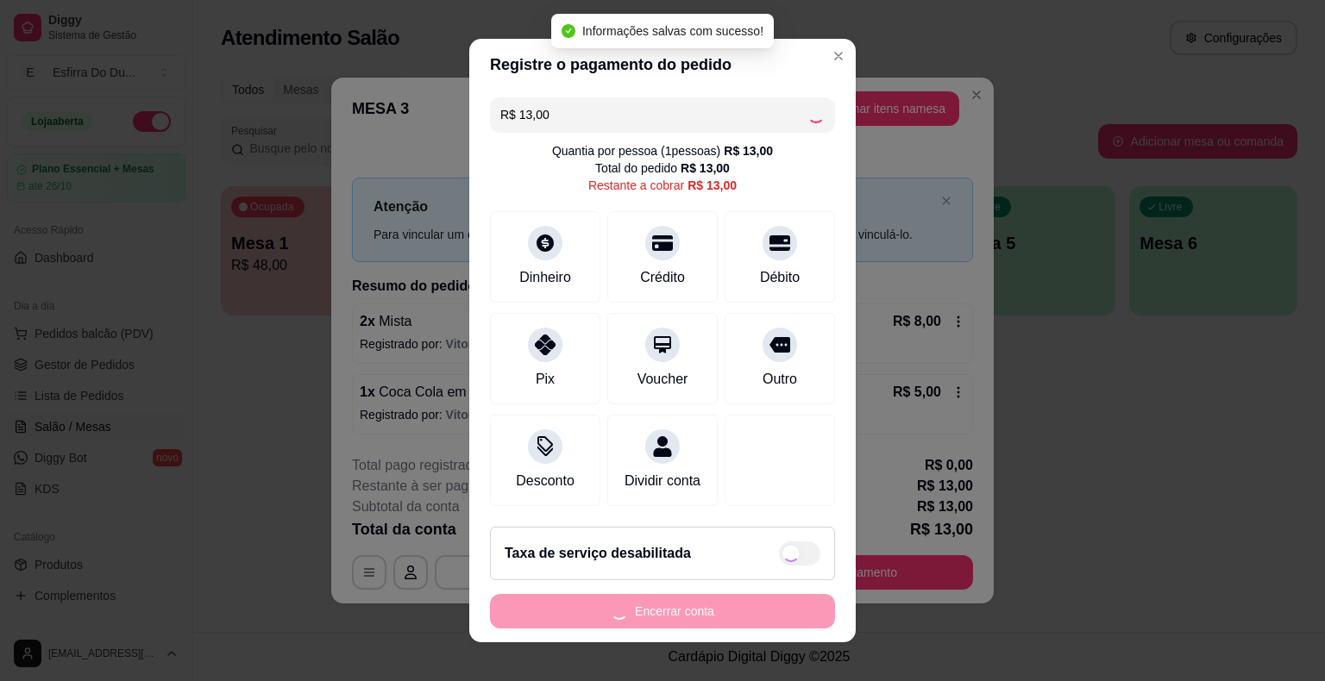
type input "R$ 0,00"
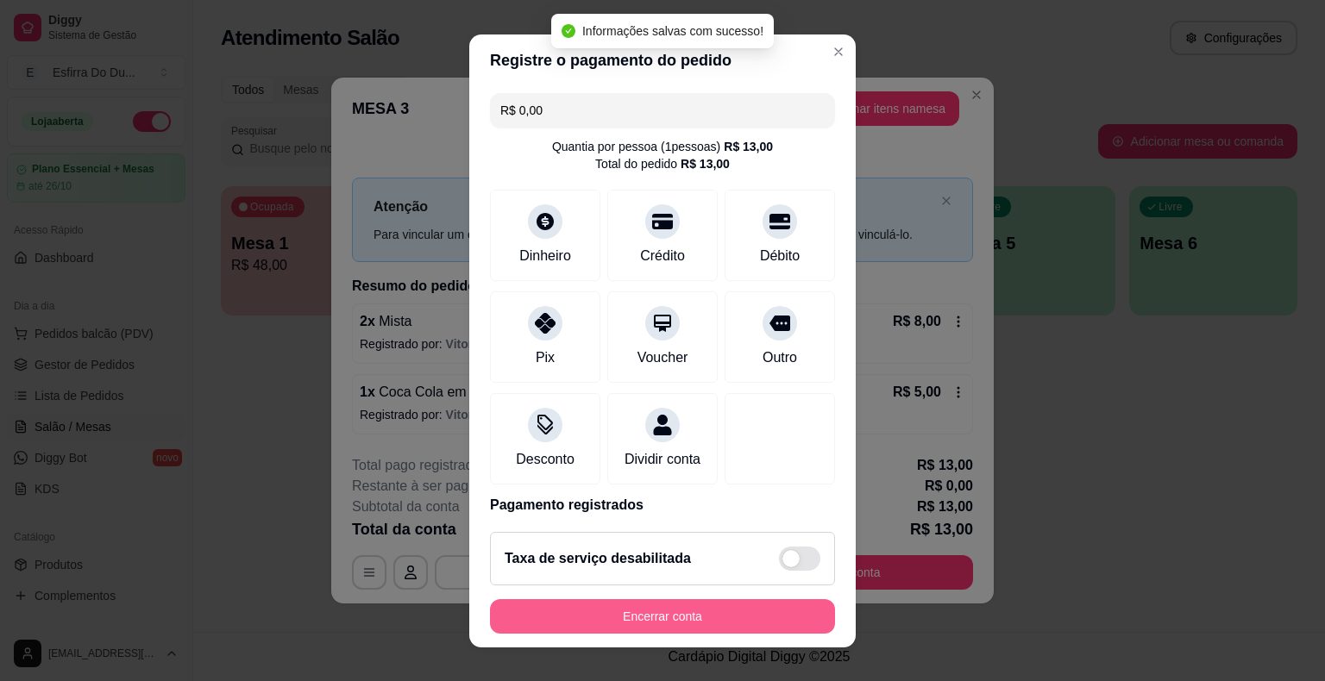
click at [771, 624] on button "Encerrar conta" at bounding box center [662, 616] width 345 height 34
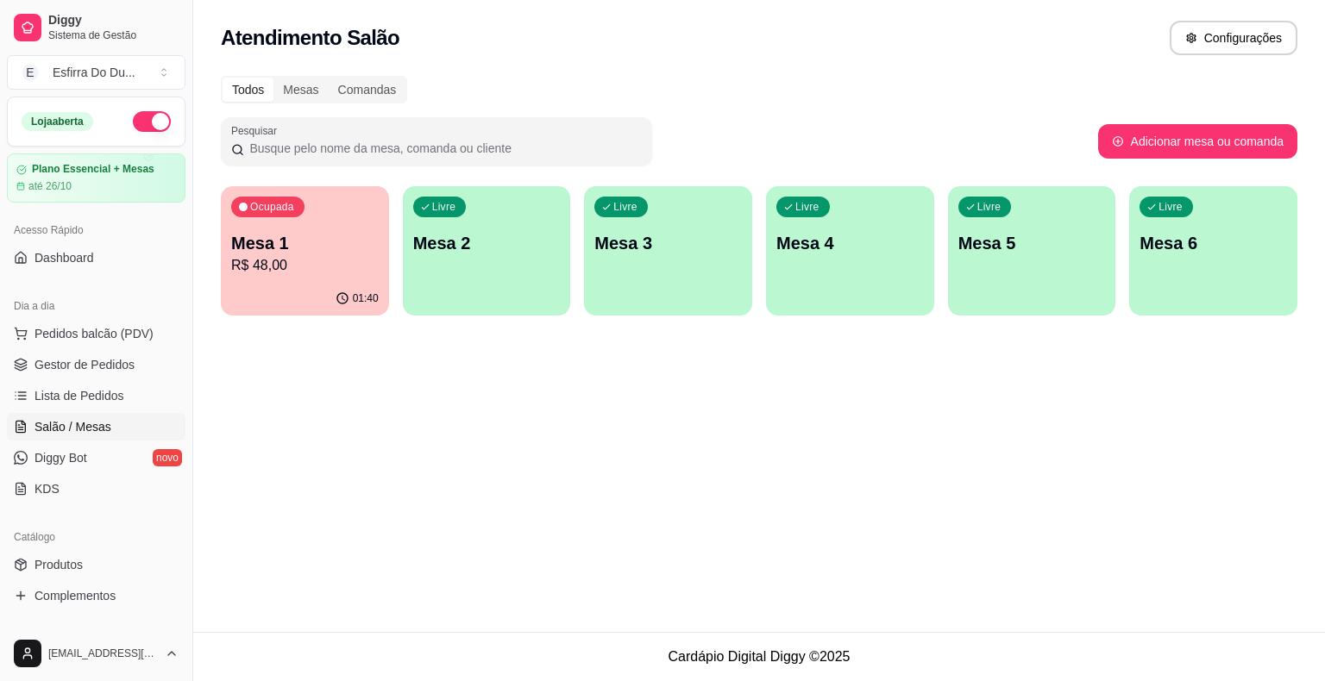
click at [279, 212] on p "Ocupada" at bounding box center [272, 207] width 44 height 14
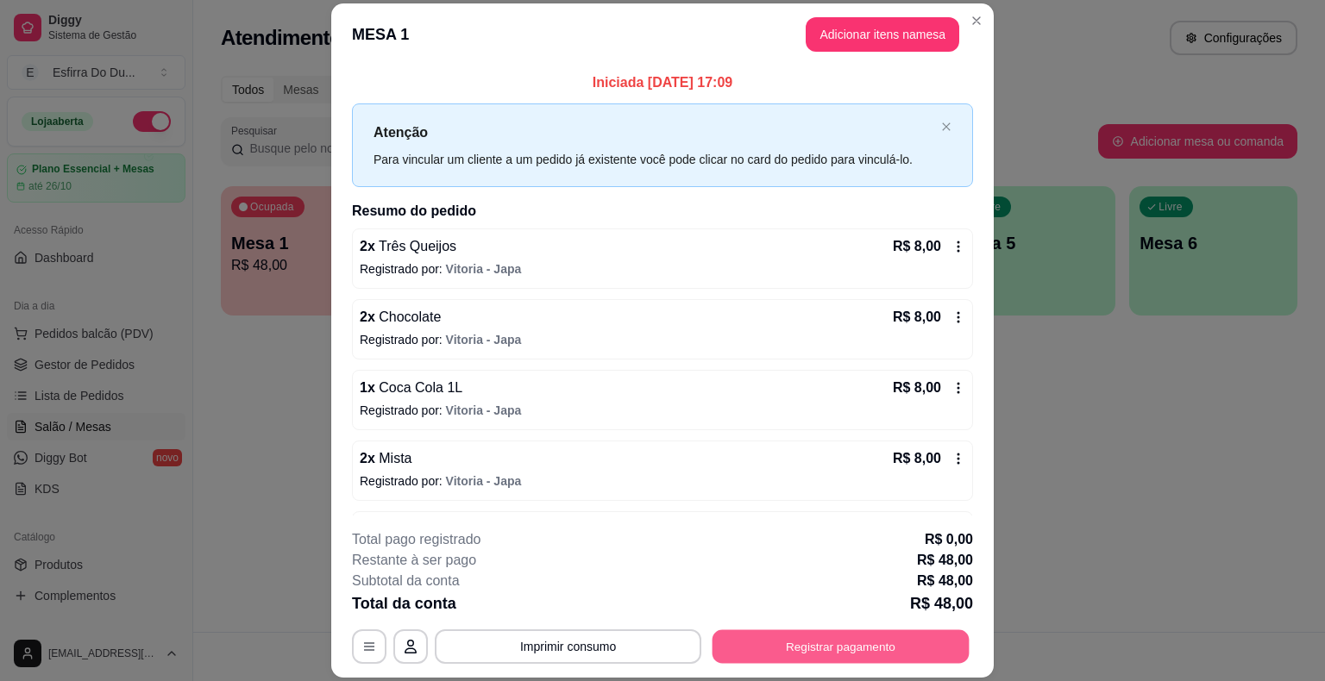
click at [796, 638] on button "Registrar pagamento" at bounding box center [840, 647] width 257 height 34
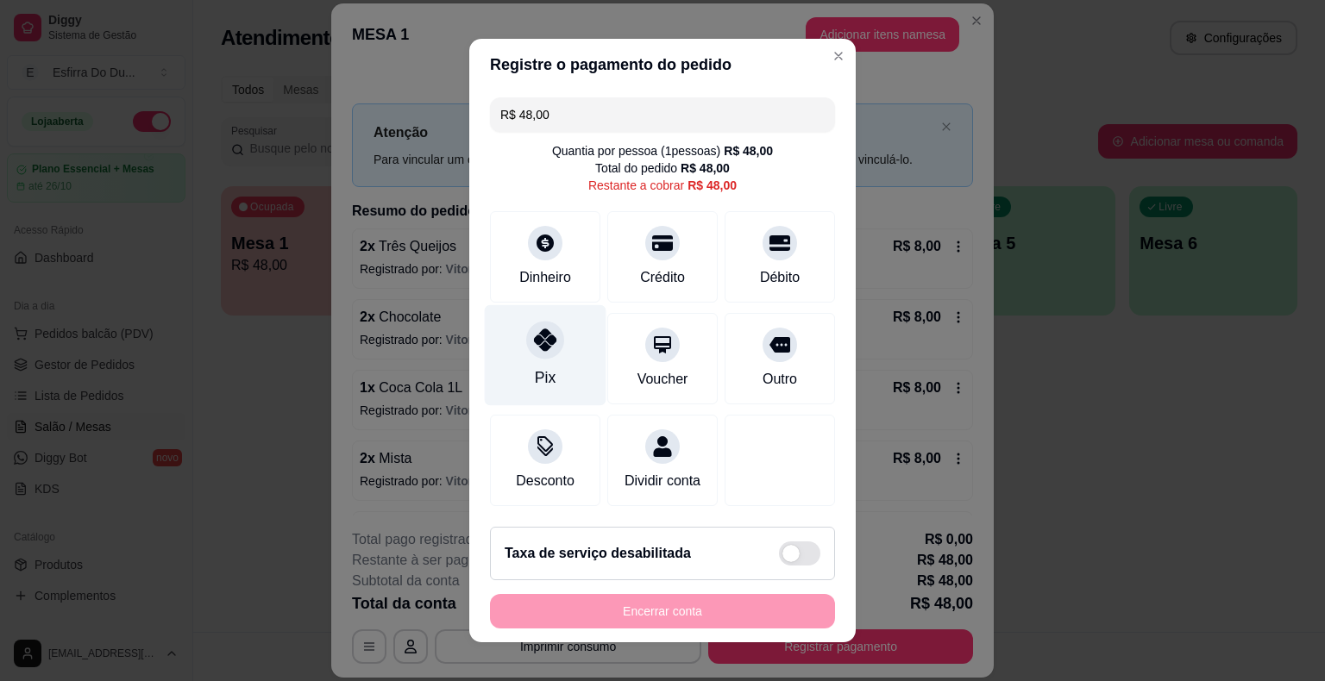
click at [525, 360] on div "Pix" at bounding box center [546, 355] width 122 height 101
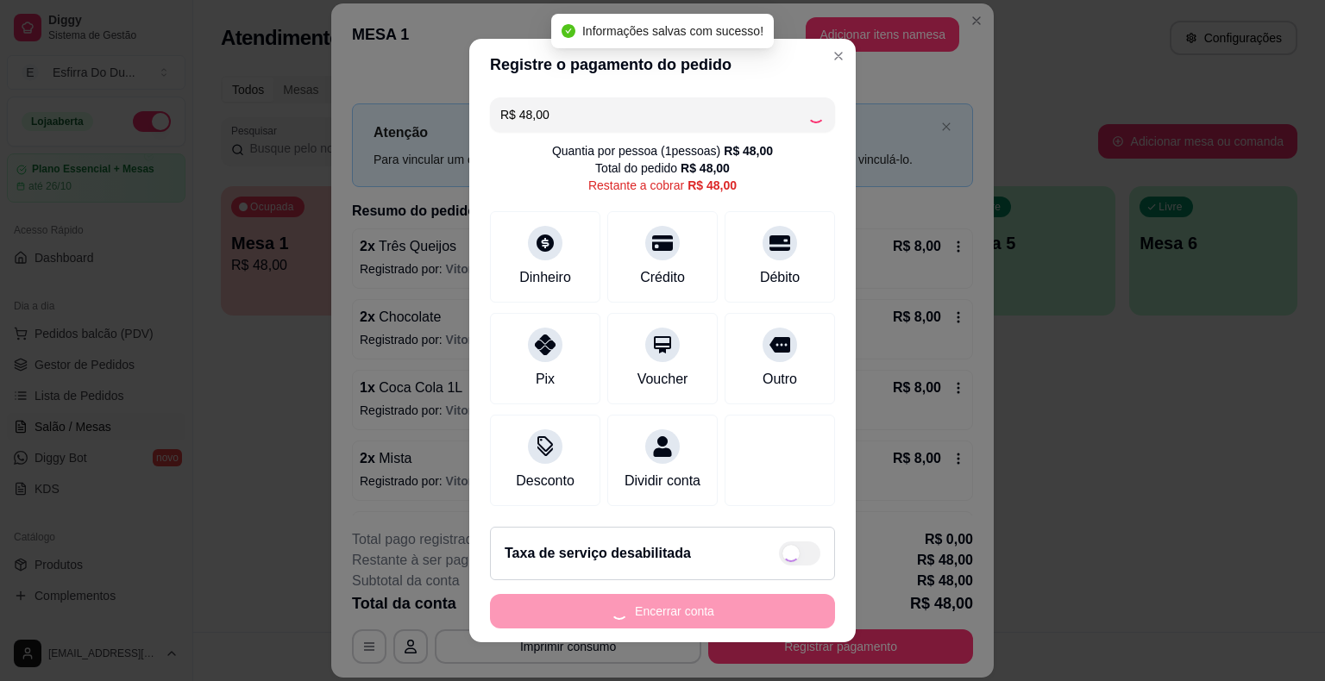
type input "R$ 0,00"
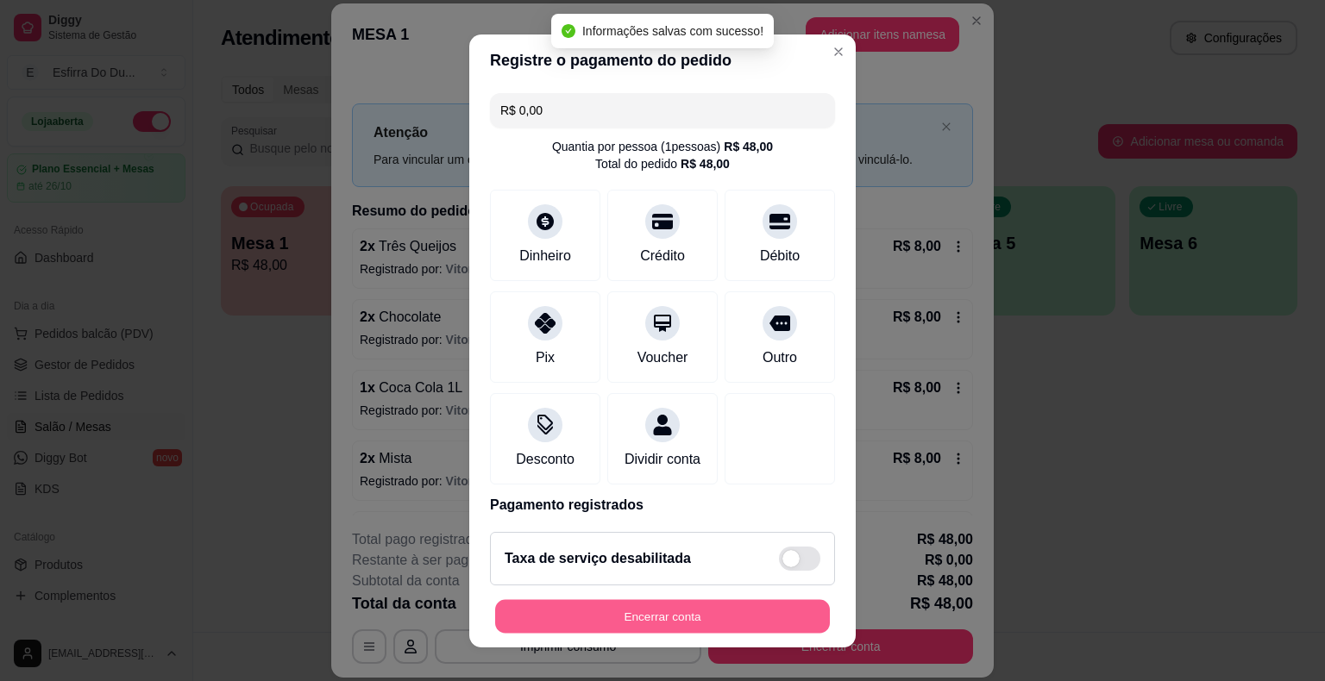
click at [683, 605] on button "Encerrar conta" at bounding box center [662, 616] width 335 height 34
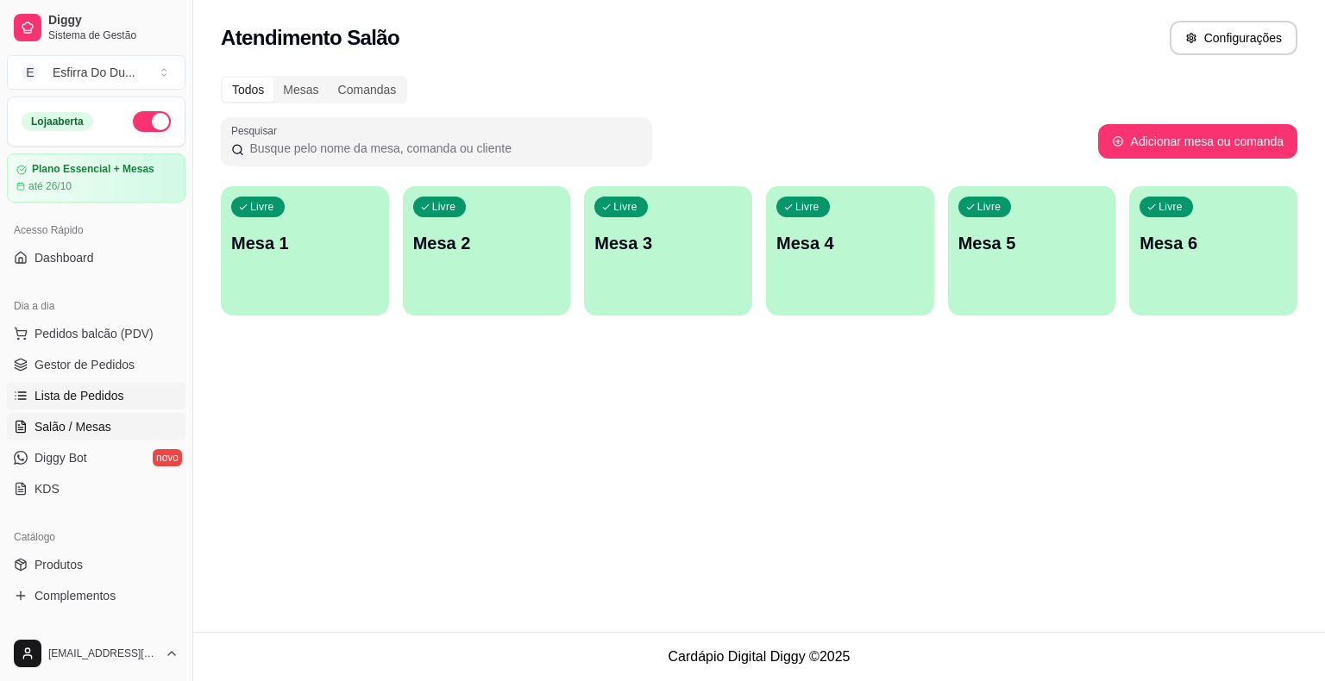
click at [114, 402] on span "Lista de Pedidos" at bounding box center [79, 395] width 90 height 17
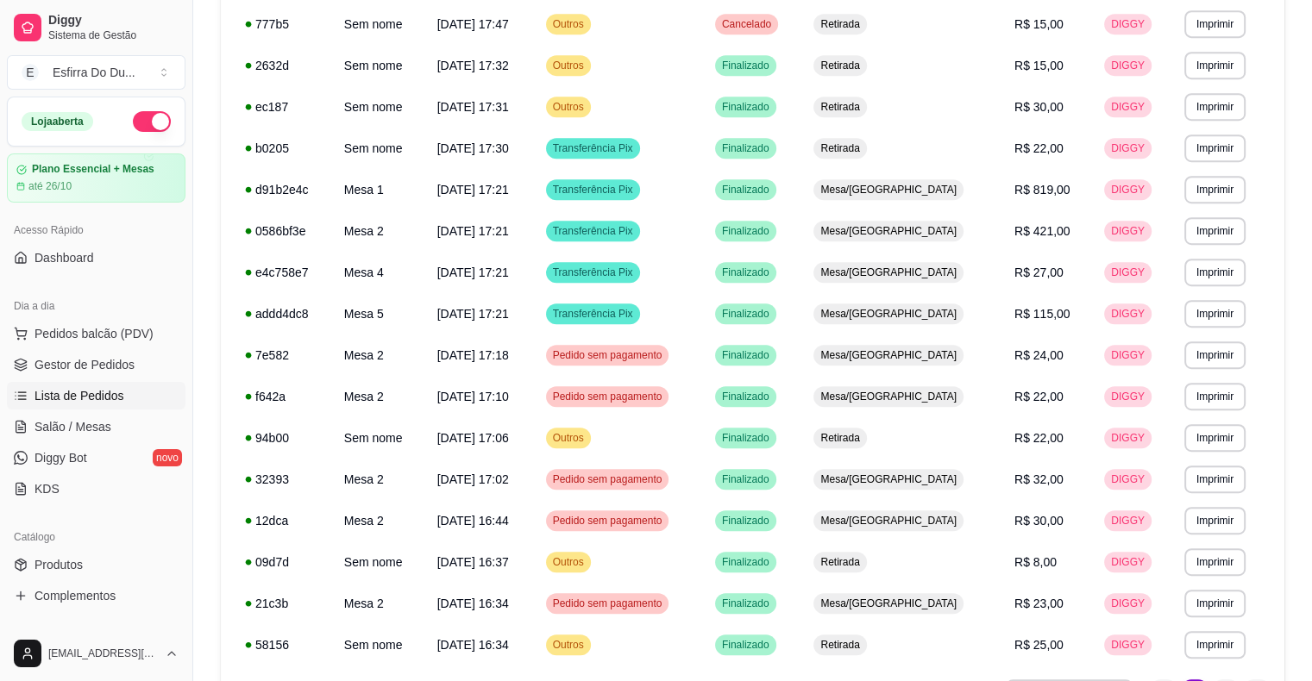
scroll to position [934, 0]
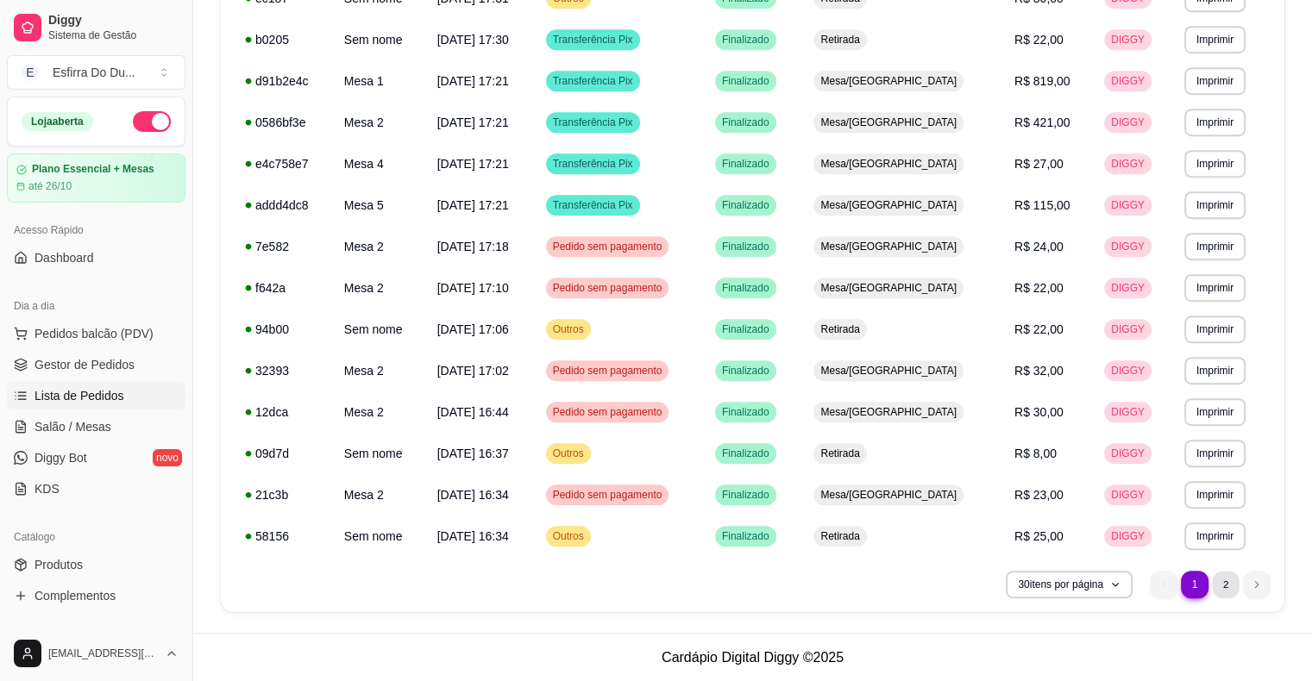
click at [1227, 585] on li "2" at bounding box center [1225, 584] width 27 height 27
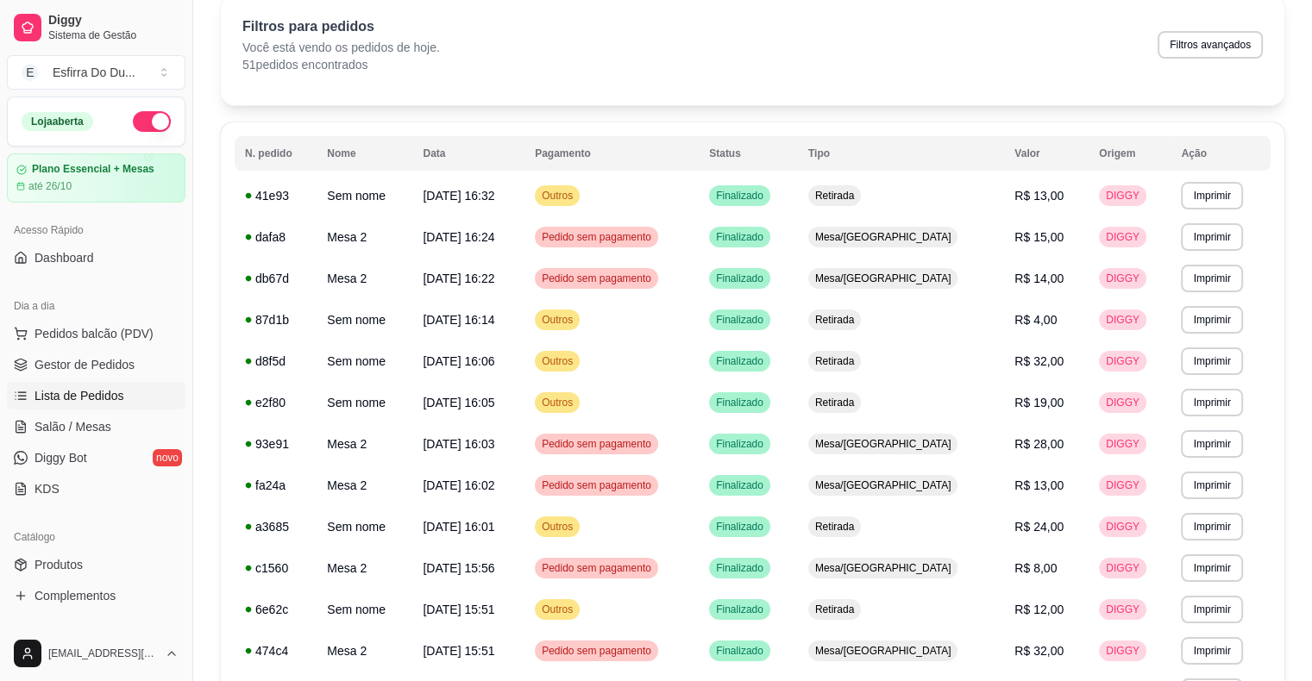
scroll to position [44, 0]
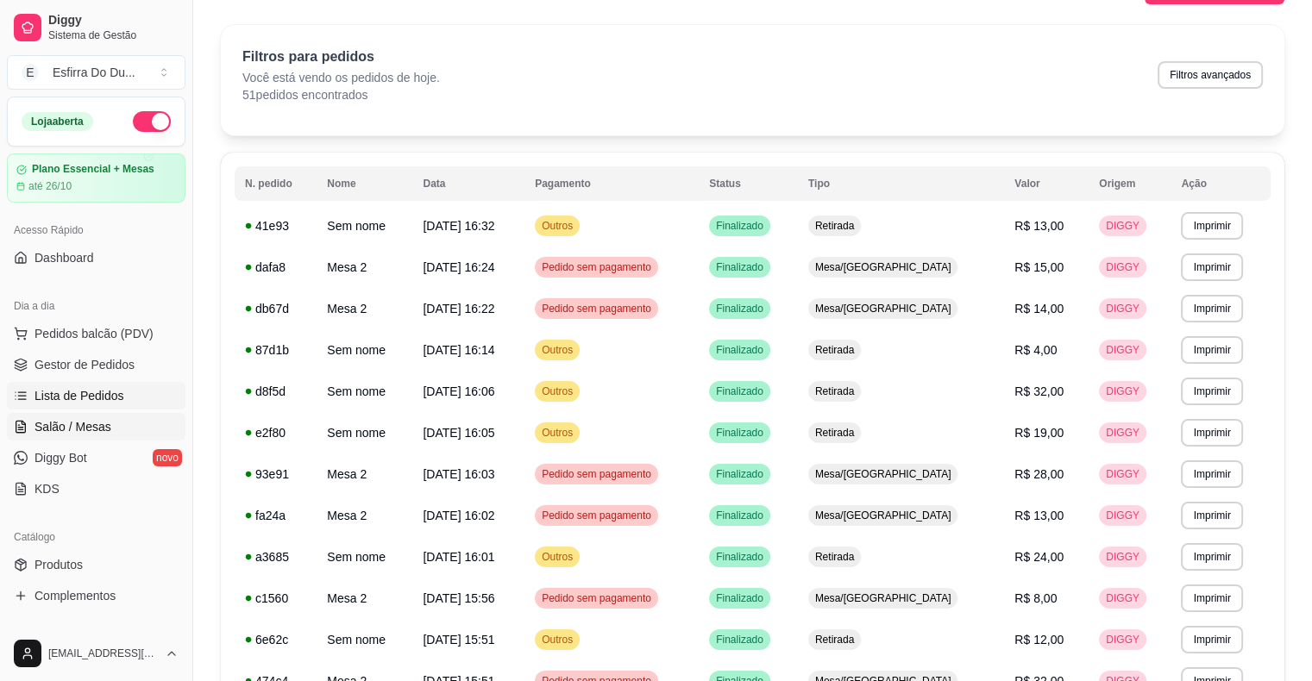
click at [88, 429] on span "Salão / Mesas" at bounding box center [72, 426] width 77 height 17
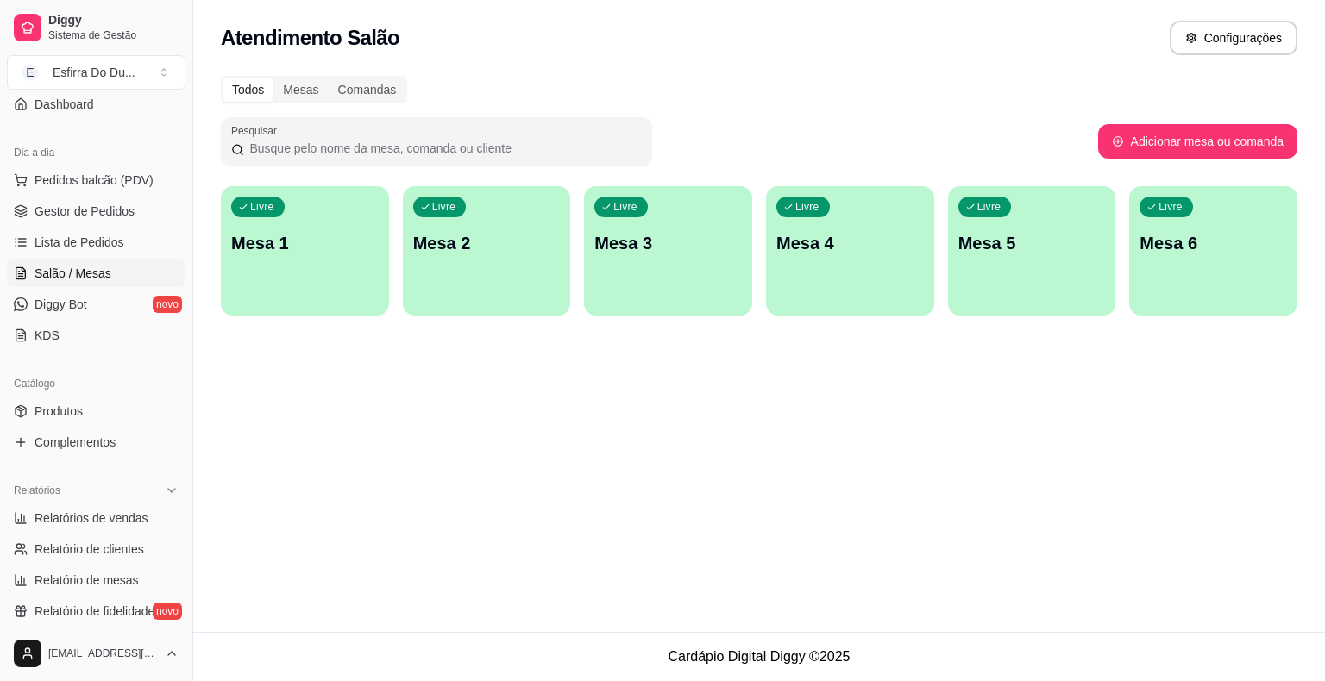
scroll to position [172, 0]
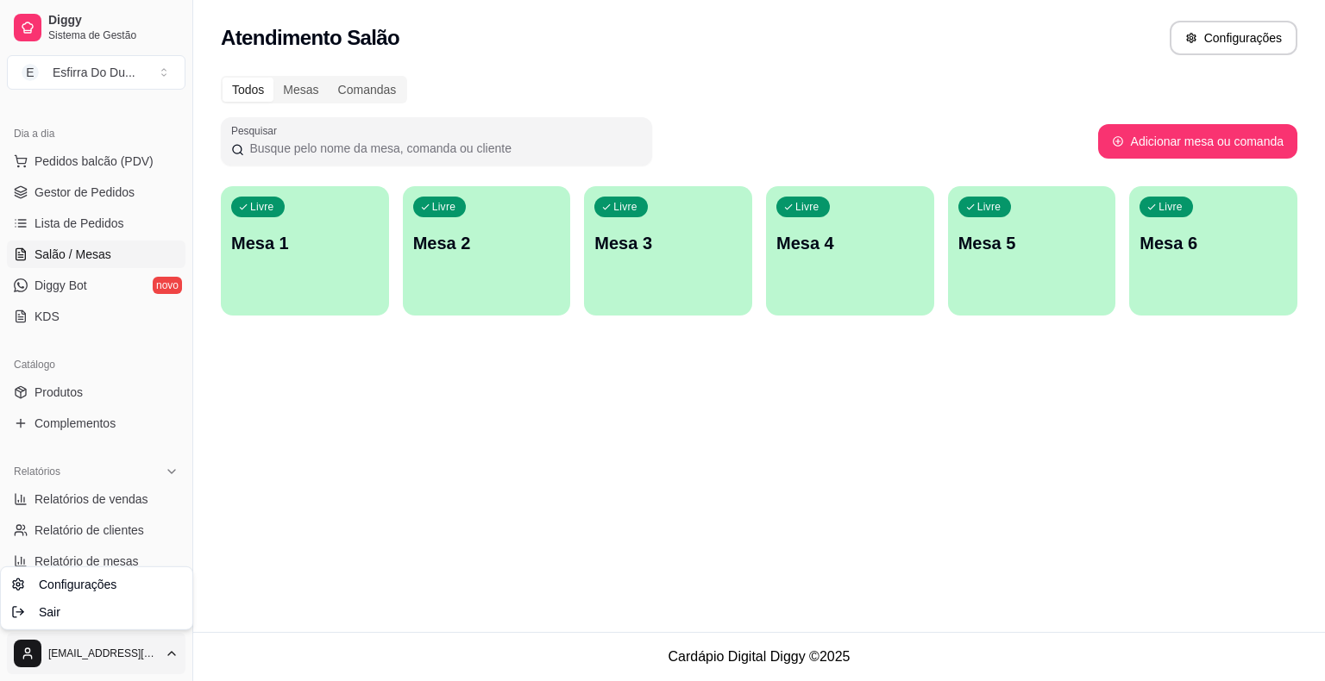
click at [45, 651] on html "Diggy Sistema de Gestão E Esfirra Do Du ... Loja aberta Plano Essencial + Mesas…" at bounding box center [662, 340] width 1325 height 681
